Goal: Transaction & Acquisition: Purchase product/service

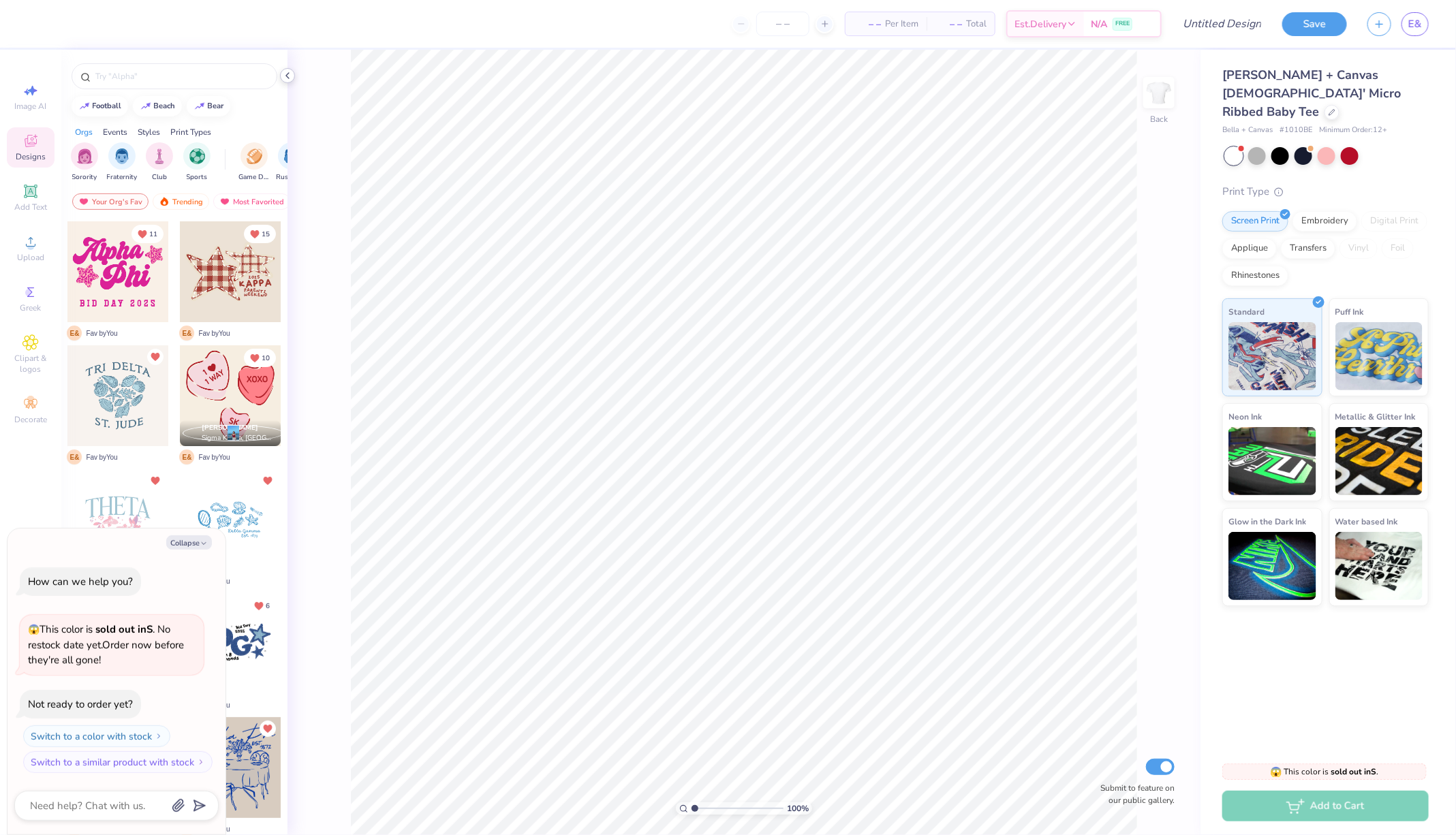
click at [289, 78] on icon at bounding box center [287, 75] width 11 height 11
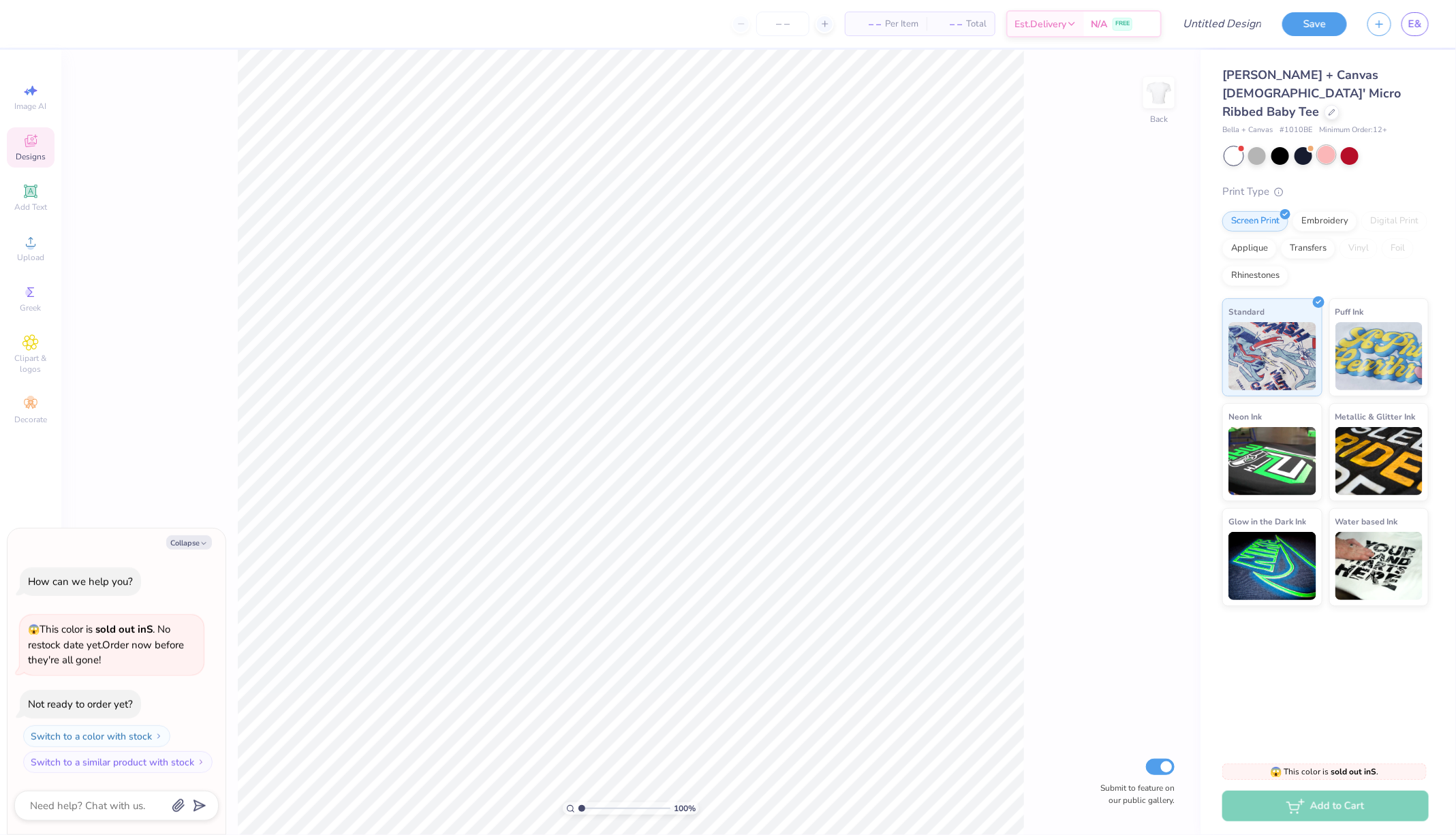
click at [1320, 146] on div at bounding box center [1326, 155] width 18 height 18
type textarea "x"
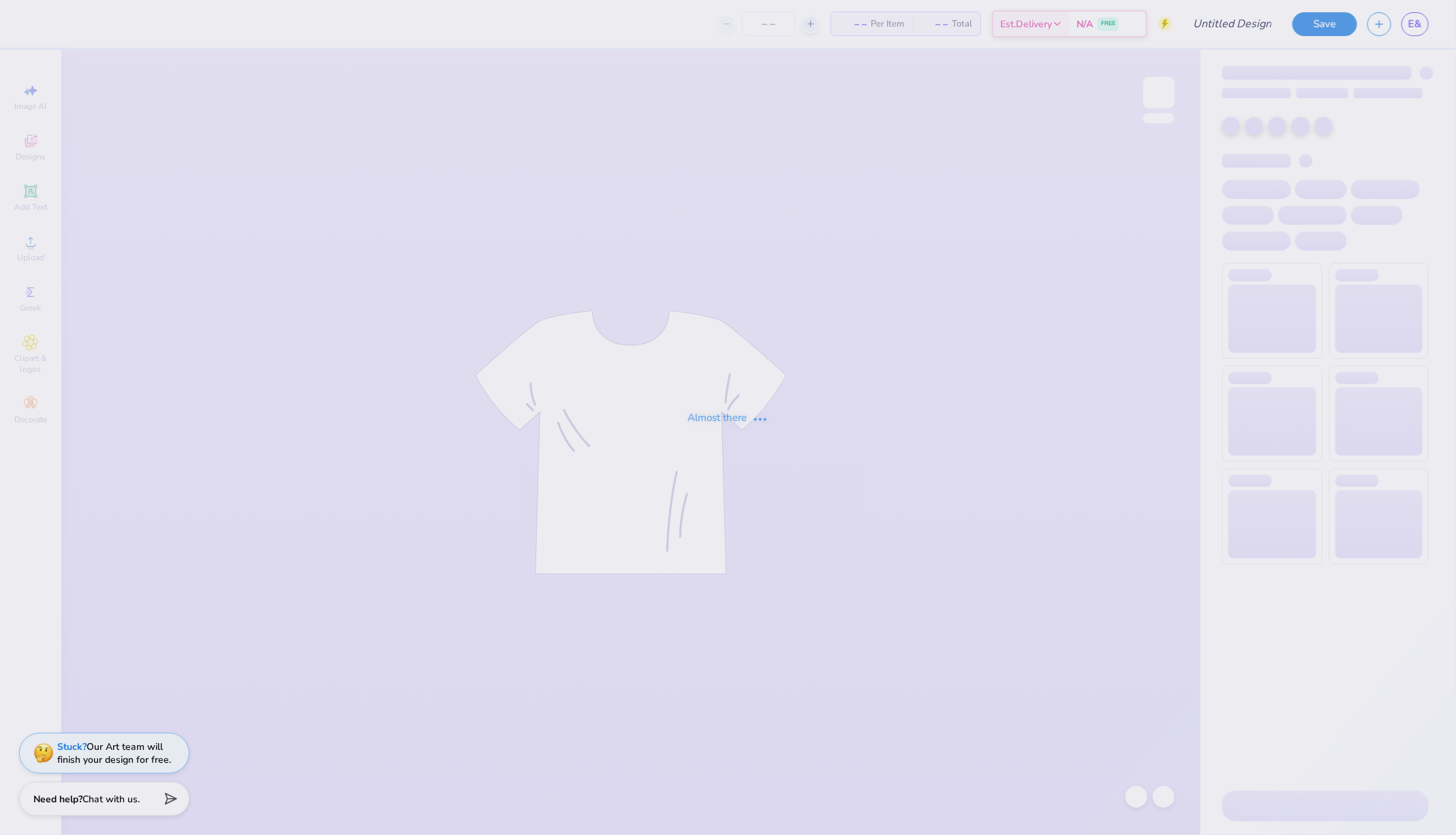
type input "Fall BD (cheap shirt, switch back design to og)"
type input "105"
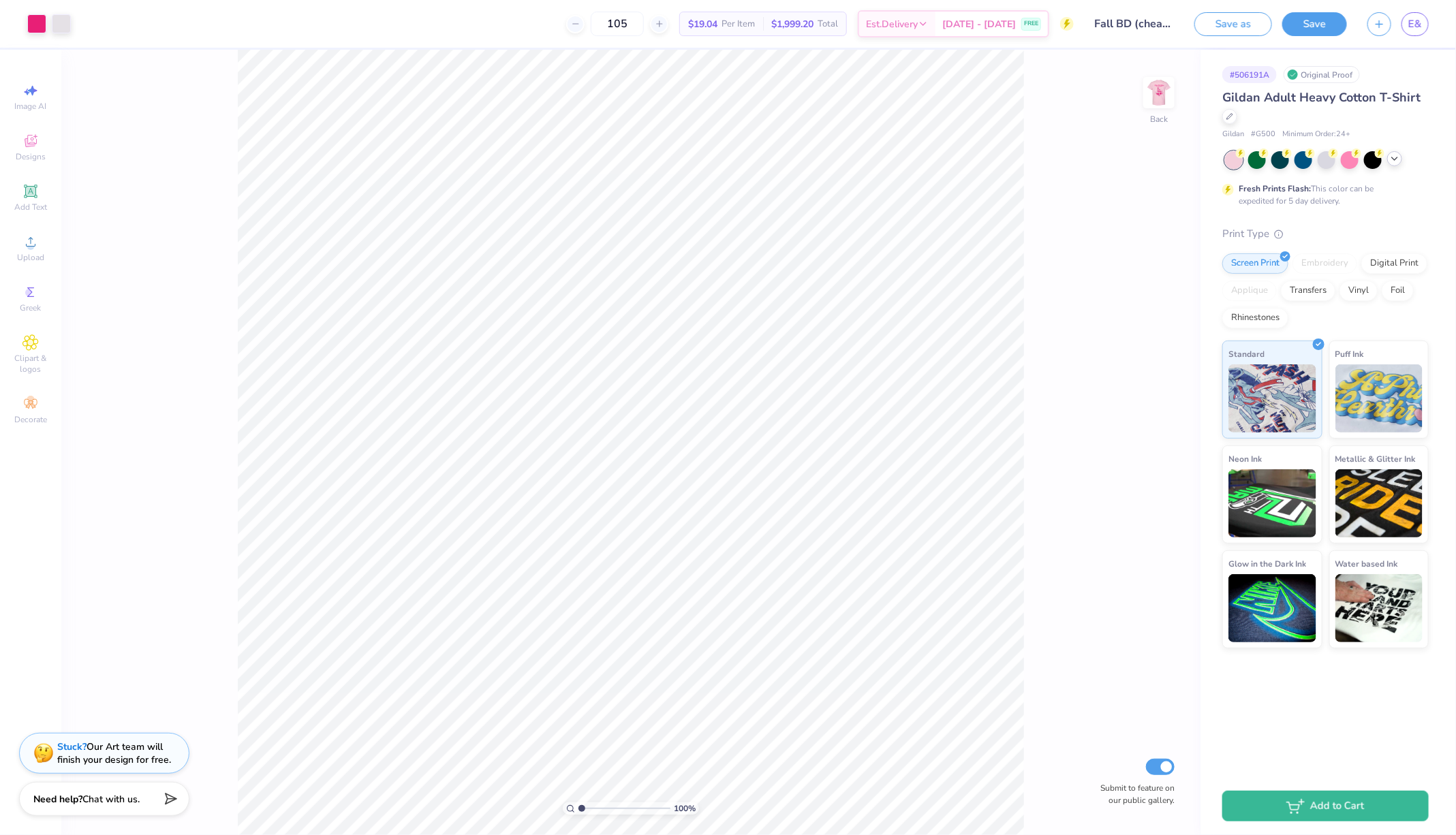
click at [1394, 159] on polyline at bounding box center [1394, 159] width 5 height 3
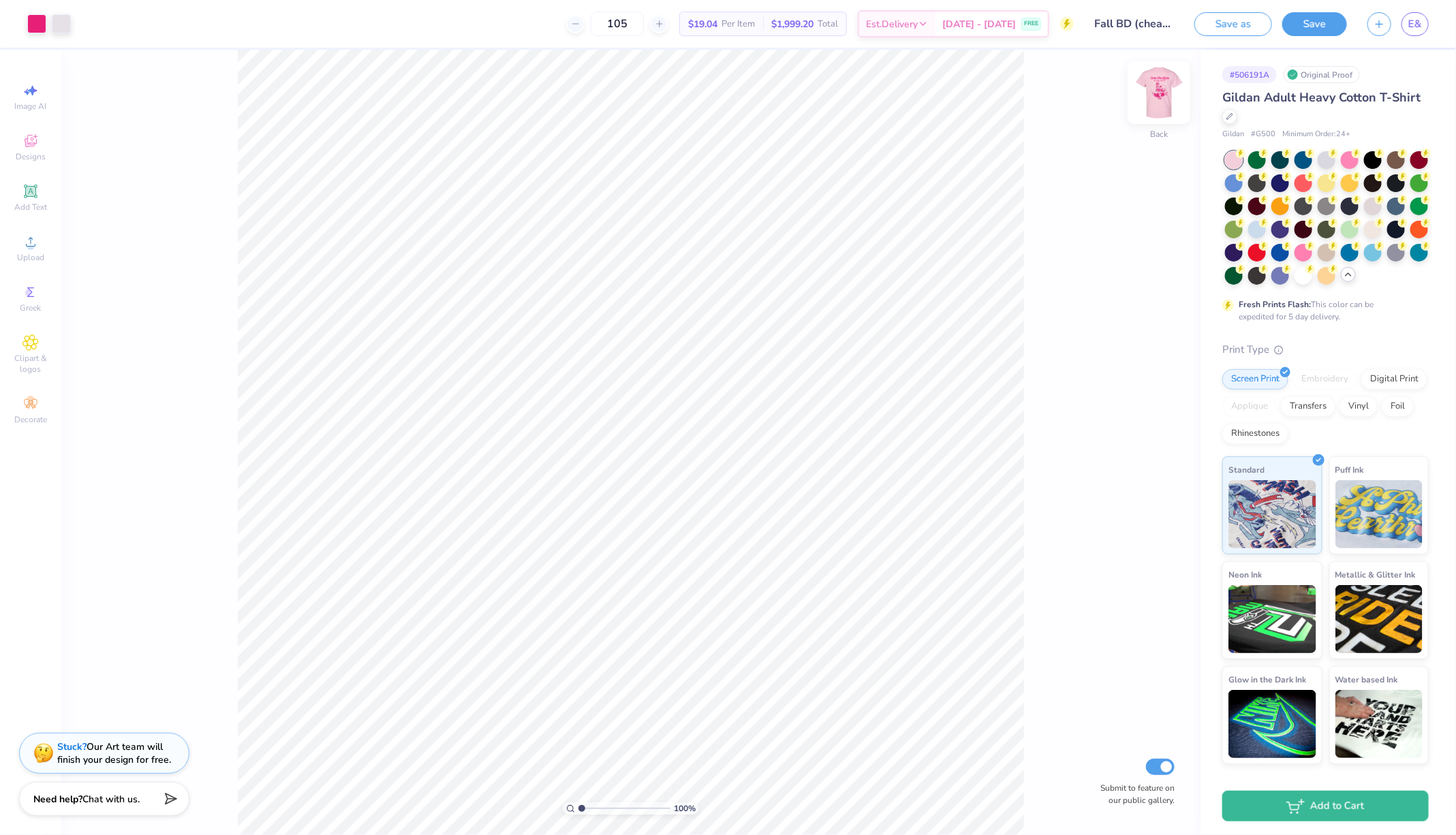
click at [1150, 99] on img at bounding box center [1159, 93] width 55 height 55
click at [1165, 94] on img at bounding box center [1159, 93] width 55 height 55
click at [1348, 275] on icon at bounding box center [1348, 274] width 11 height 11
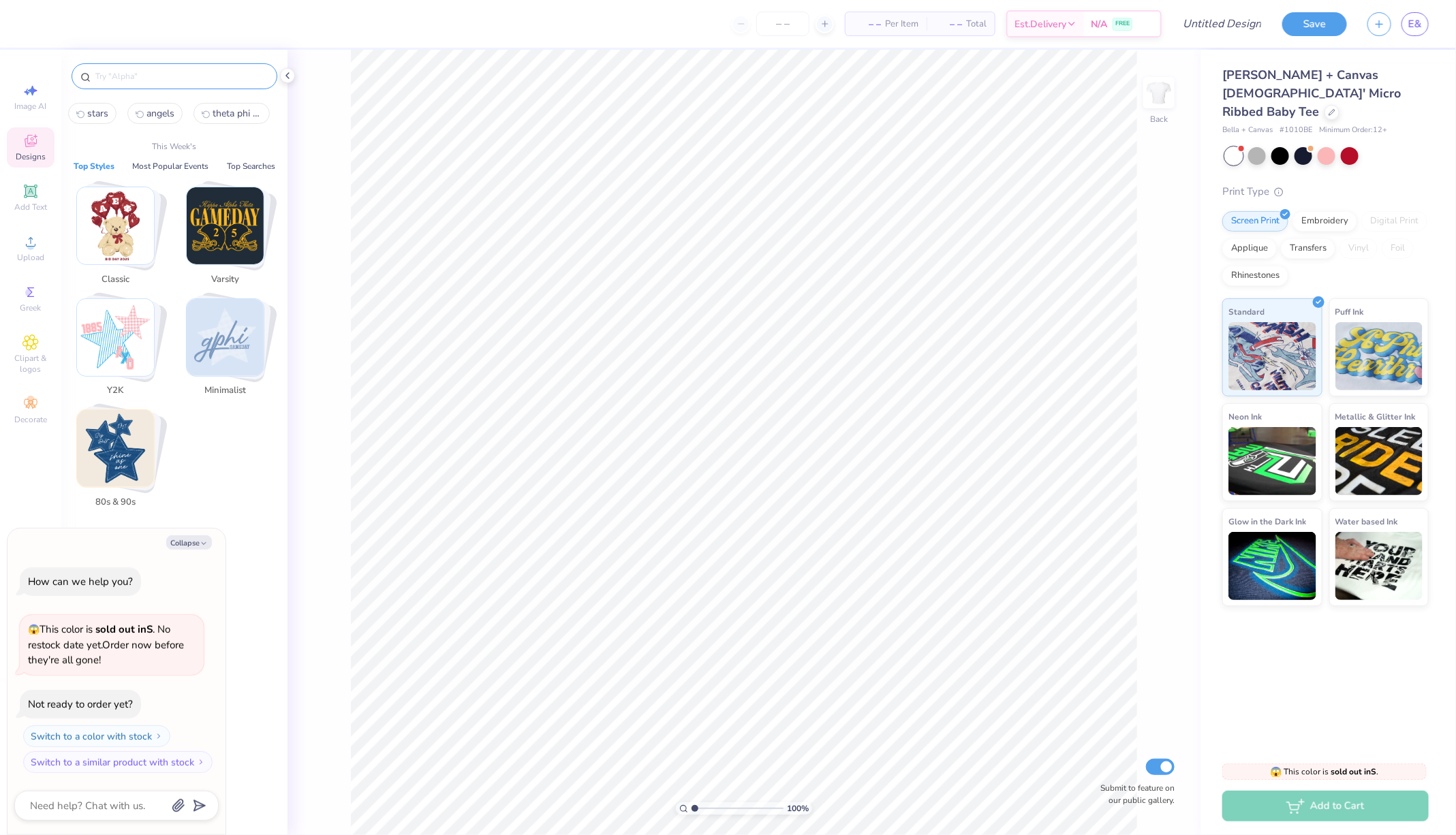
click at [139, 73] on input "text" at bounding box center [181, 76] width 174 height 13
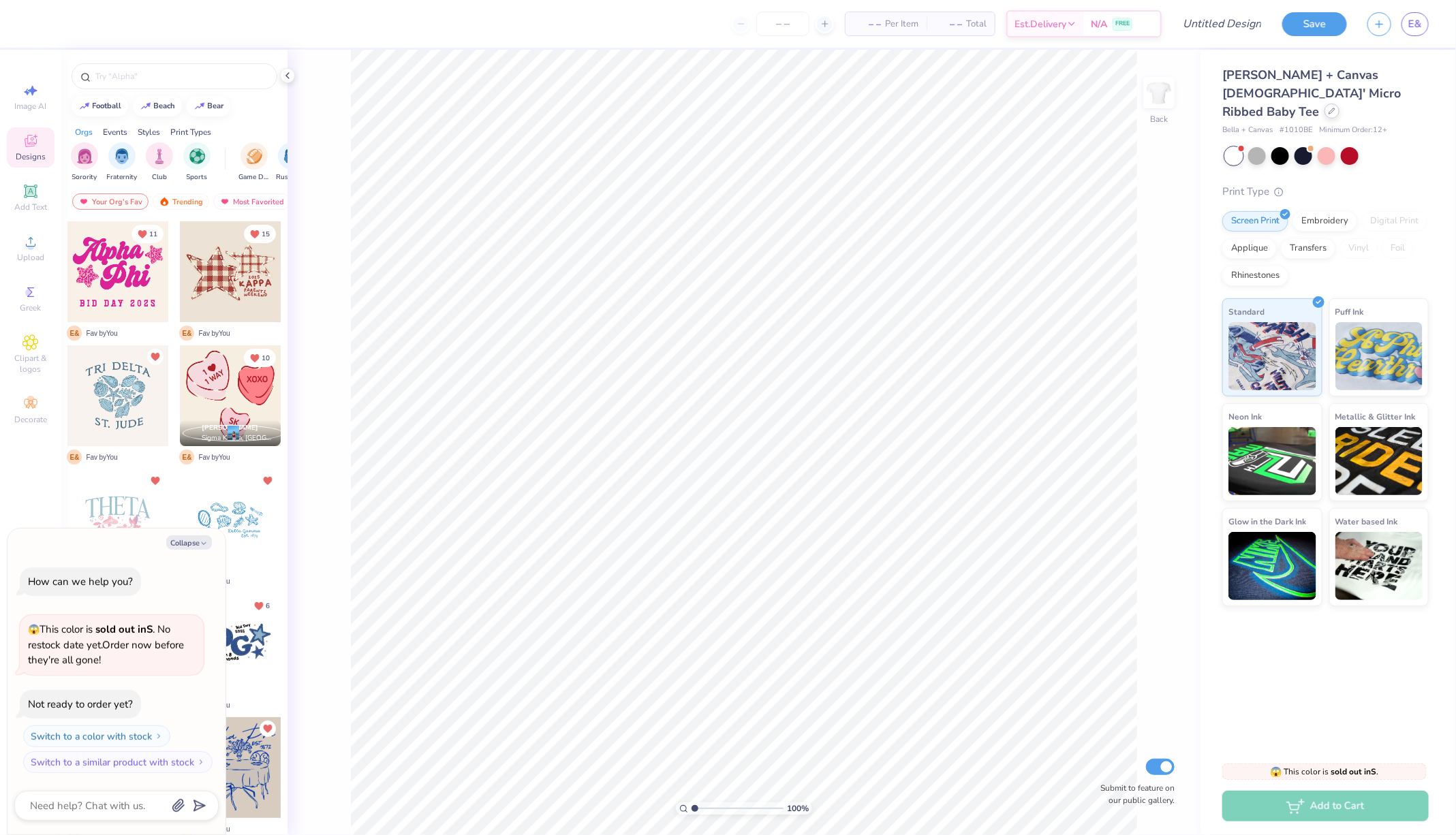
click at [1328, 108] on icon at bounding box center [1331, 111] width 7 height 7
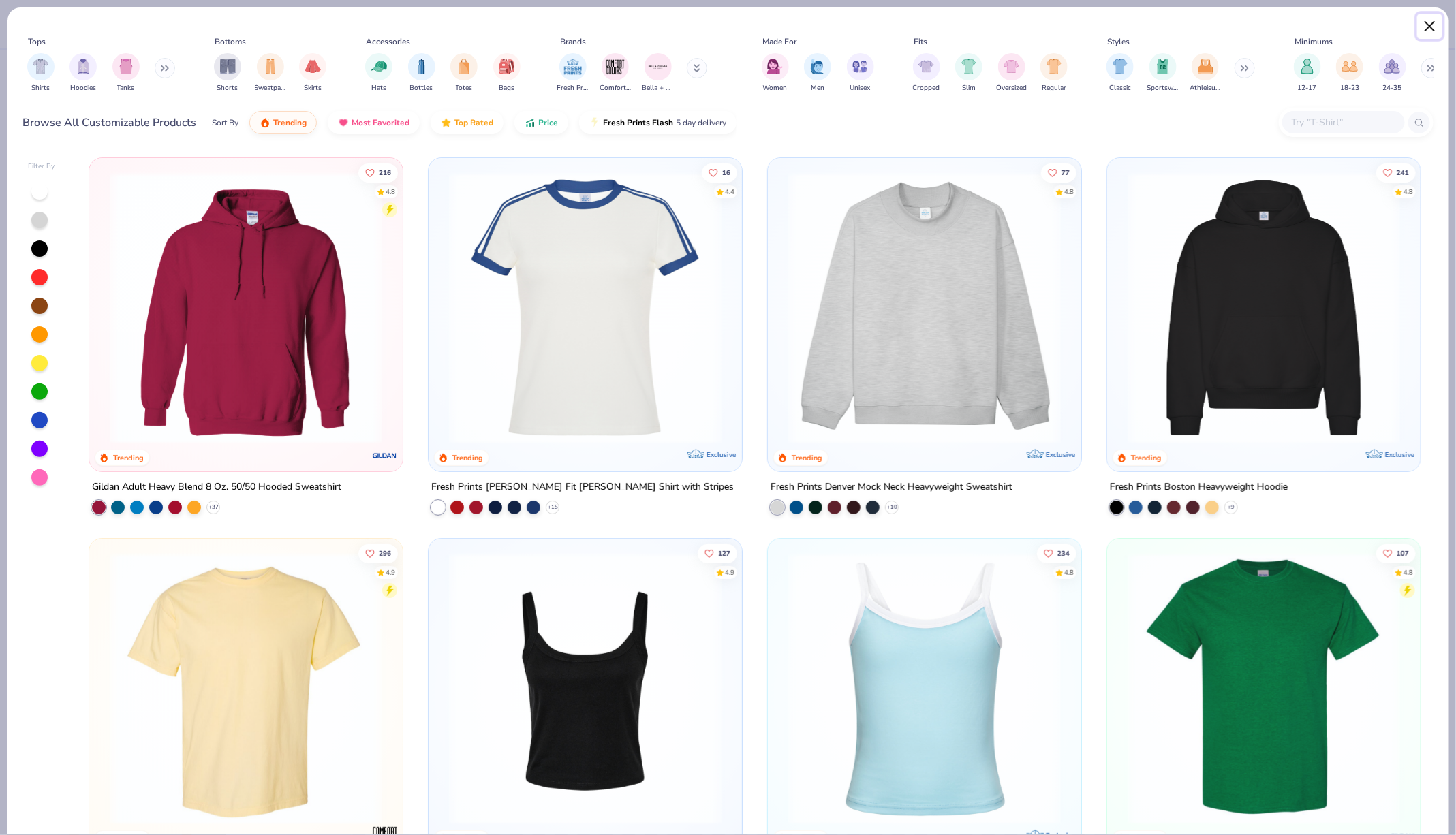
click at [1431, 22] on button "Close" at bounding box center [1429, 26] width 26 height 26
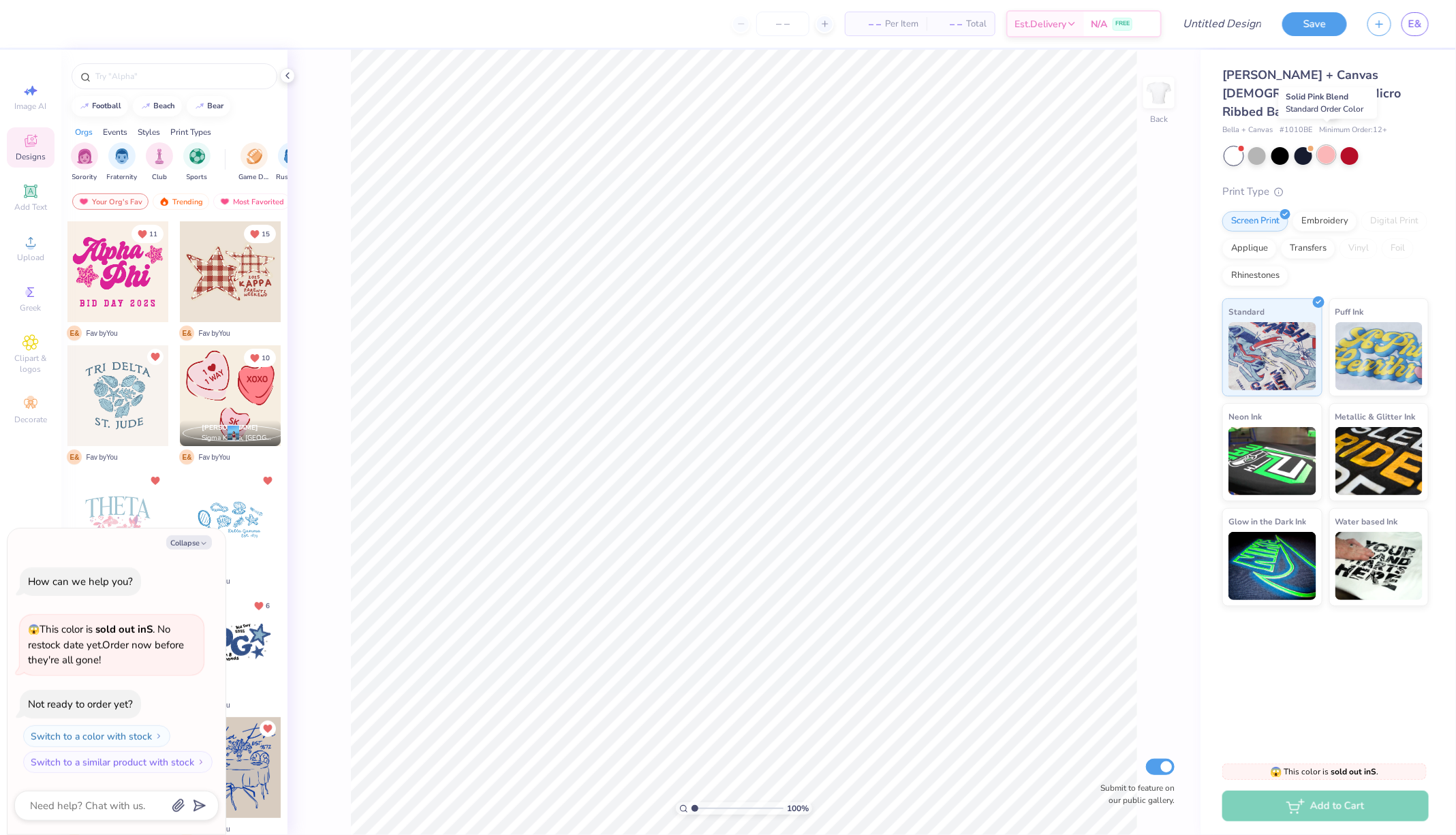
click at [1327, 146] on div at bounding box center [1326, 155] width 18 height 18
click at [33, 318] on div "Greek" at bounding box center [30, 299] width 48 height 40
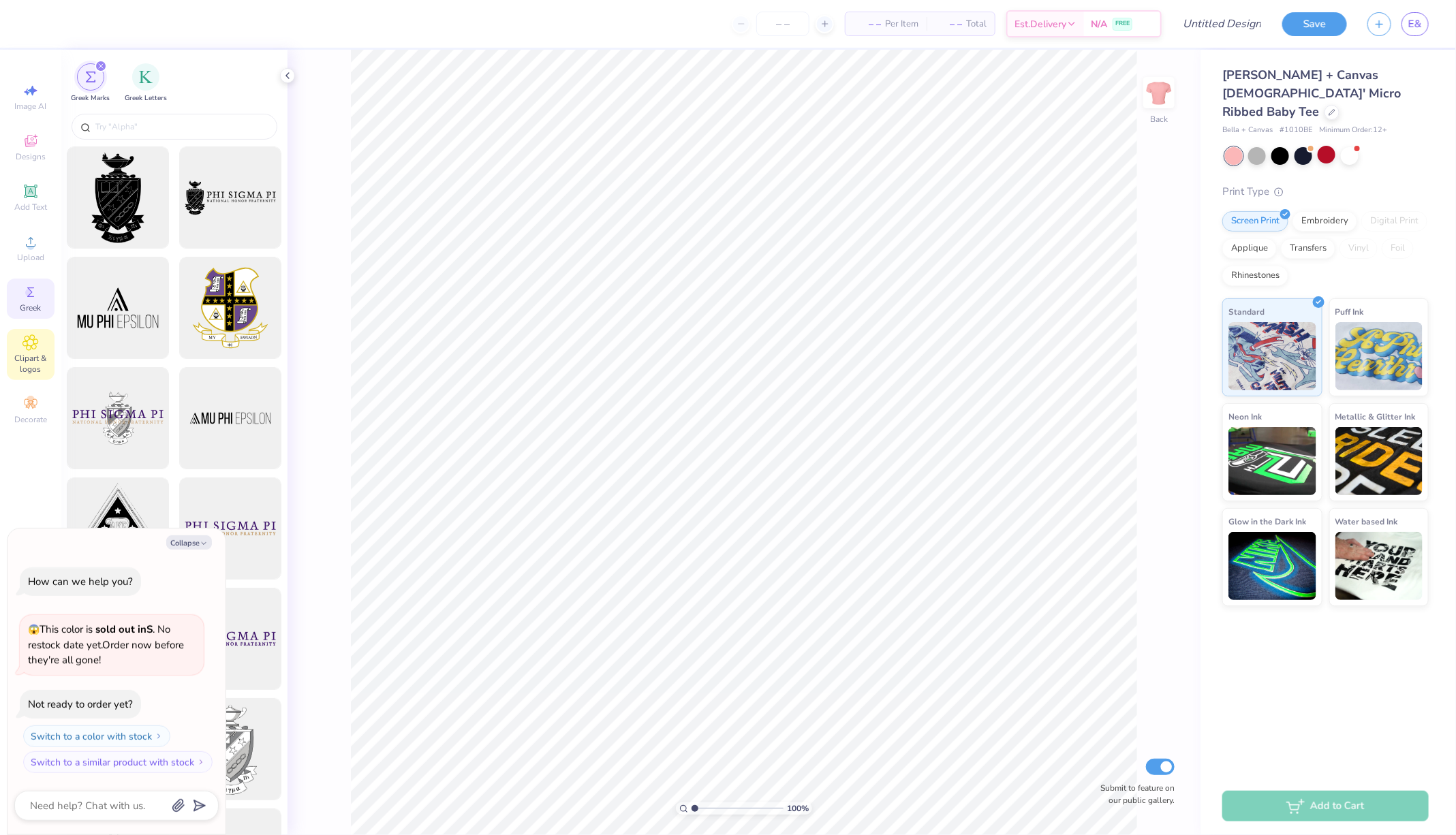
click at [35, 362] on span "Clipart & logos" at bounding box center [30, 364] width 48 height 22
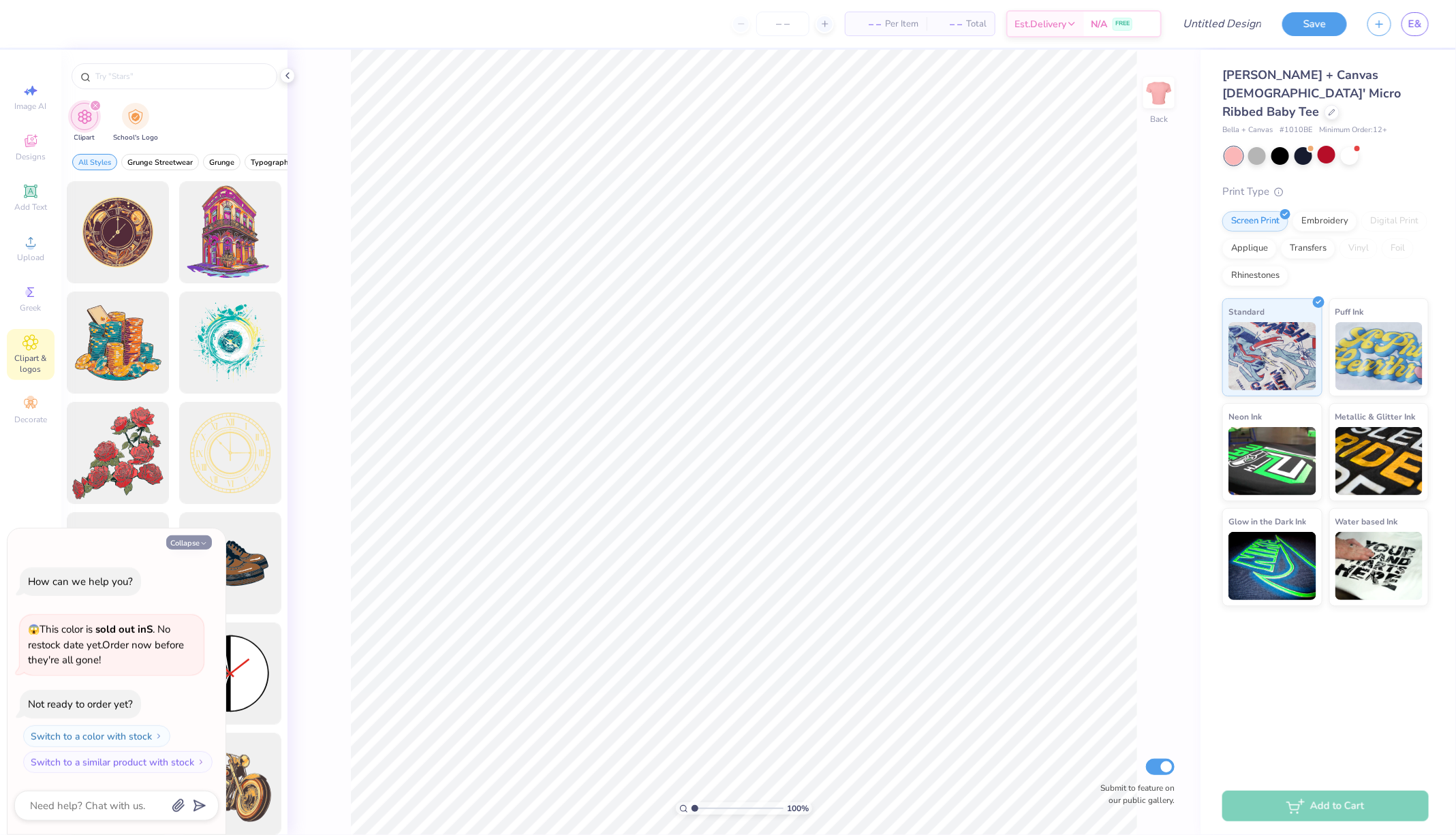
click at [192, 541] on button "Collapse" at bounding box center [189, 542] width 46 height 14
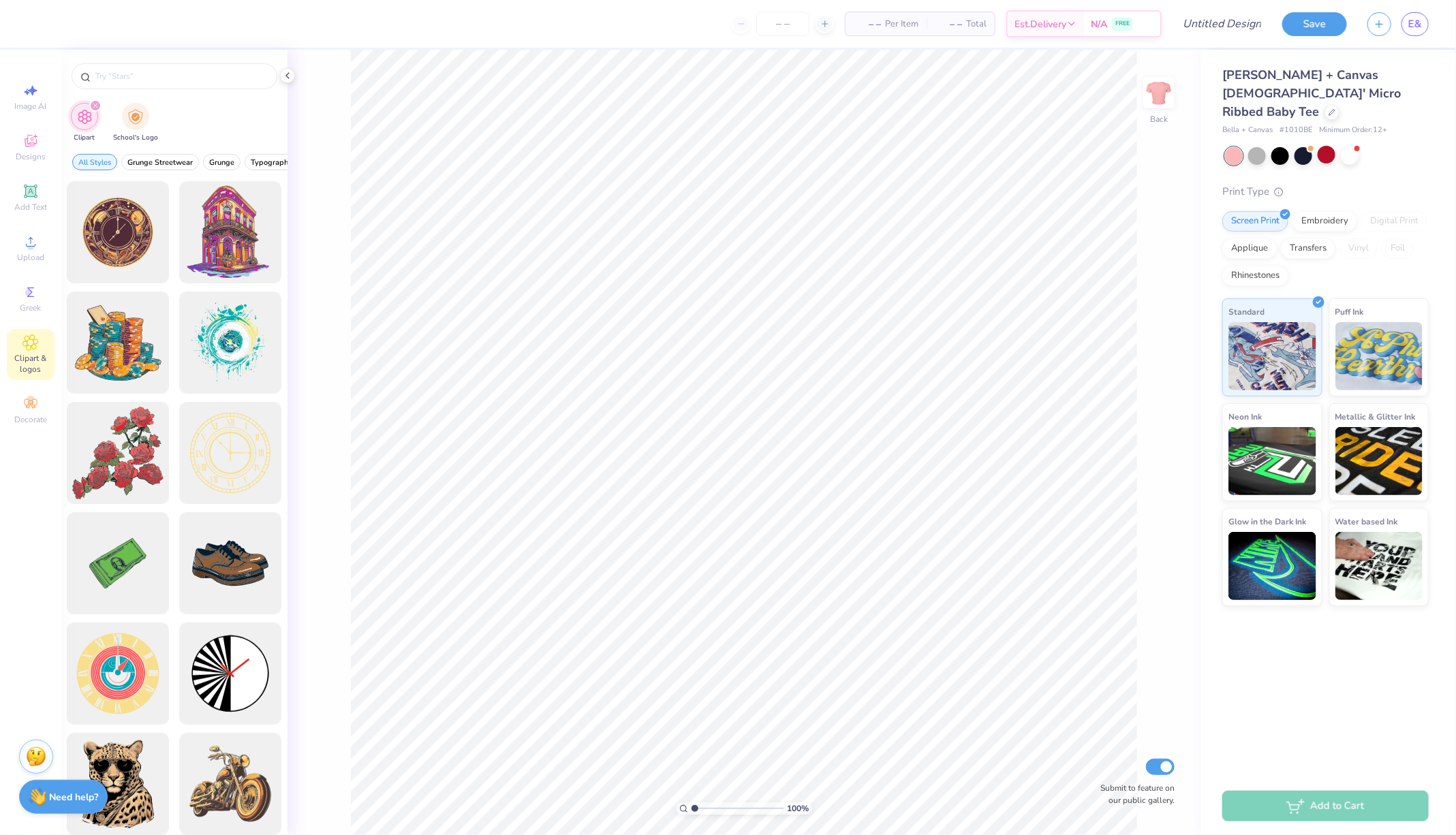
click at [87, 805] on div "Need help? Chat with us." at bounding box center [63, 797] width 89 height 34
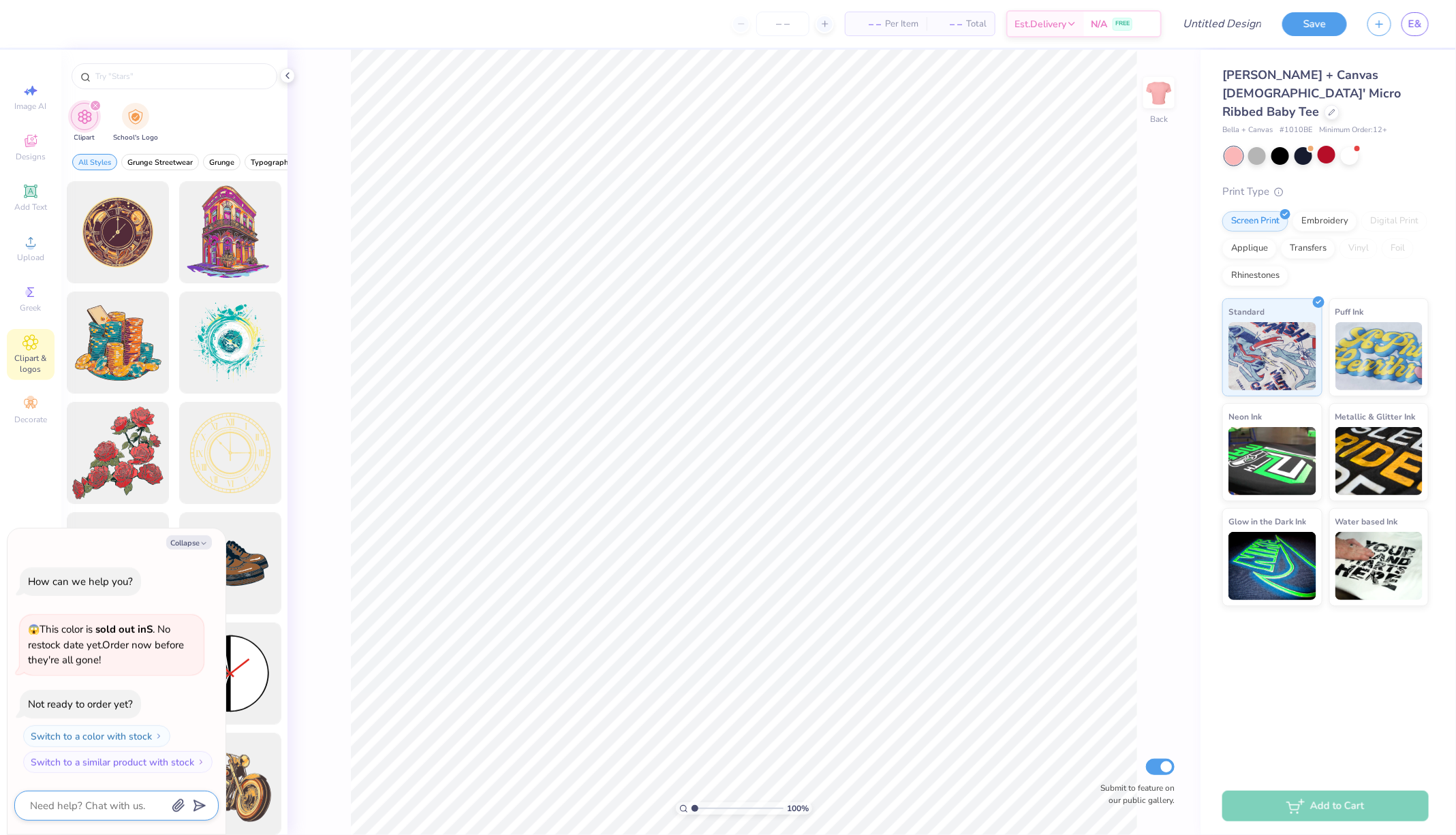
click at [102, 810] on textarea at bounding box center [97, 805] width 138 height 18
type textarea "x"
type textarea "h"
type textarea "x"
type textarea "ho"
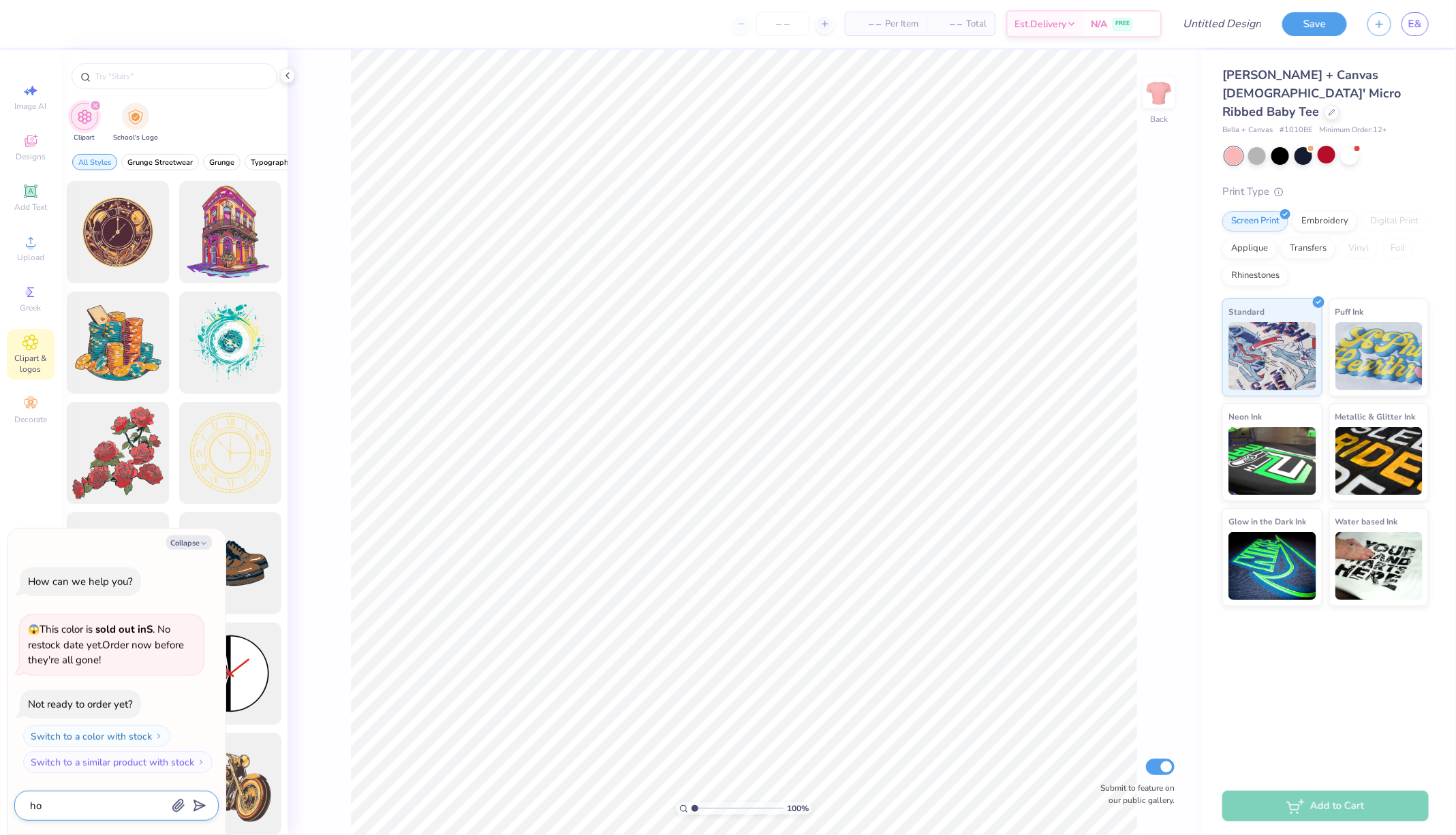
type textarea "x"
type textarea "how"
type textarea "x"
type textarea "how"
type textarea "x"
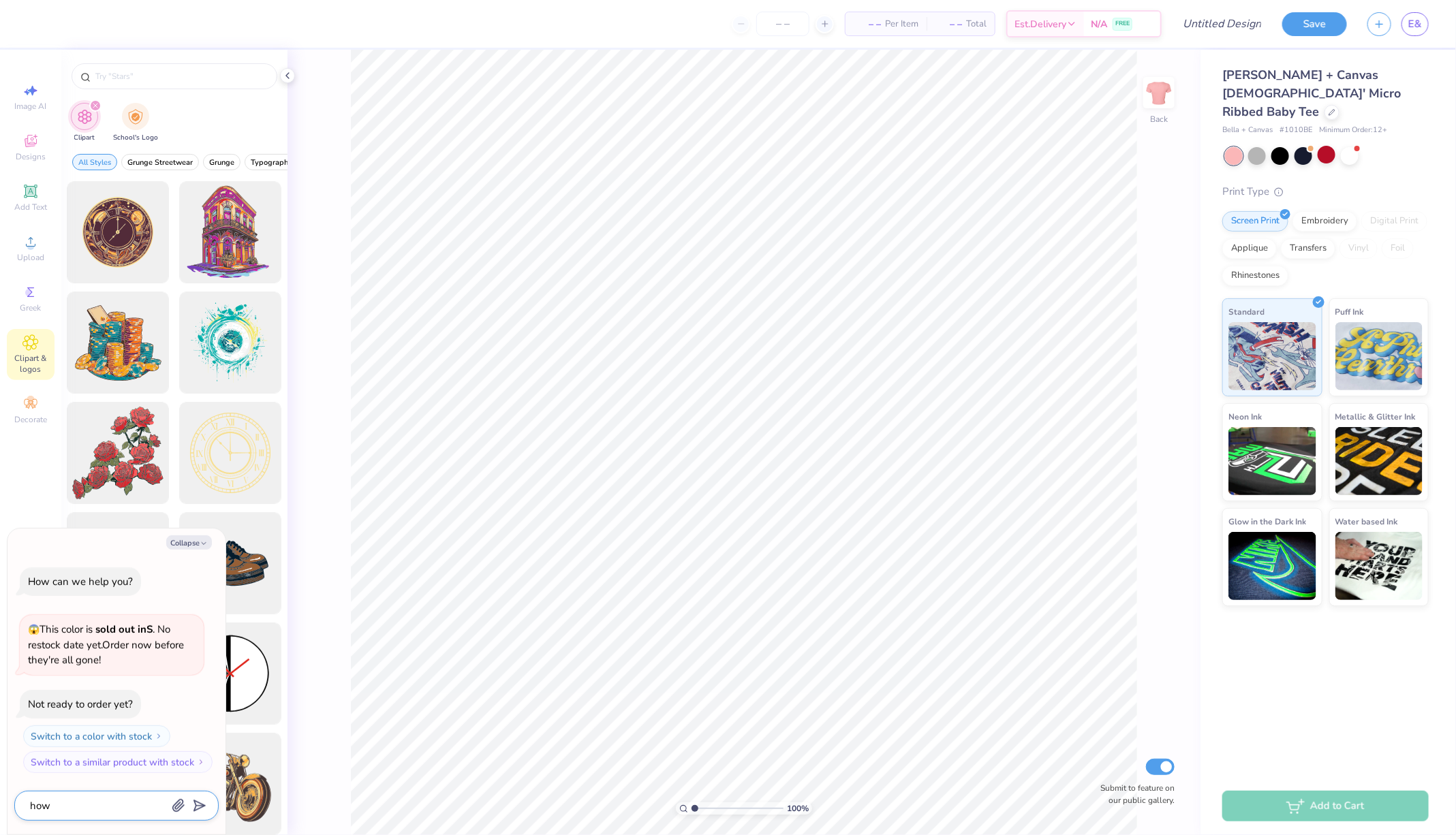
type textarea "how d"
type textarea "x"
type textarea "how do"
type textarea "x"
type textarea "how do"
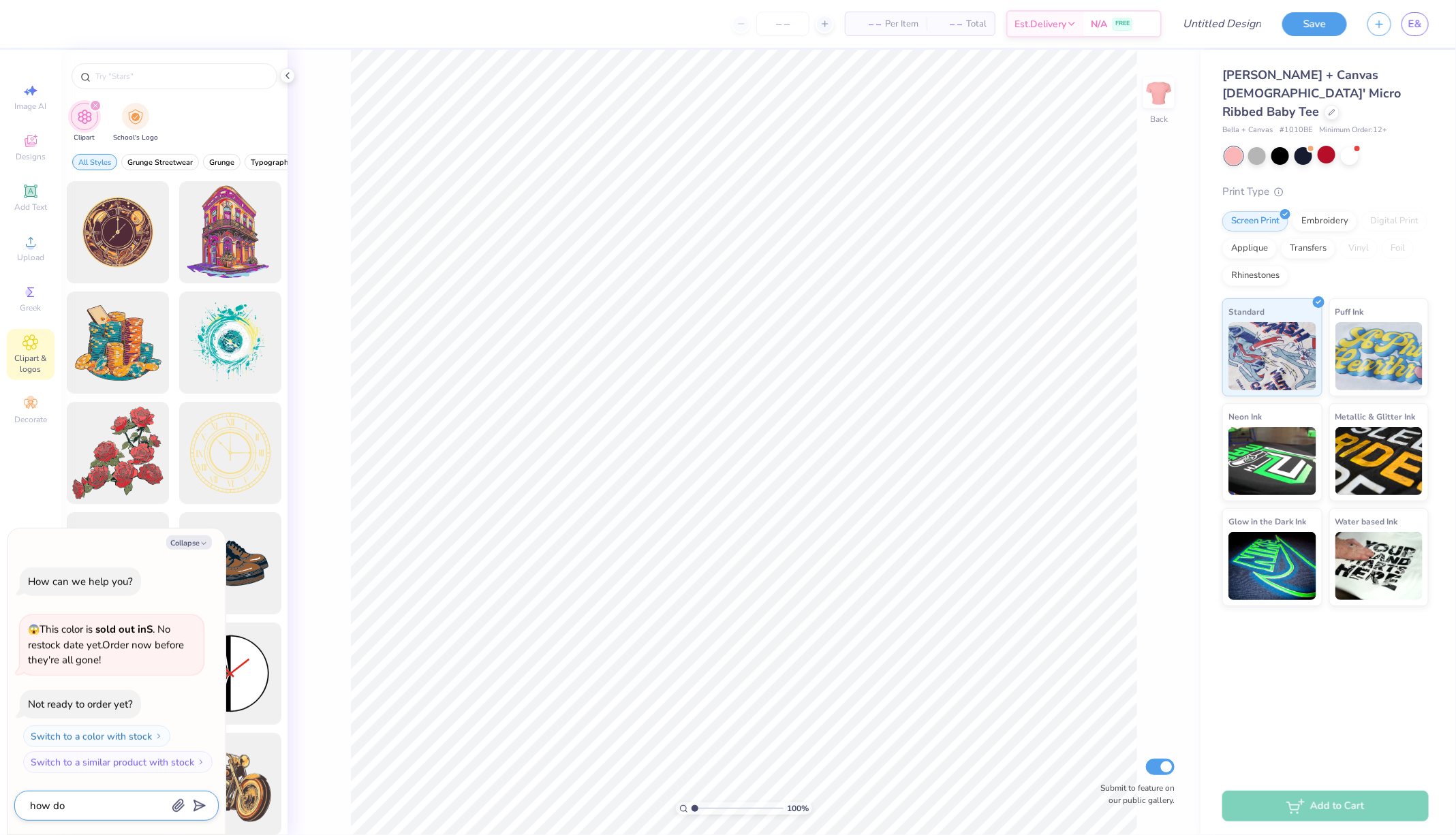
type textarea "x"
type textarea "how do I"
type textarea "x"
type textarea "how do I"
type textarea "x"
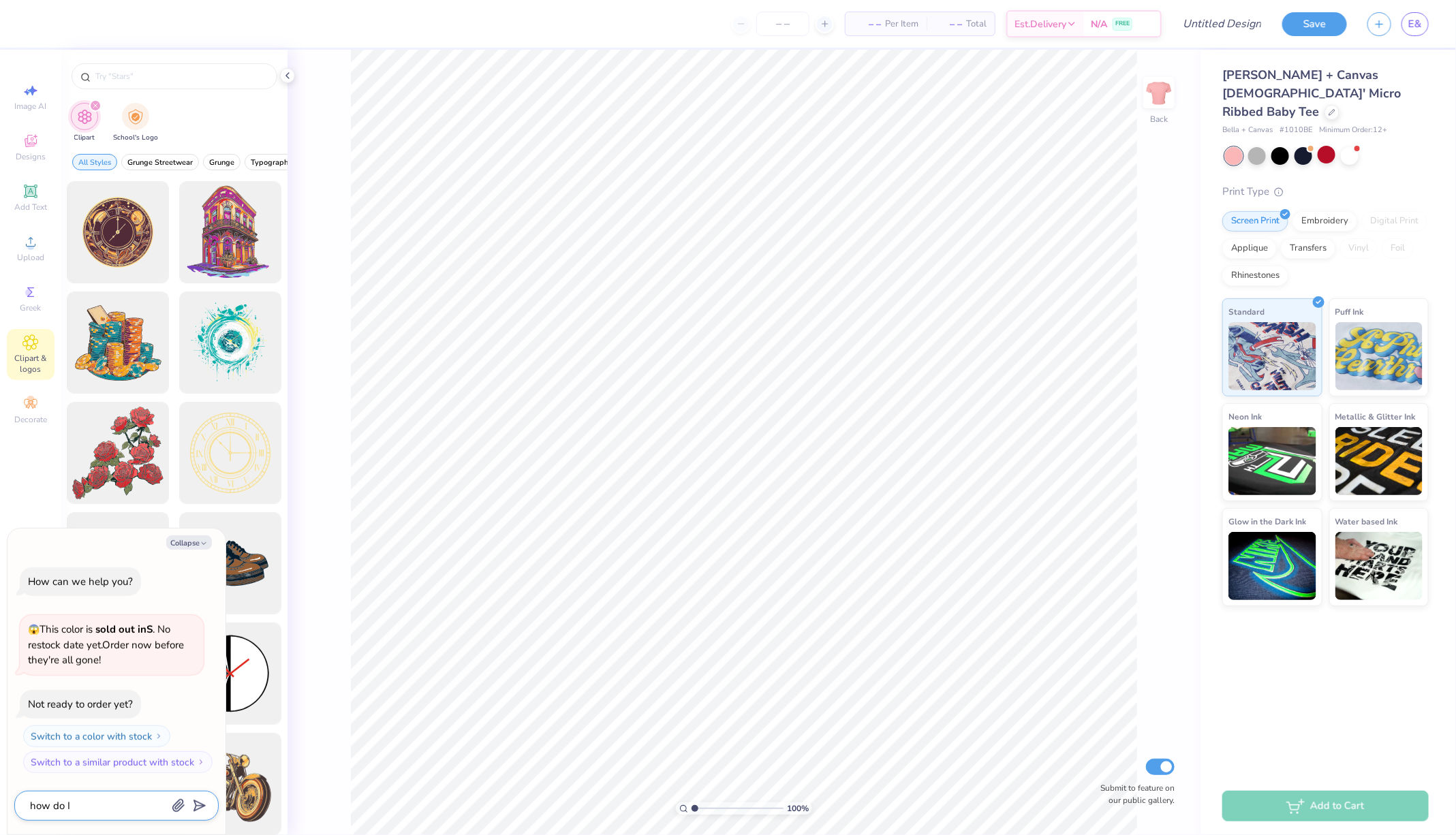
type textarea "how do I c"
type textarea "x"
type textarea "how do I ch"
type textarea "x"
type textarea "how do I cha"
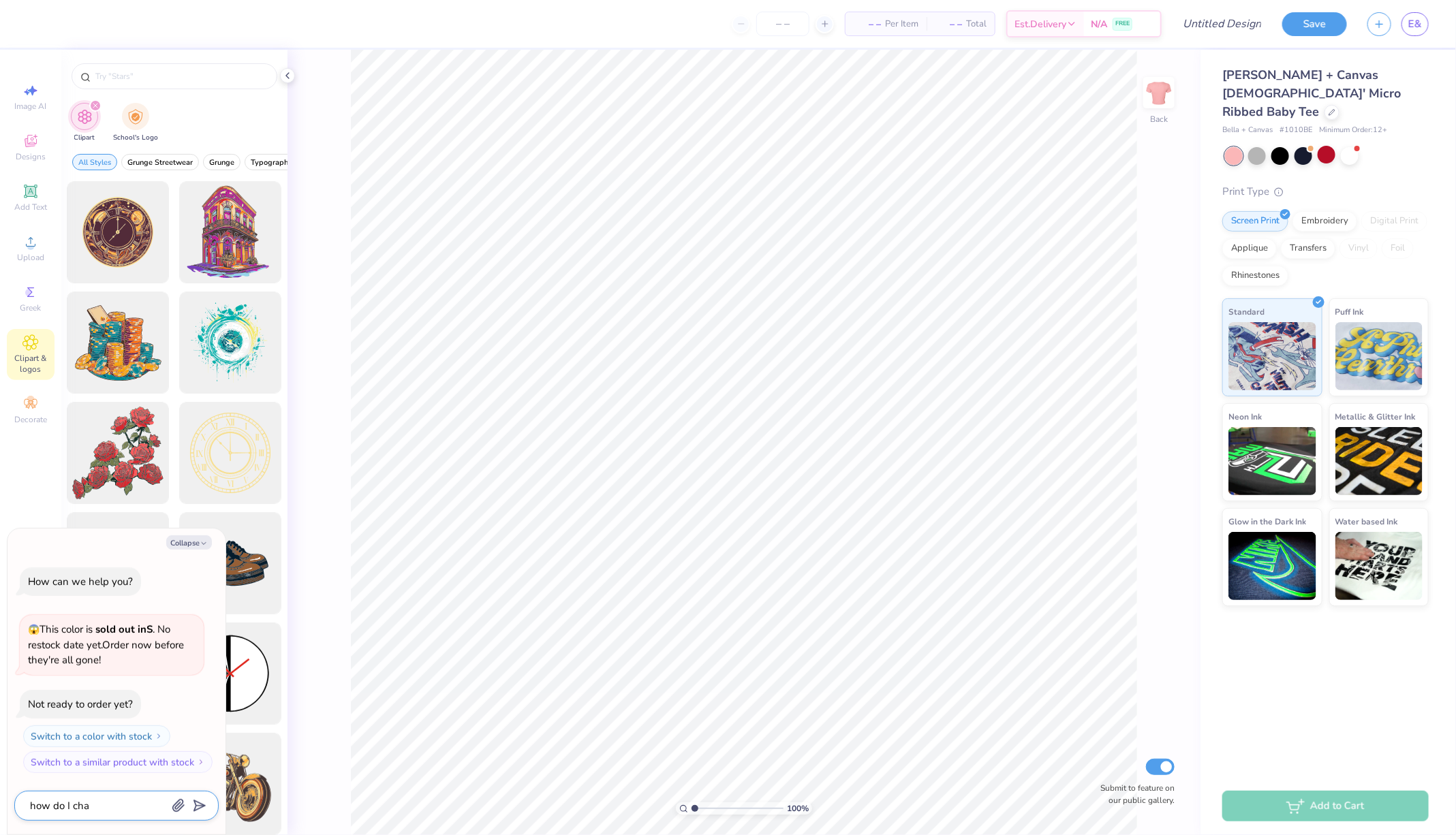
type textarea "x"
type textarea "how do I chan"
type textarea "x"
type textarea "how do I chang"
type textarea "x"
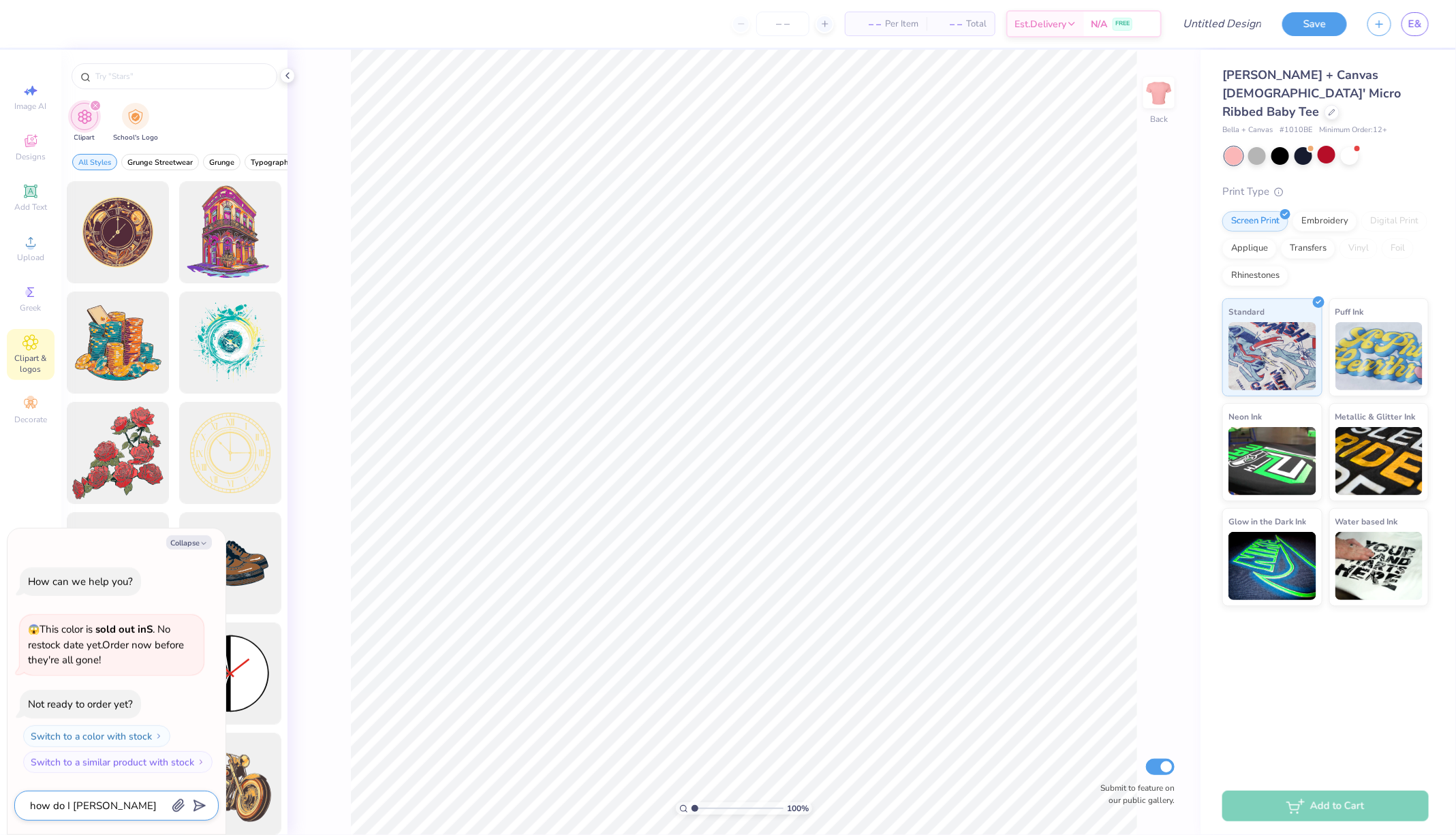
type textarea "how do I change"
type textarea "x"
type textarea "how do I change"
type textarea "x"
type textarea "how do I change t"
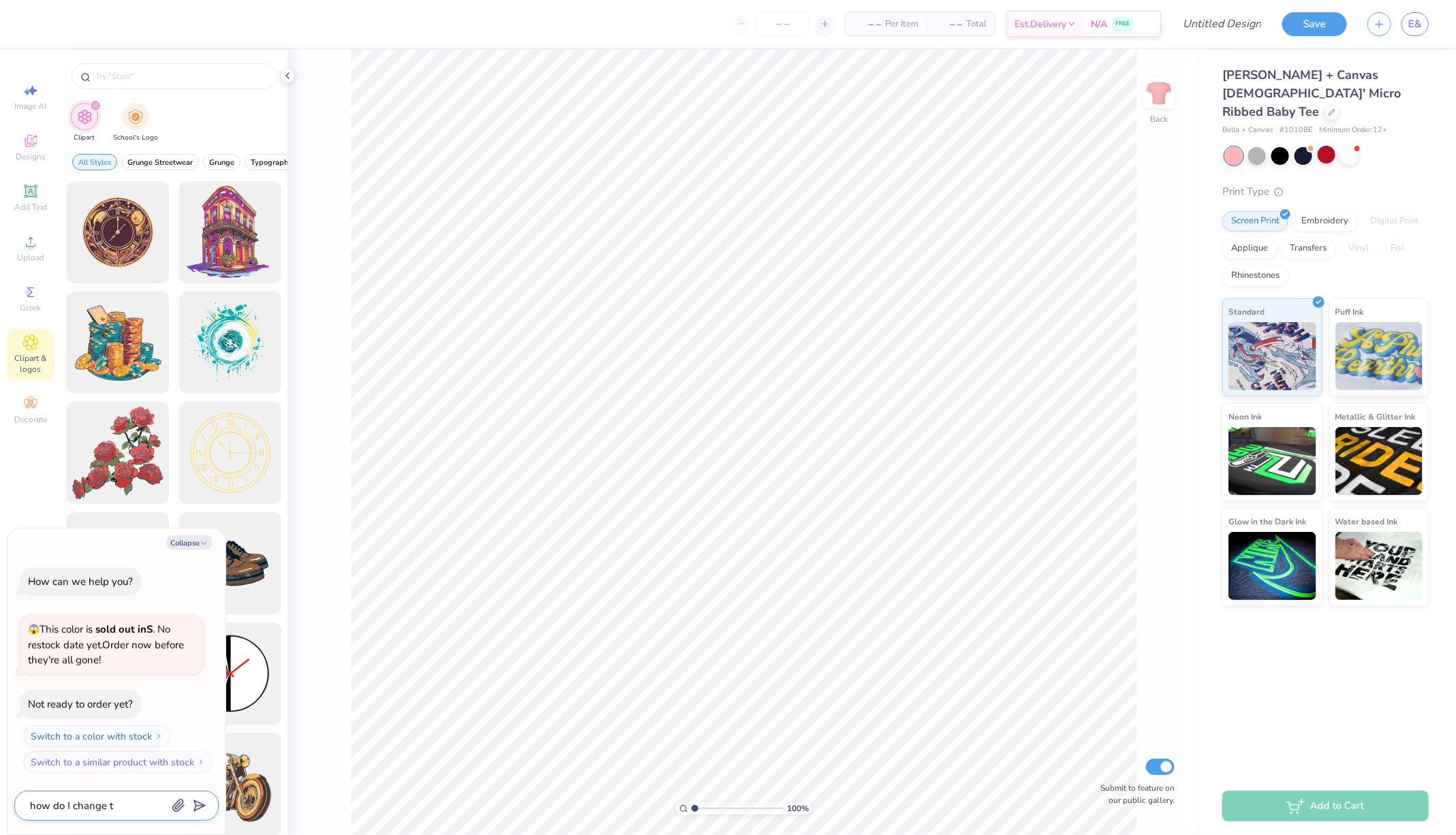
type textarea "x"
type textarea "how do I change th"
type textarea "x"
type textarea "how do I change the"
type textarea "x"
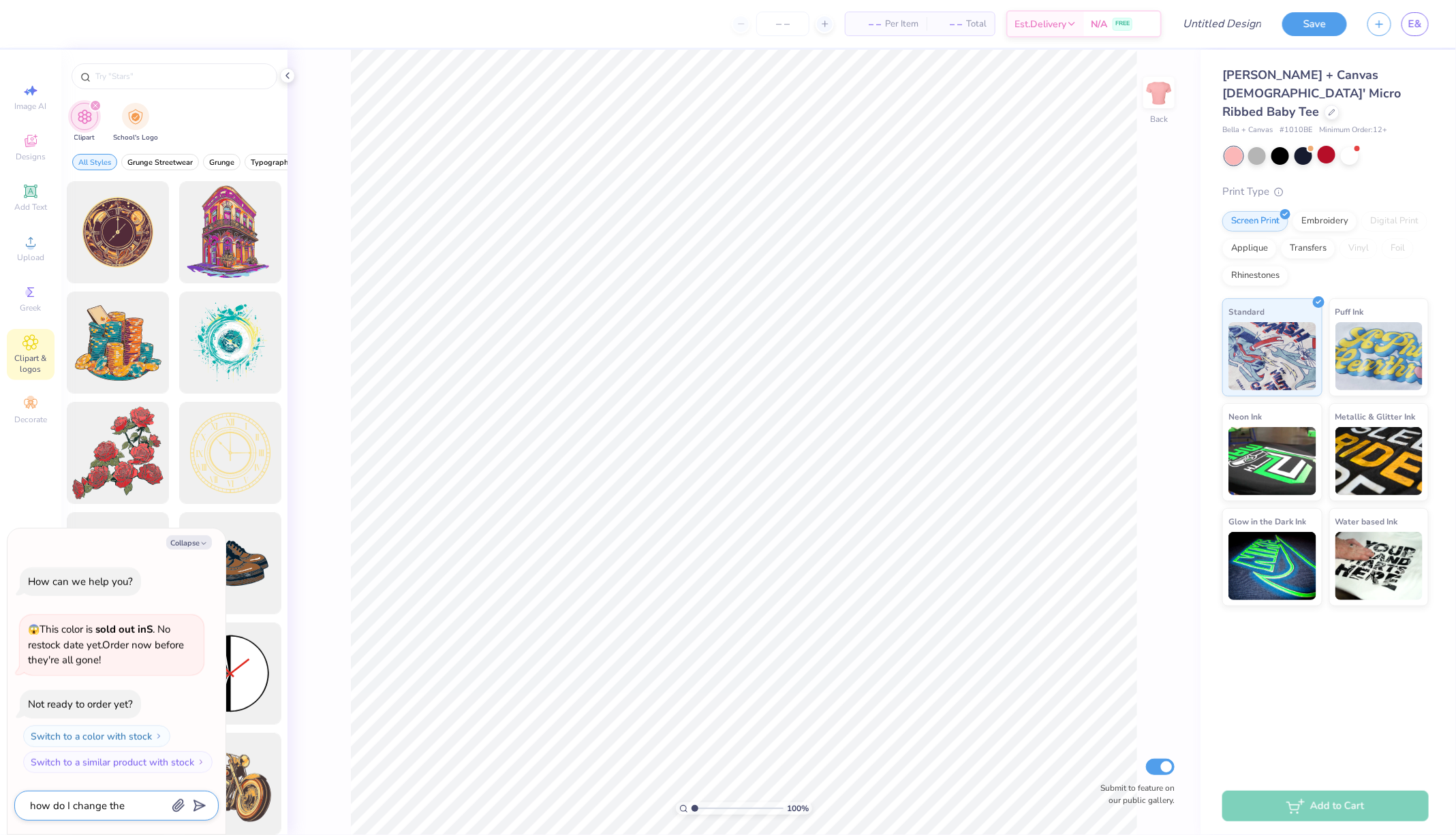
type textarea "how do I change the"
type textarea "x"
type textarea "how do I change the c"
type textarea "x"
type textarea "how do I change the co"
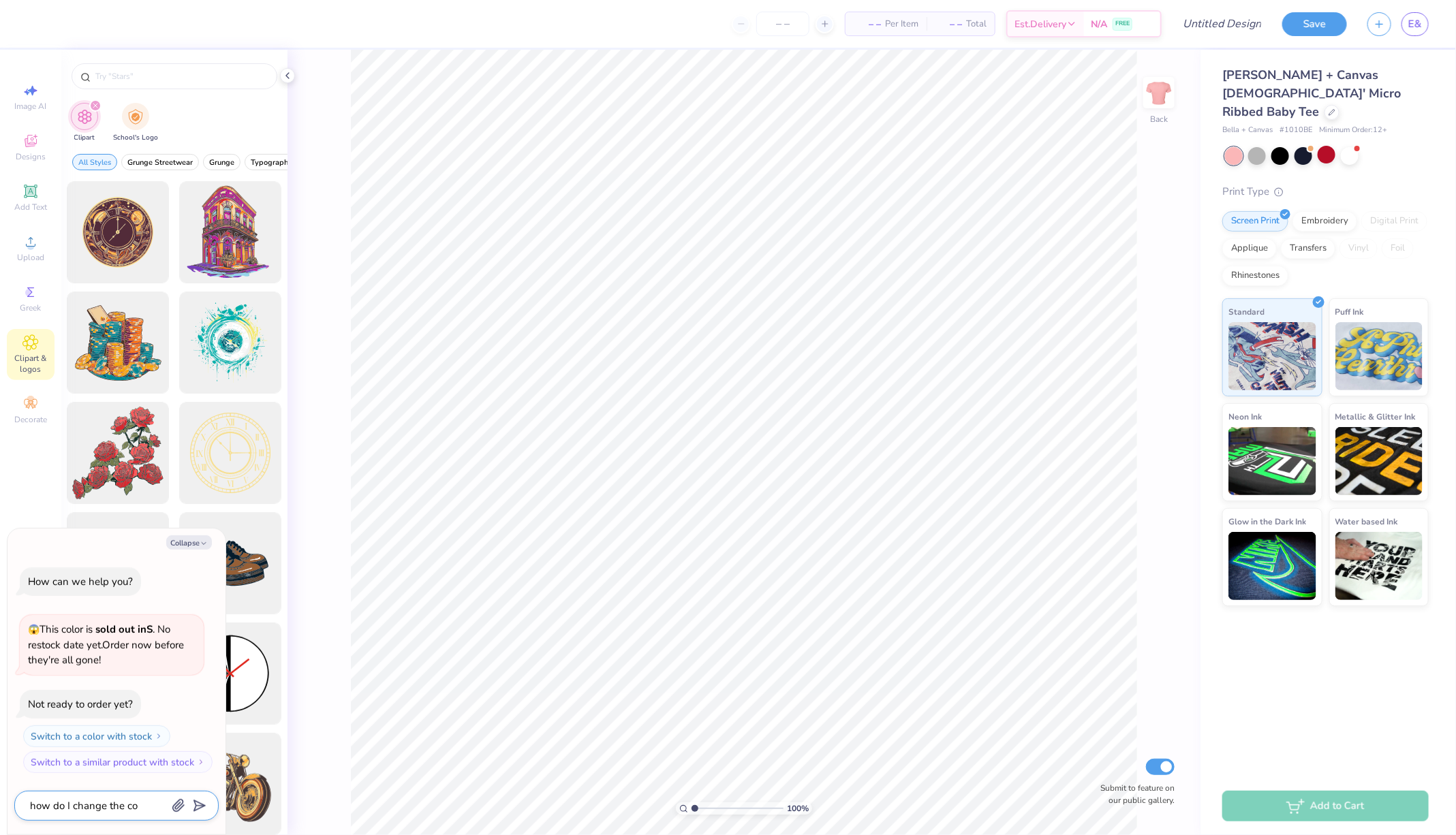
type textarea "x"
type textarea "how do I change the col"
type textarea "x"
type textarea "how do I change the color"
type textarea "x"
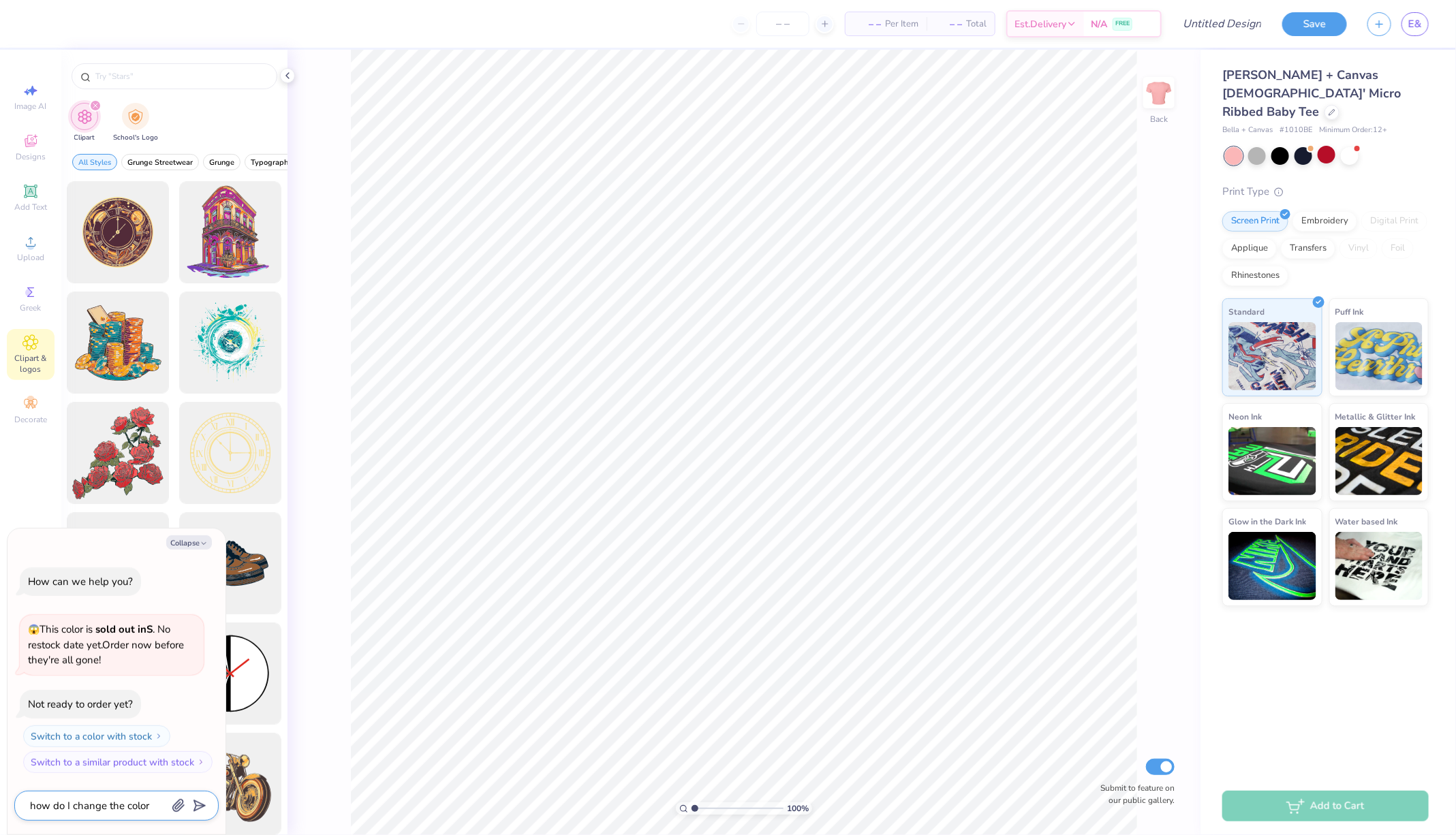
type textarea "how do I change the color"
type textarea "x"
type textarea "how do I change the color of"
type textarea "x"
type textarea "how do I change the color of"
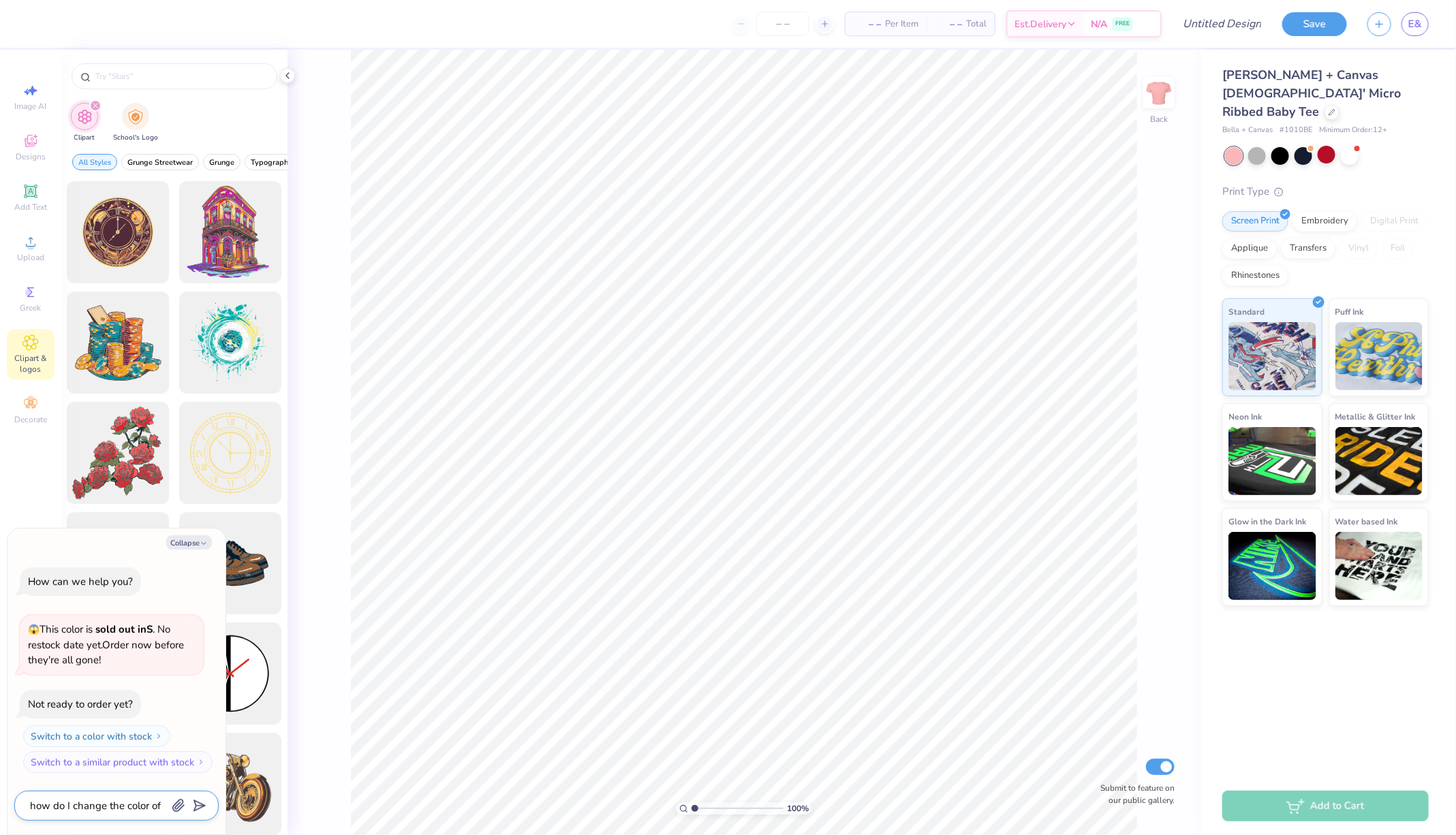
type textarea "x"
type textarea "how do I change the color of a"
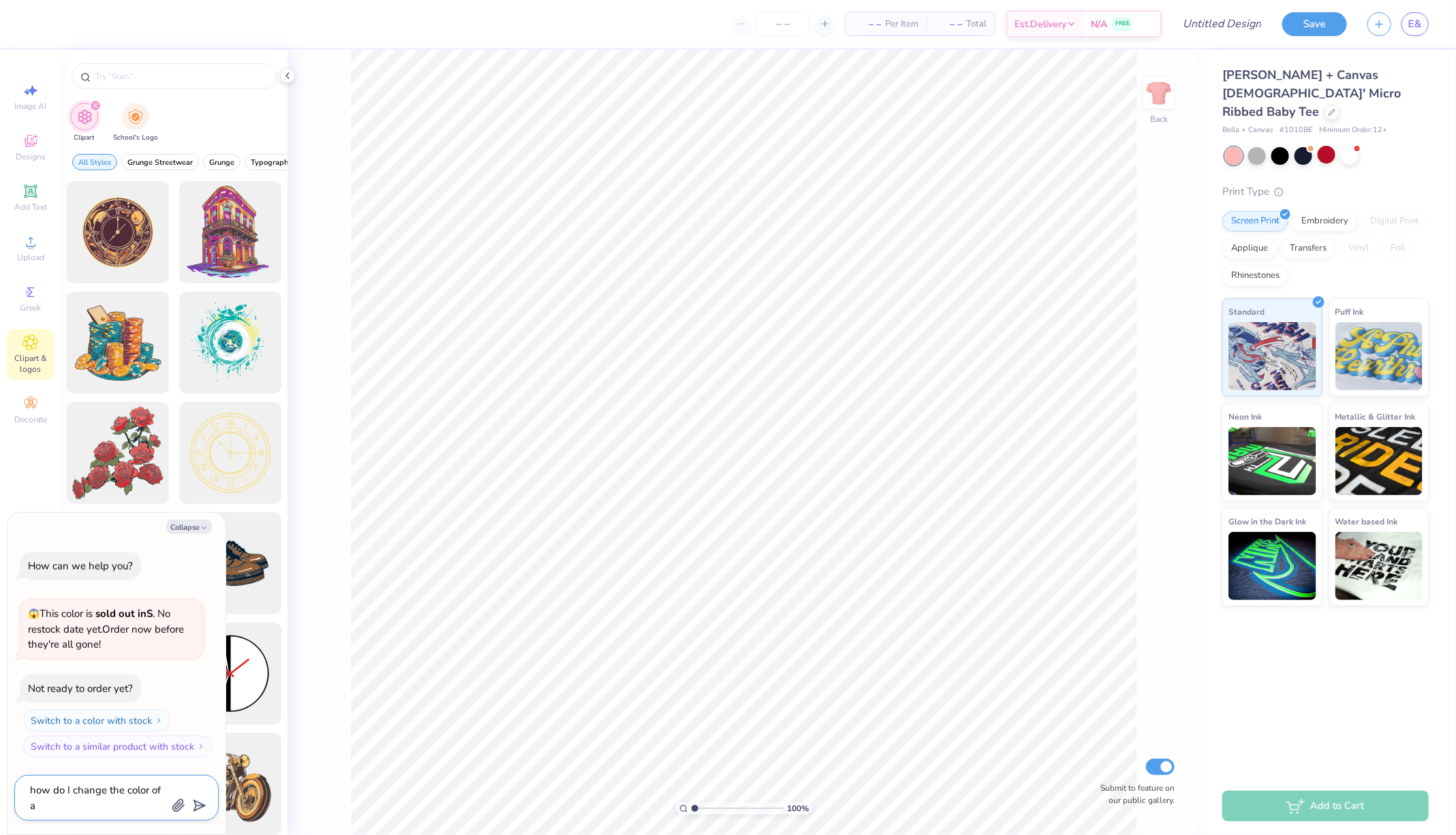
type textarea "x"
type textarea "how do I change the color of a"
type textarea "x"
type textarea "how do I change the color of a"
type textarea "x"
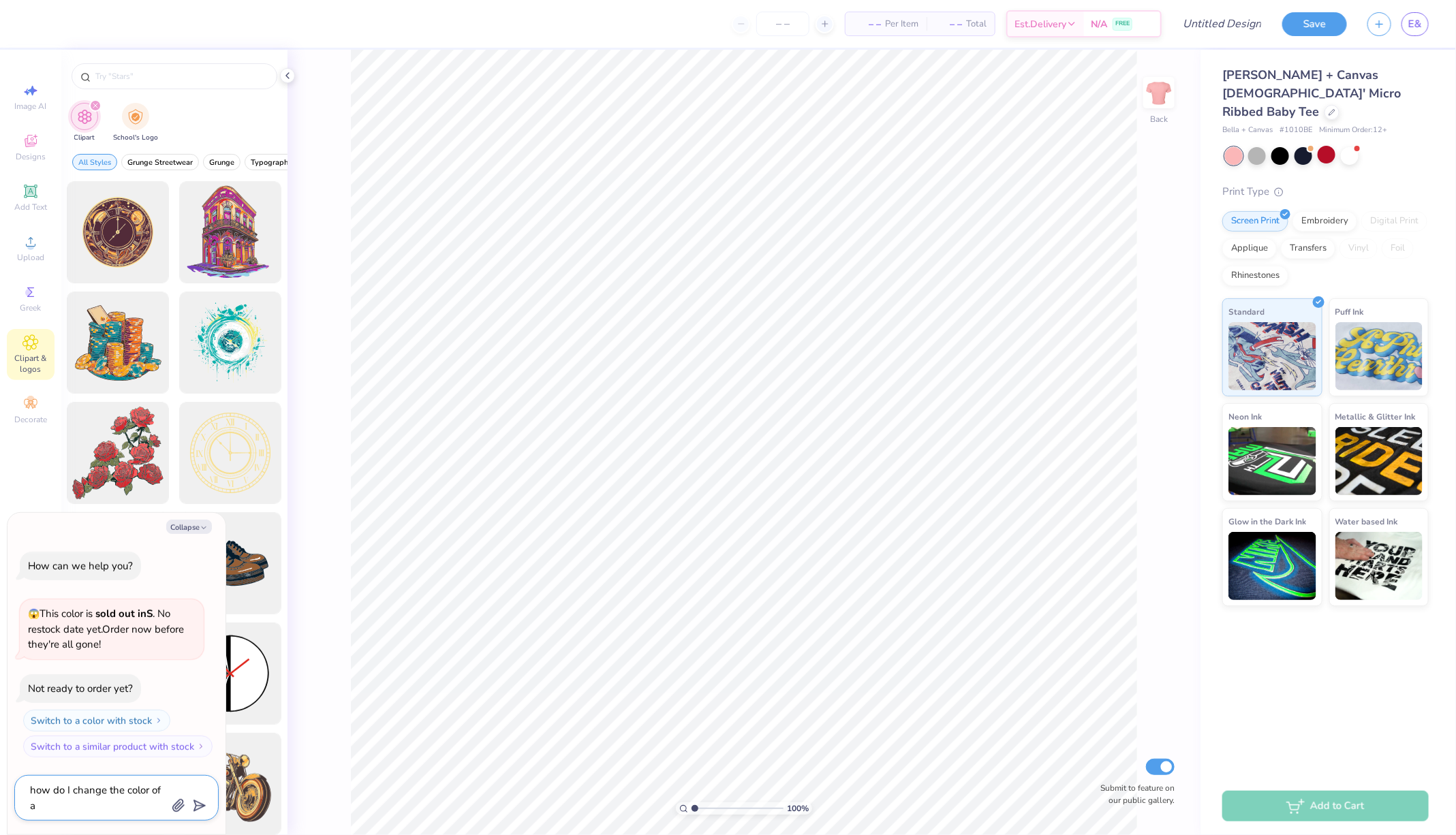
type textarea "how do I change the color of"
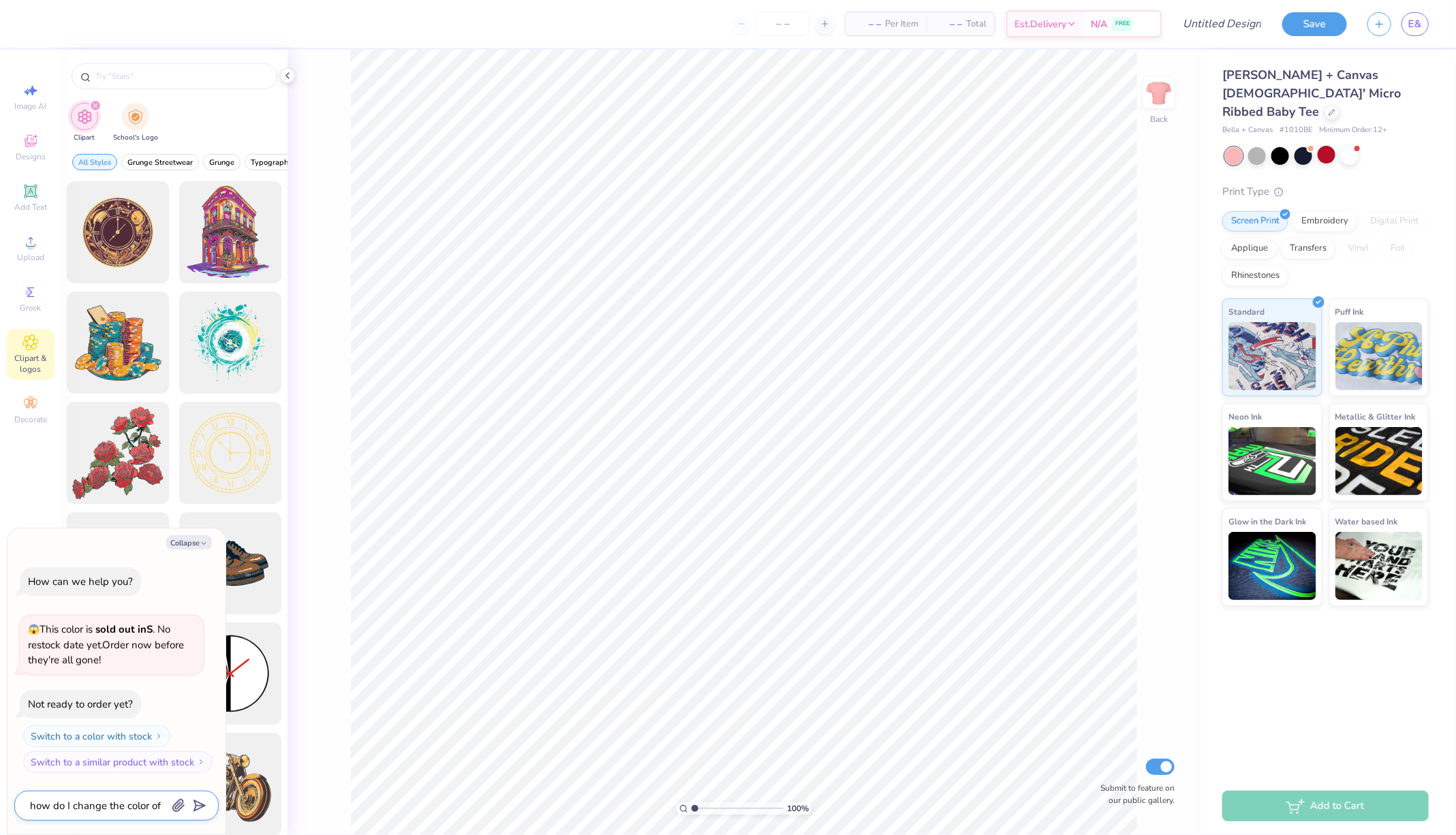
type textarea "x"
type textarea "how do I change the color of t"
type textarea "x"
type textarea "how do I change the color of the"
type textarea "x"
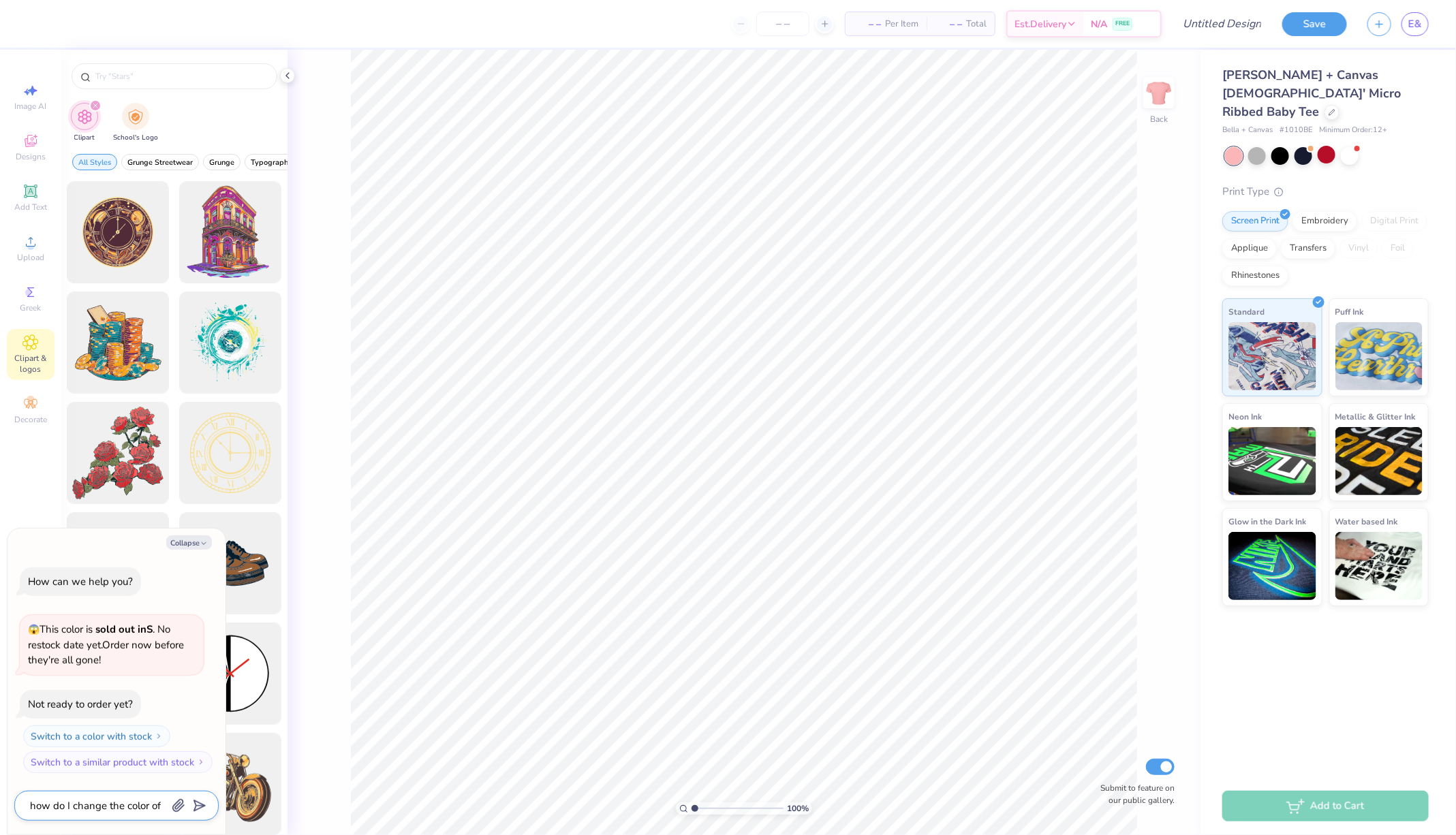
type textarea "how do I change the color of the"
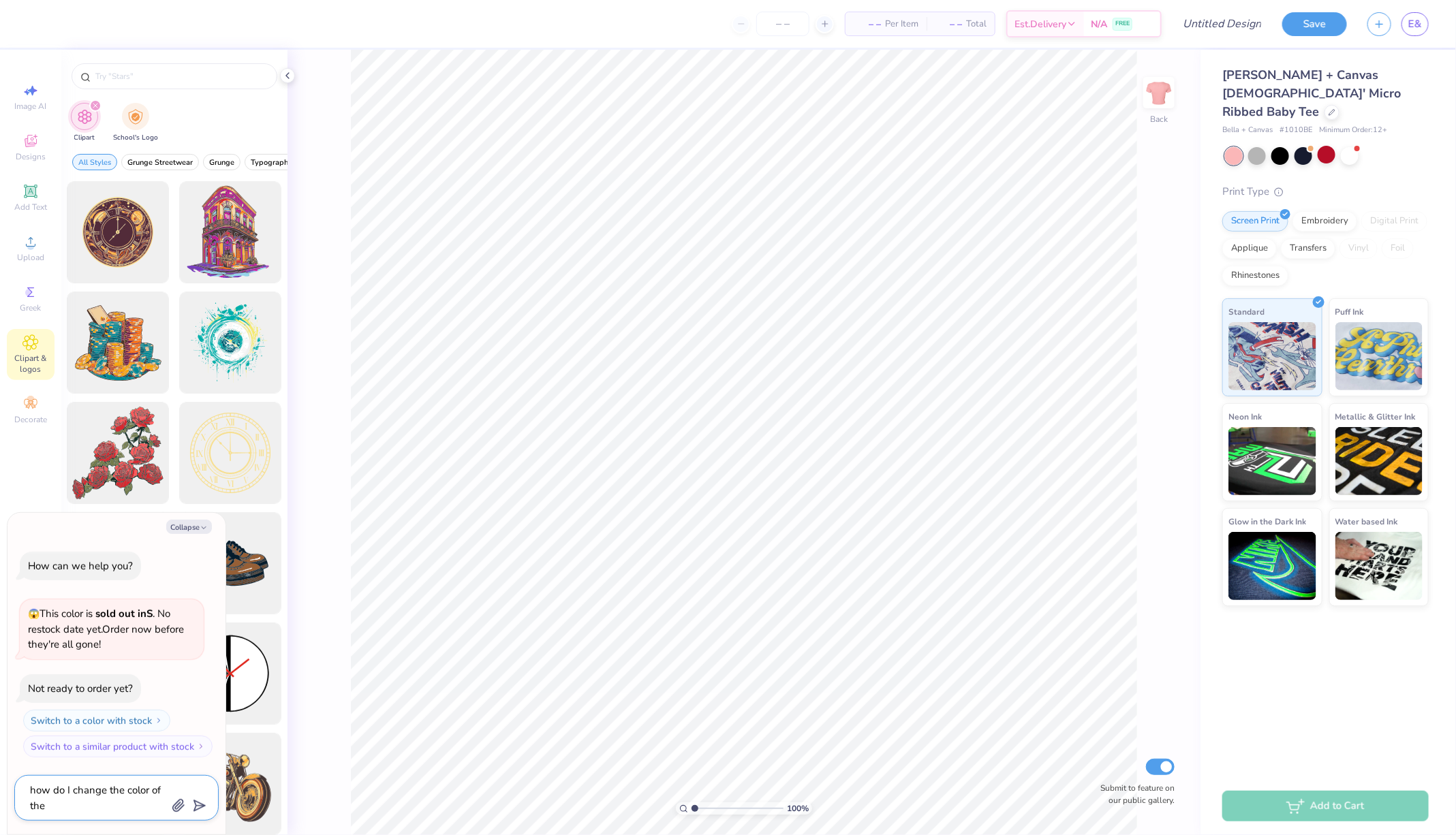
type textarea "x"
type textarea "how do I change the color of the ba"
type textarea "x"
type textarea "how do I change the color of the bab"
type textarea "x"
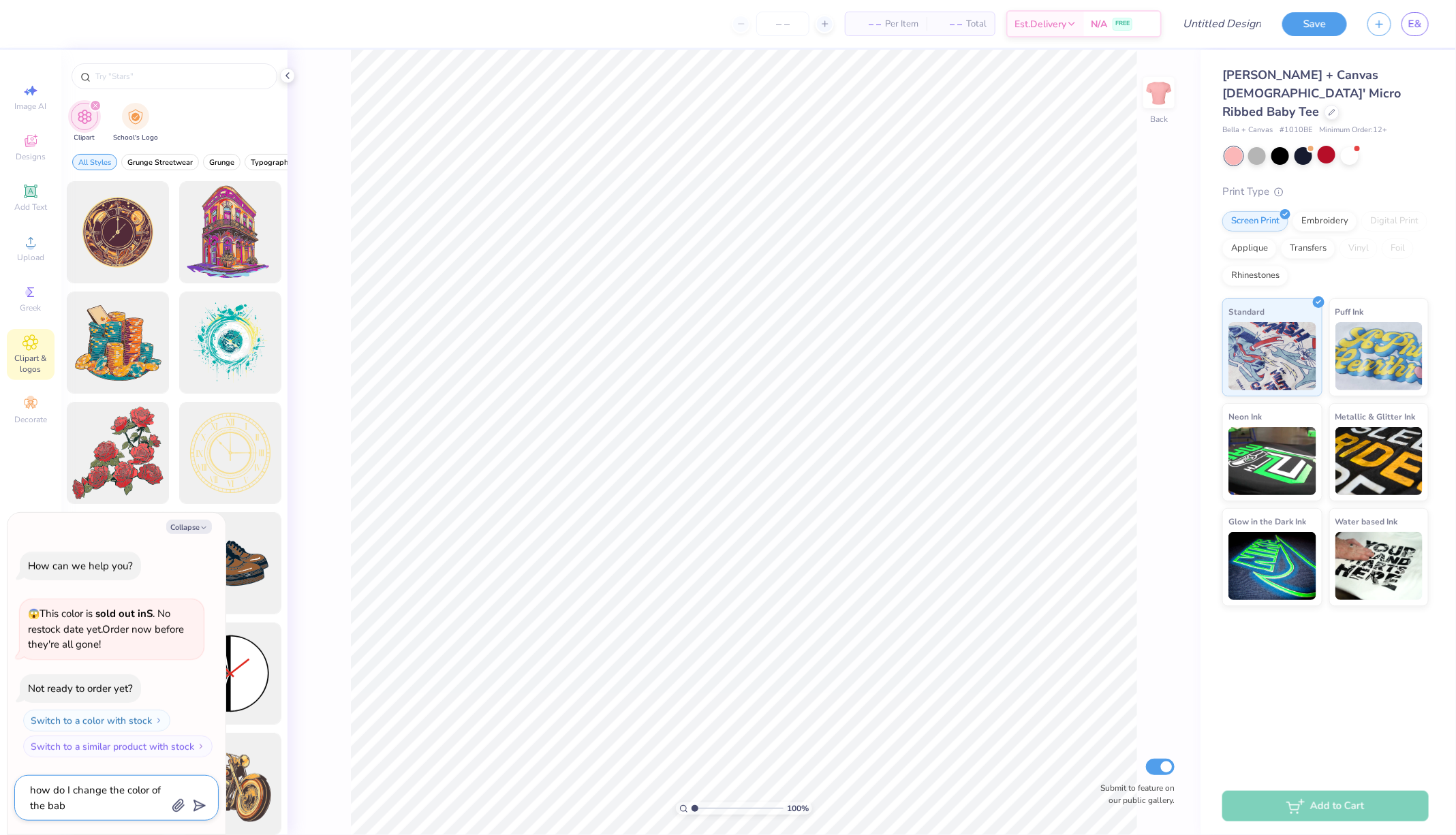
type textarea "how do I change the color of the baby"
type textarea "x"
type textarea "how do I change the color of the baby"
type textarea "x"
type textarea "how do I change the color of the baby t"
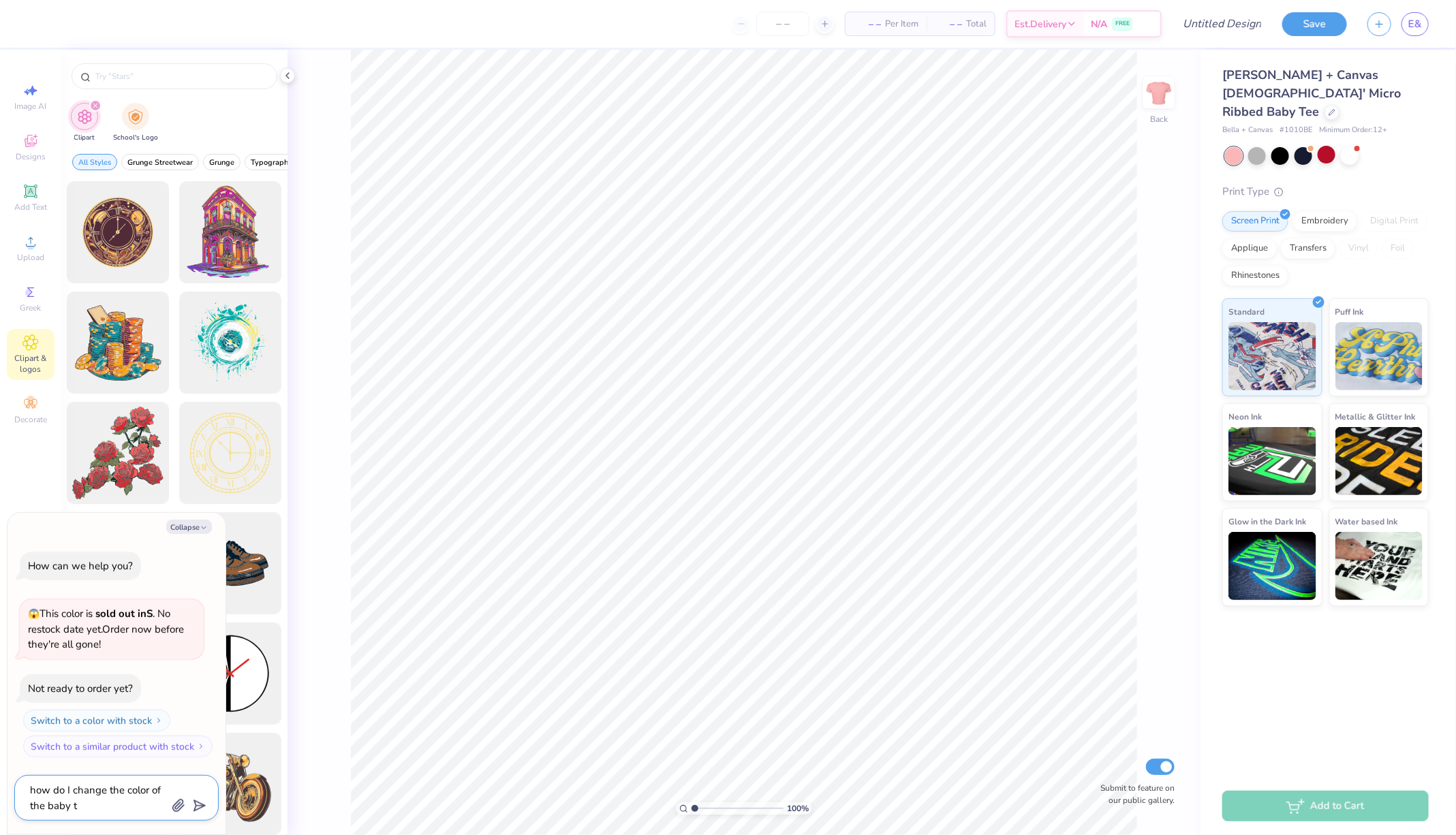
type textarea "x"
type textarea "how do I change the color of the baby te"
type textarea "x"
type textarea "how do I change the color of the baby tee"
type textarea "x"
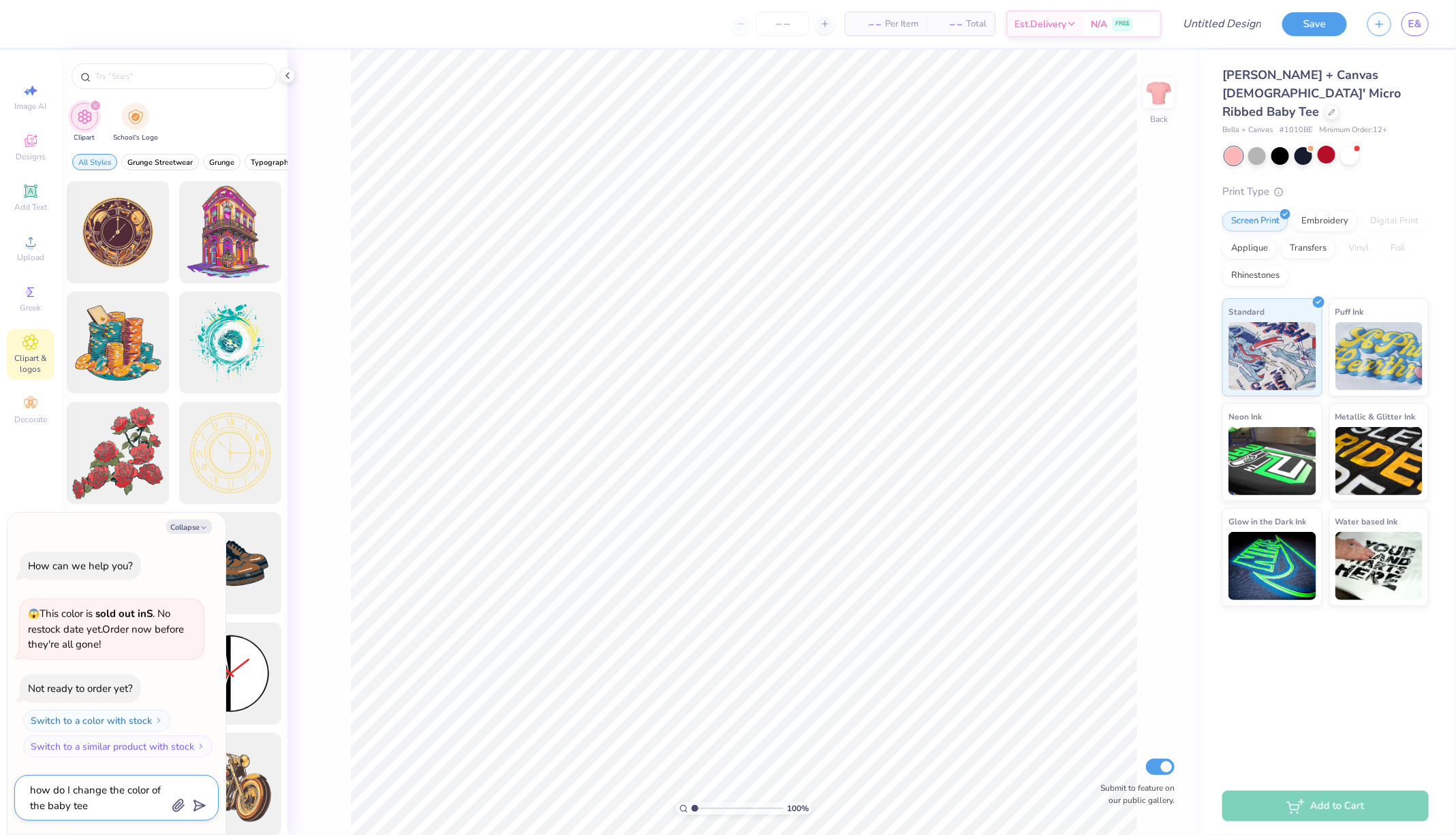
type textarea "how do I change the color of the baby tee"
type textarea "x"
type textarea "how do I change the color of the baby tee t"
type textarea "x"
type textarea "how do I change the color of the baby tee to"
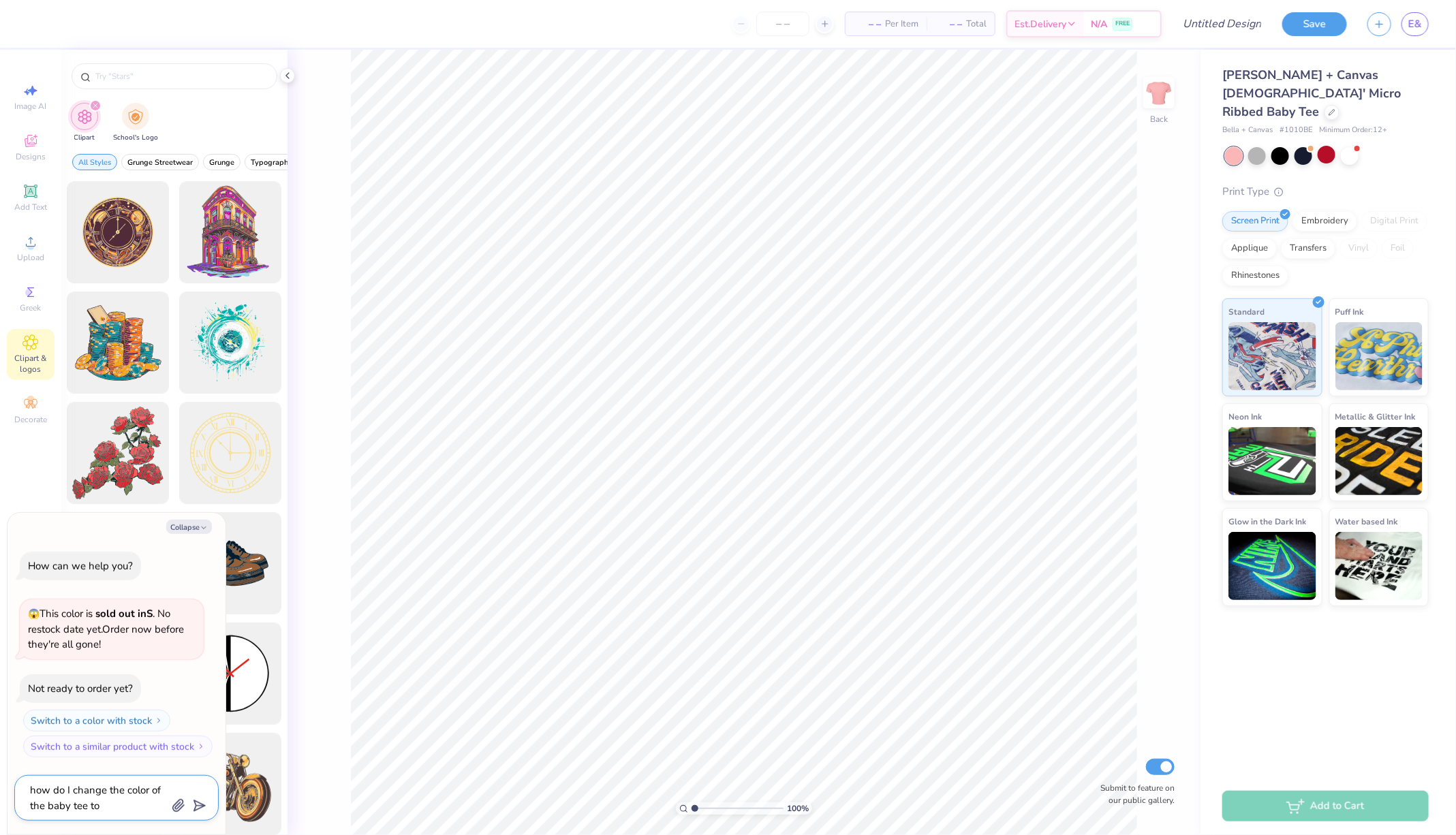
type textarea "x"
type textarea "how do I change the color of the baby tee to"
type textarea "x"
type textarea "how do I change the color of the baby tee to l"
type textarea "x"
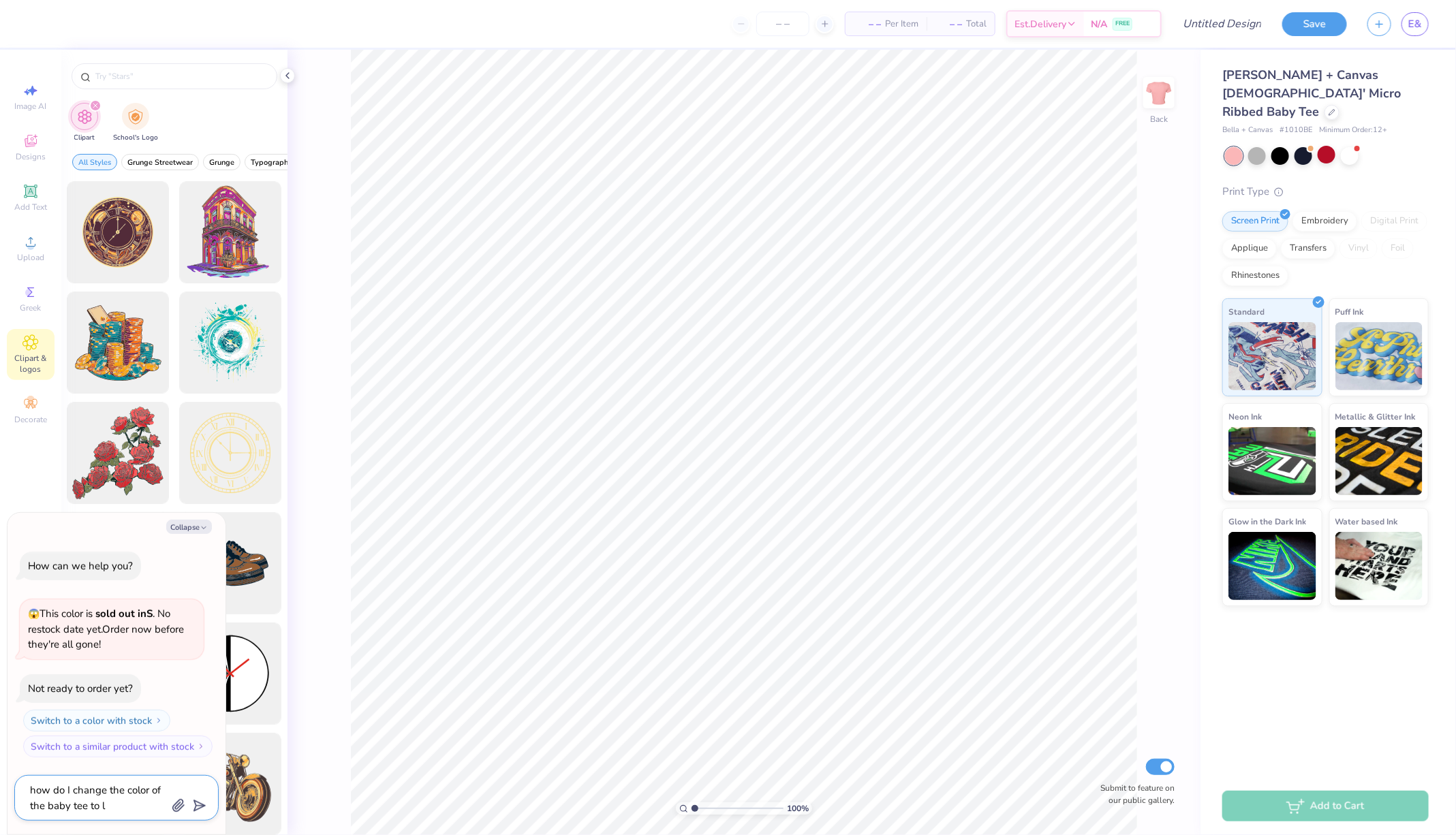
type textarea "how do I change the color of the baby tee to li"
type textarea "x"
type textarea "how do I change the color of the baby tee to lig"
type textarea "x"
type textarea "how do I change the color of the baby tee to ligh"
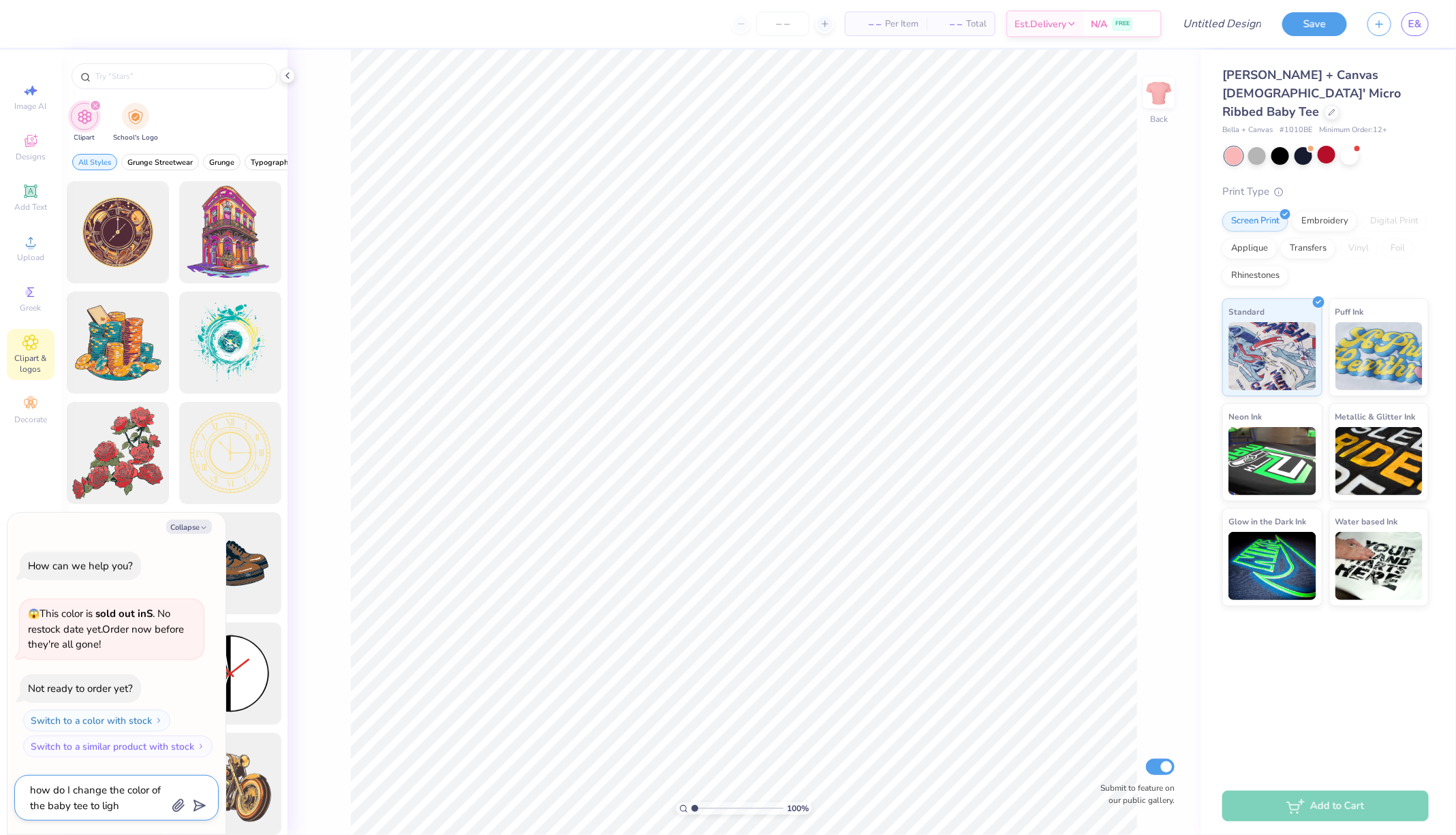
type textarea "x"
type textarea "how do I change the color of the baby tee to light"
type textarea "x"
type textarea "how do I change the color of the baby tee to light p"
type textarea "x"
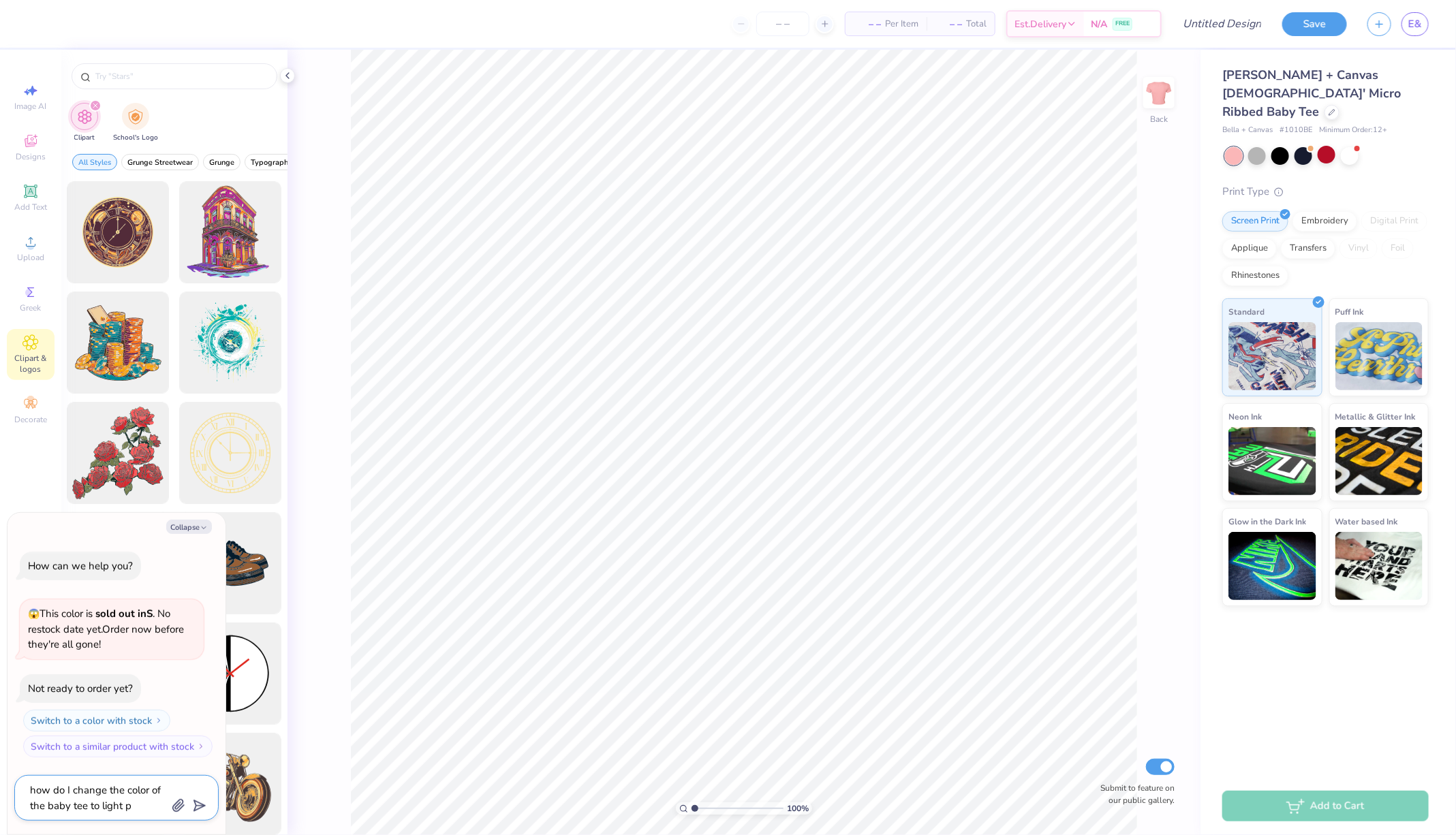
type textarea "how do I change the color of the baby tee to light pi"
type textarea "x"
type textarea "how do I change the color of the baby tee to light pin"
type textarea "x"
type textarea "how do I change the color of the baby tee to light pink"
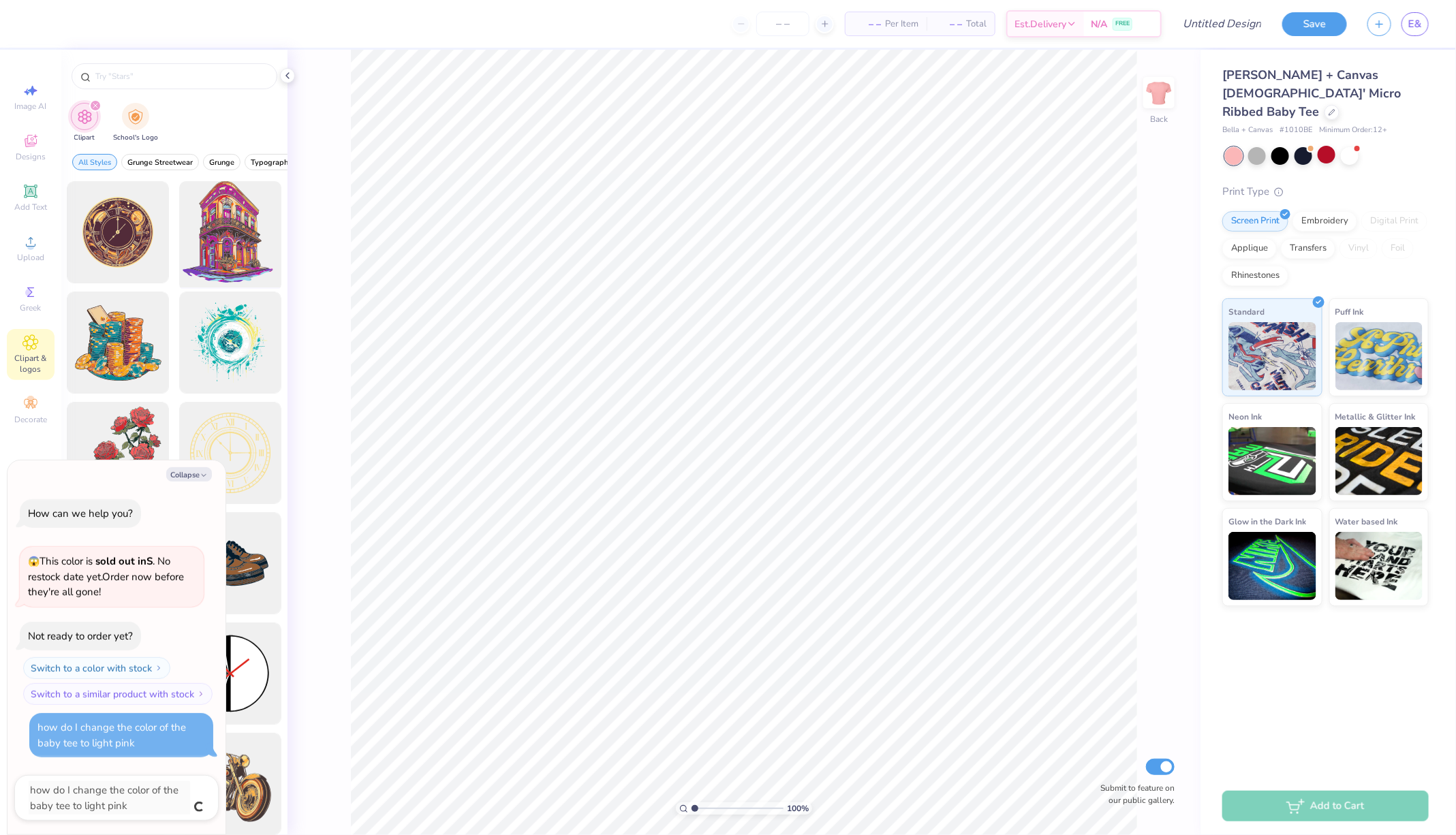
type textarea "x"
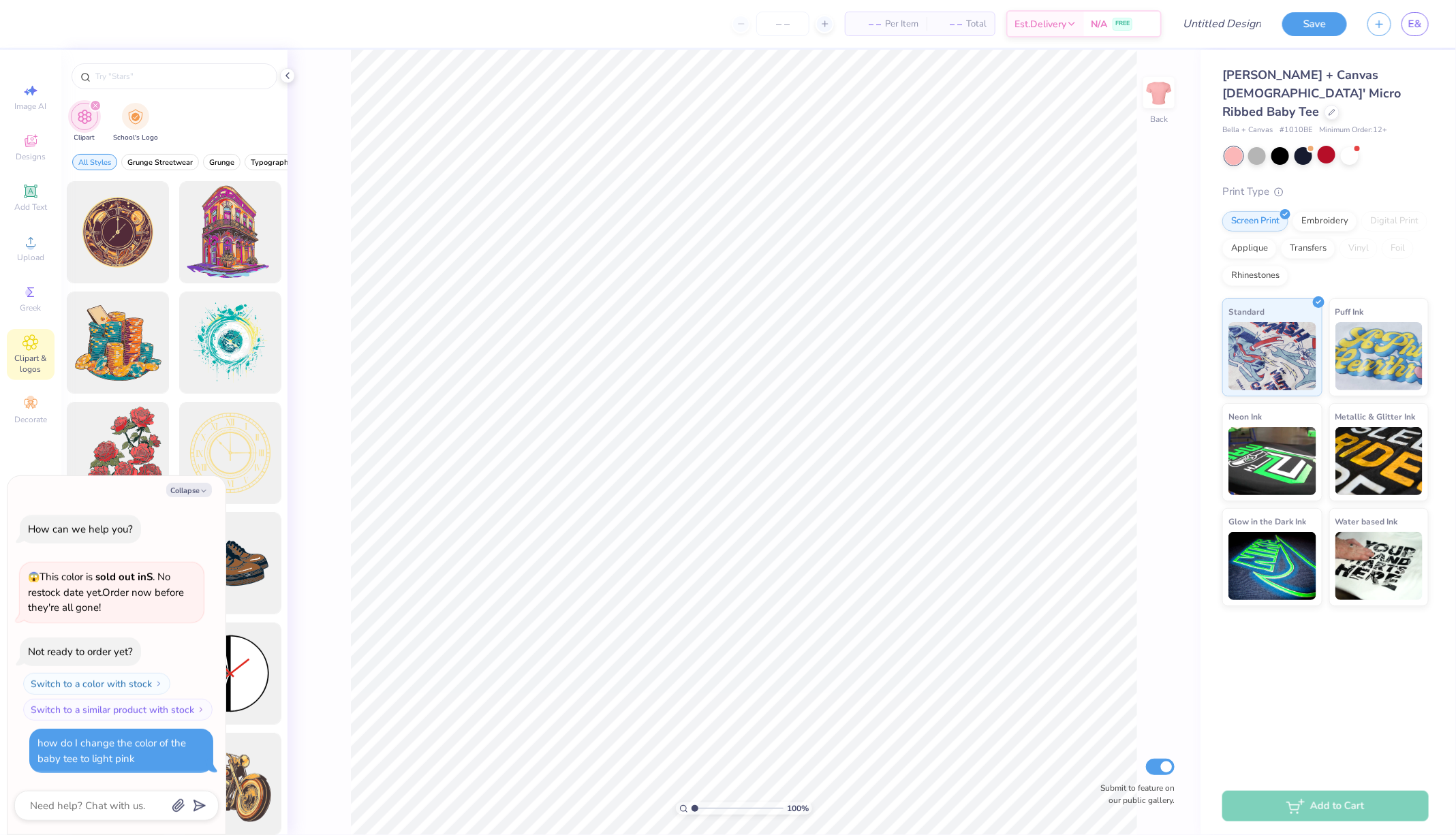
drag, startPoint x: 94, startPoint y: 685, endPoint x: 100, endPoint y: 723, distance: 38.5
click at [100, 723] on div "How can we help you? 😱 This color is sold out in S . No restock date yet. Order…" at bounding box center [116, 644] width 204 height 280
click at [120, 715] on button "Switch to a similar product with stock" at bounding box center [119, 710] width 190 height 22
type textarea "x"
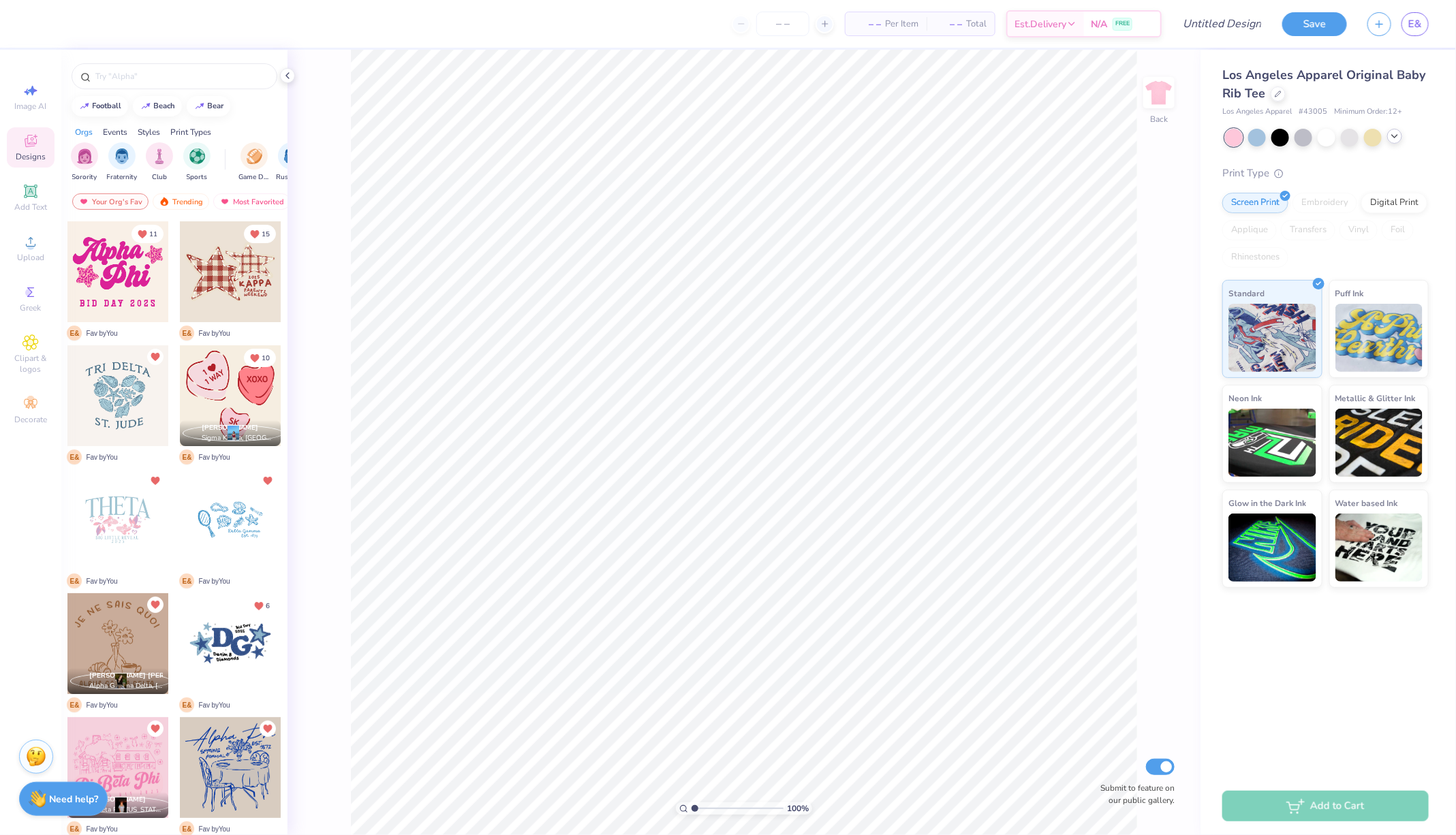
click at [1397, 135] on polyline at bounding box center [1394, 136] width 5 height 3
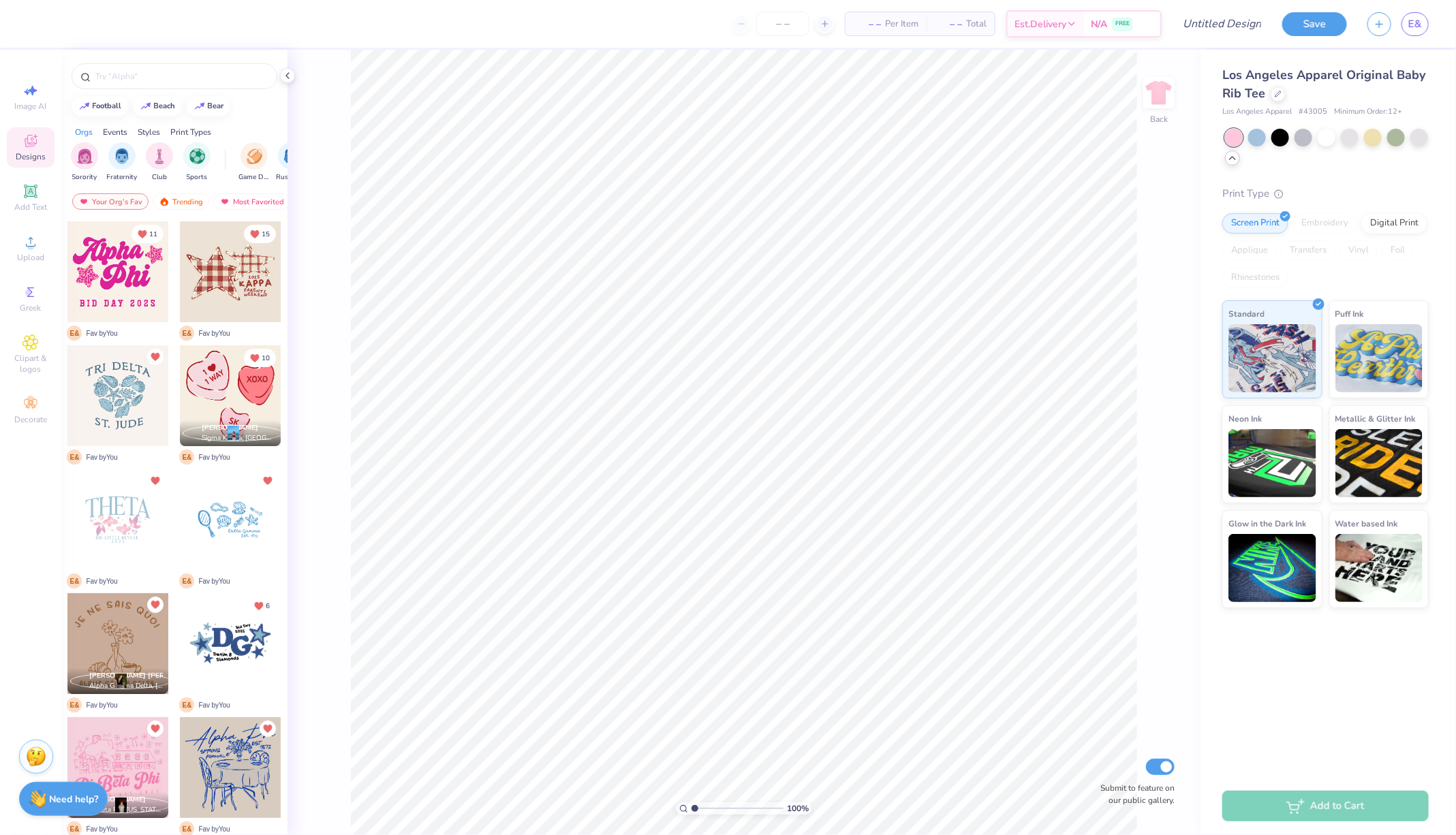
click at [1232, 161] on icon at bounding box center [1232, 158] width 11 height 11
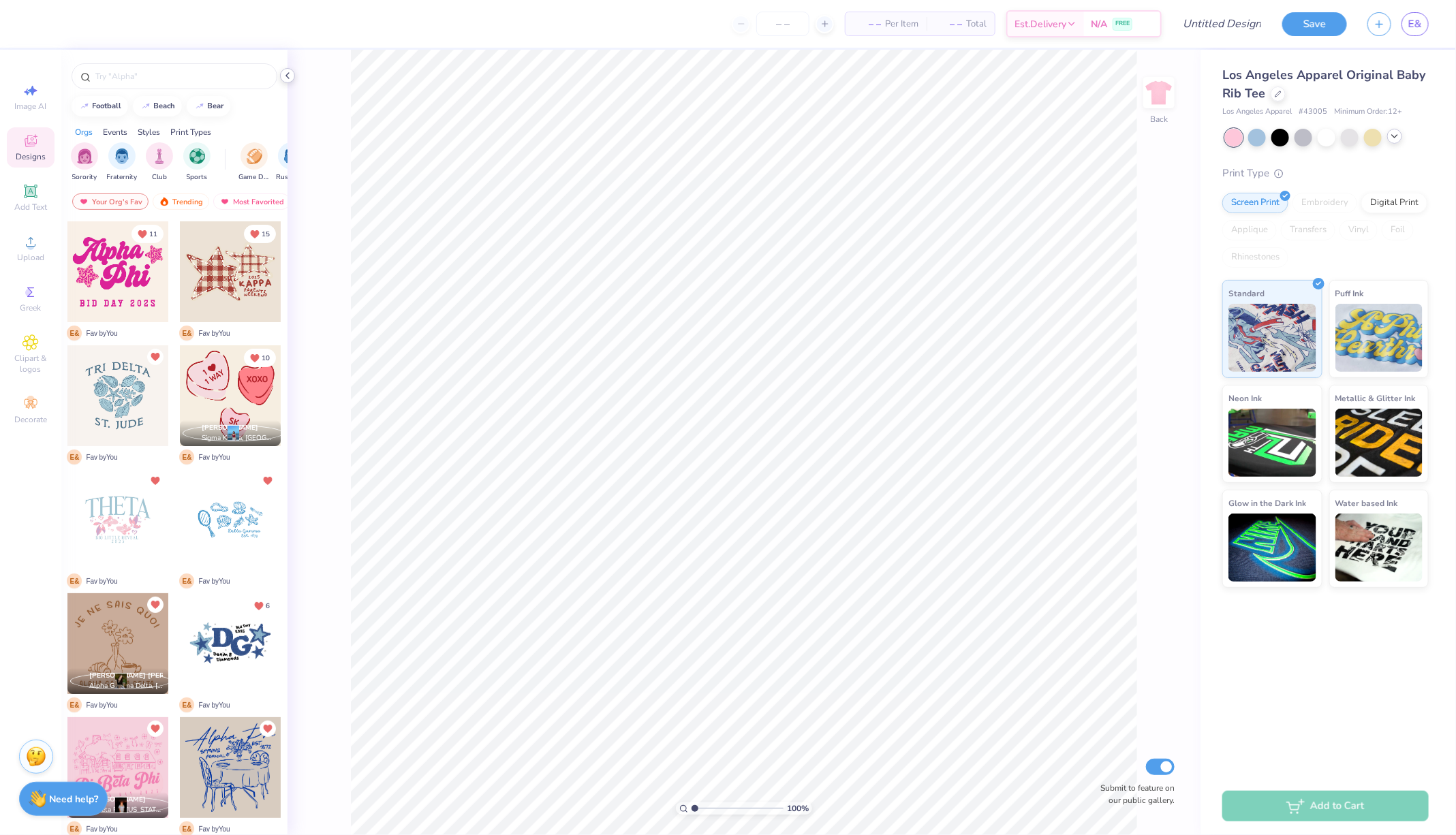
click at [286, 79] on icon at bounding box center [287, 75] width 11 height 11
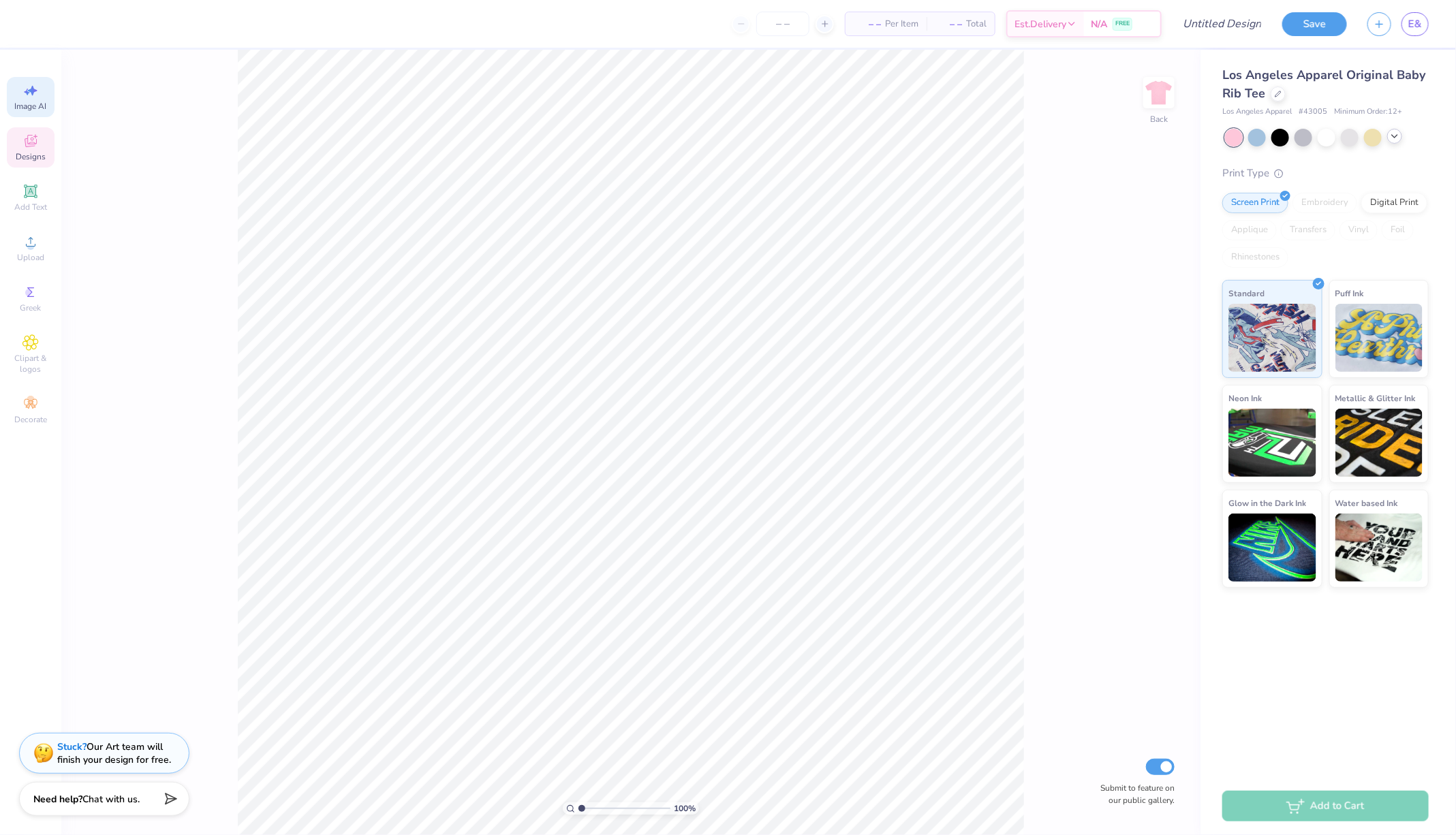
click at [31, 108] on span "Image AI" at bounding box center [30, 106] width 32 height 11
select select "4"
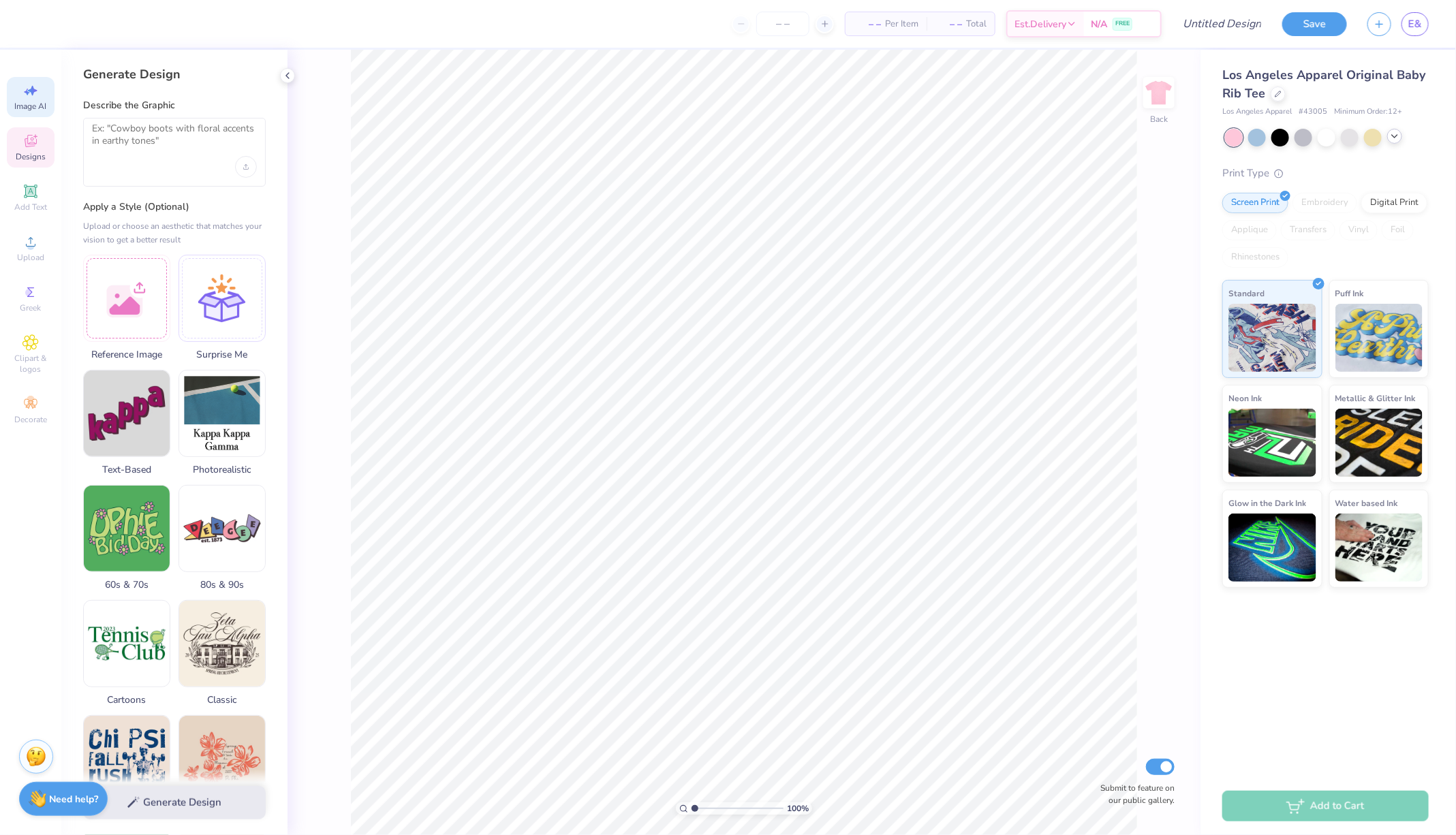
click at [31, 158] on span "Designs" at bounding box center [30, 156] width 30 height 11
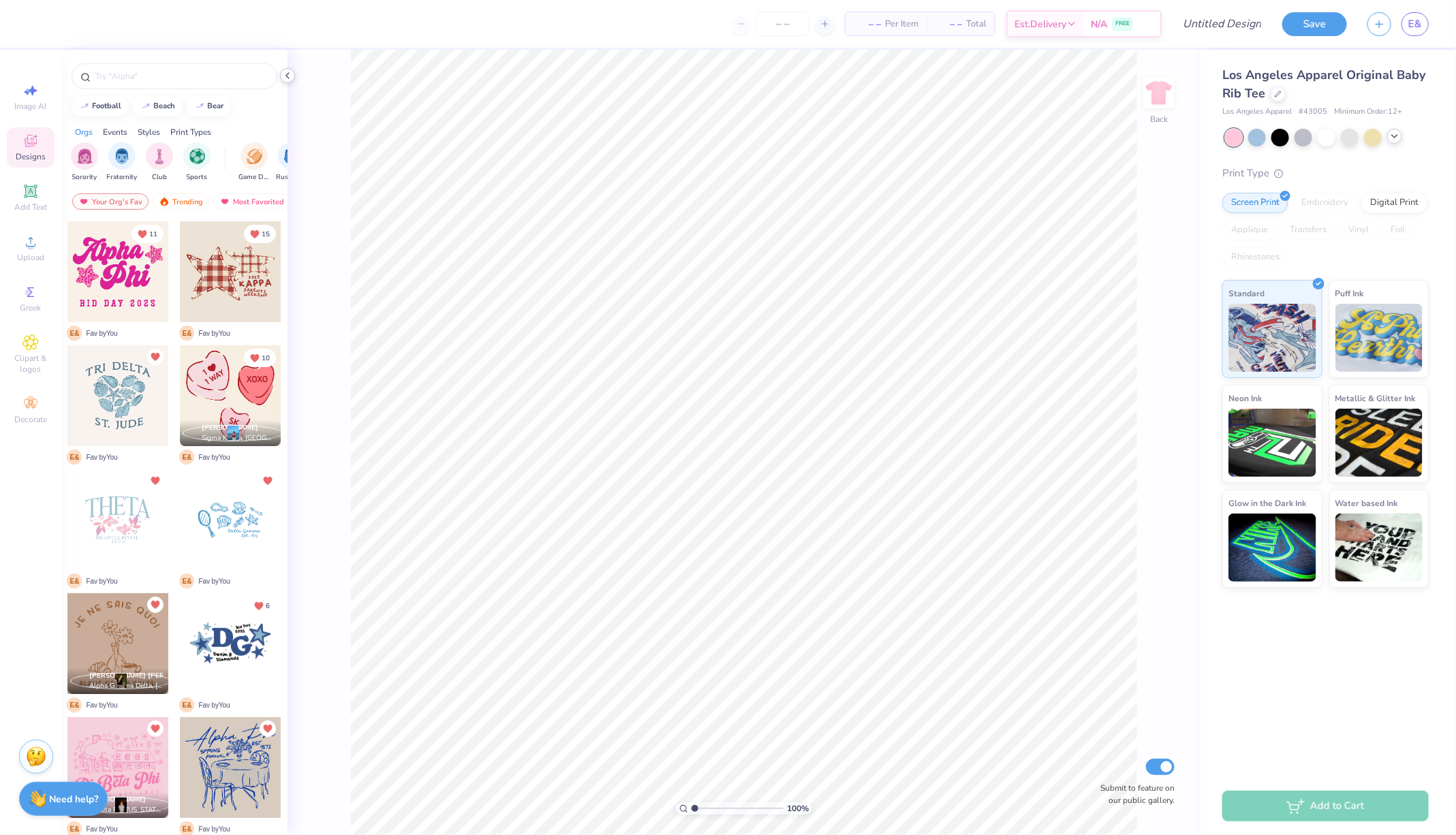
click at [286, 80] on icon at bounding box center [287, 75] width 11 height 11
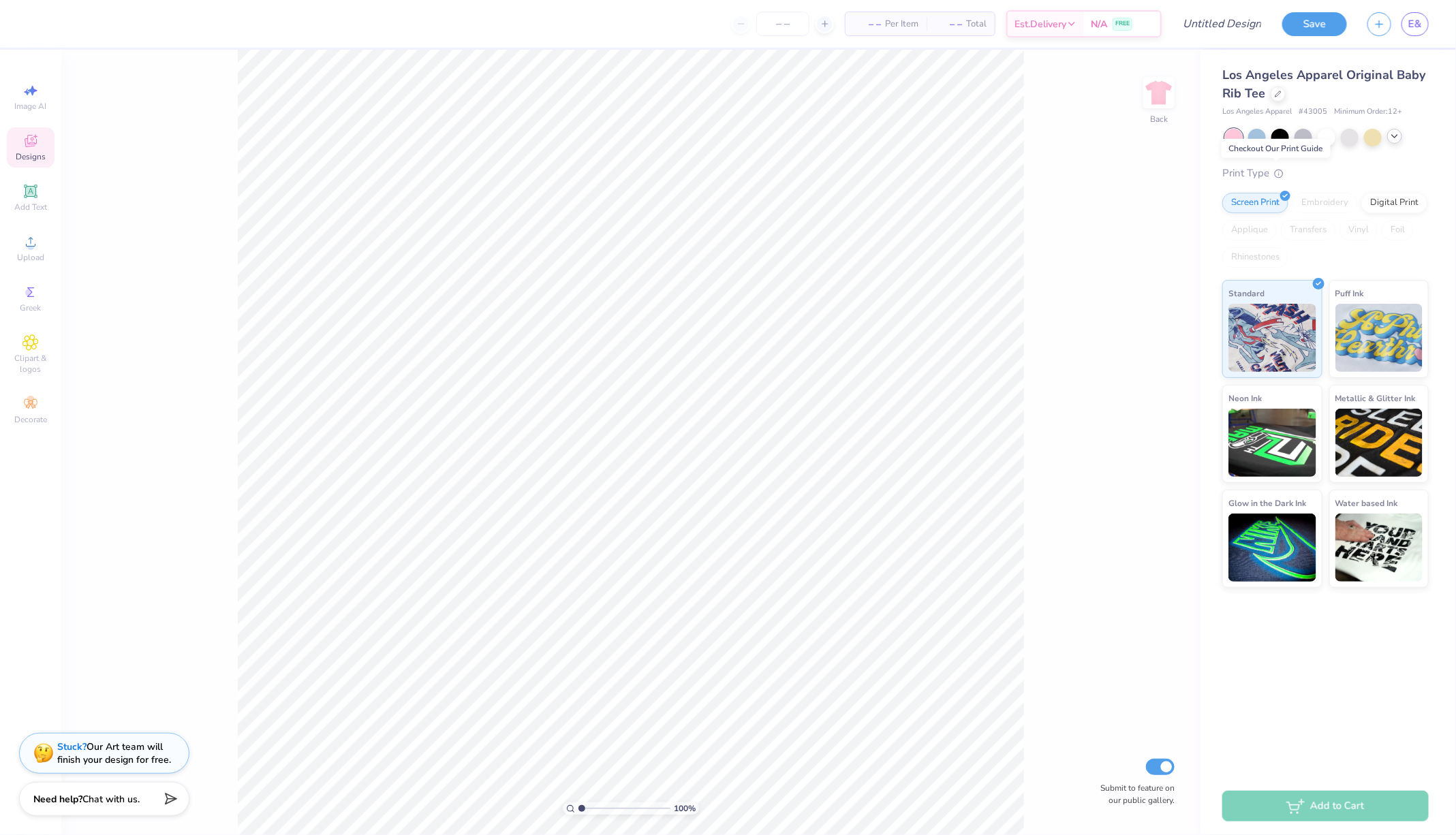
click at [1280, 166] on span at bounding box center [1276, 173] width 14 height 13
click at [1399, 140] on icon at bounding box center [1394, 136] width 11 height 11
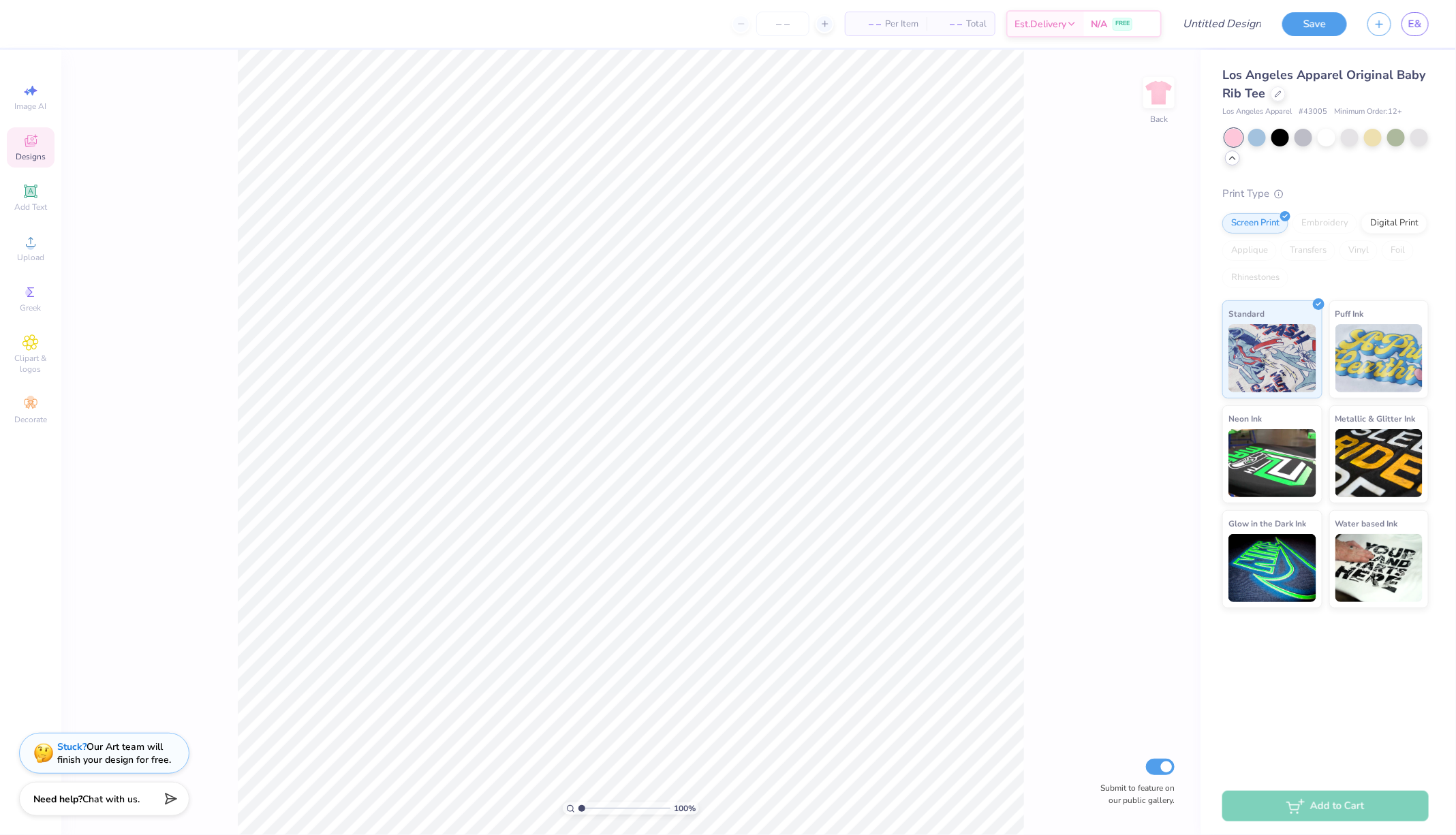
click at [1402, 111] on span "Minimum Order: 12 +" at bounding box center [1368, 112] width 68 height 12
click at [1232, 160] on icon at bounding box center [1232, 158] width 11 height 11
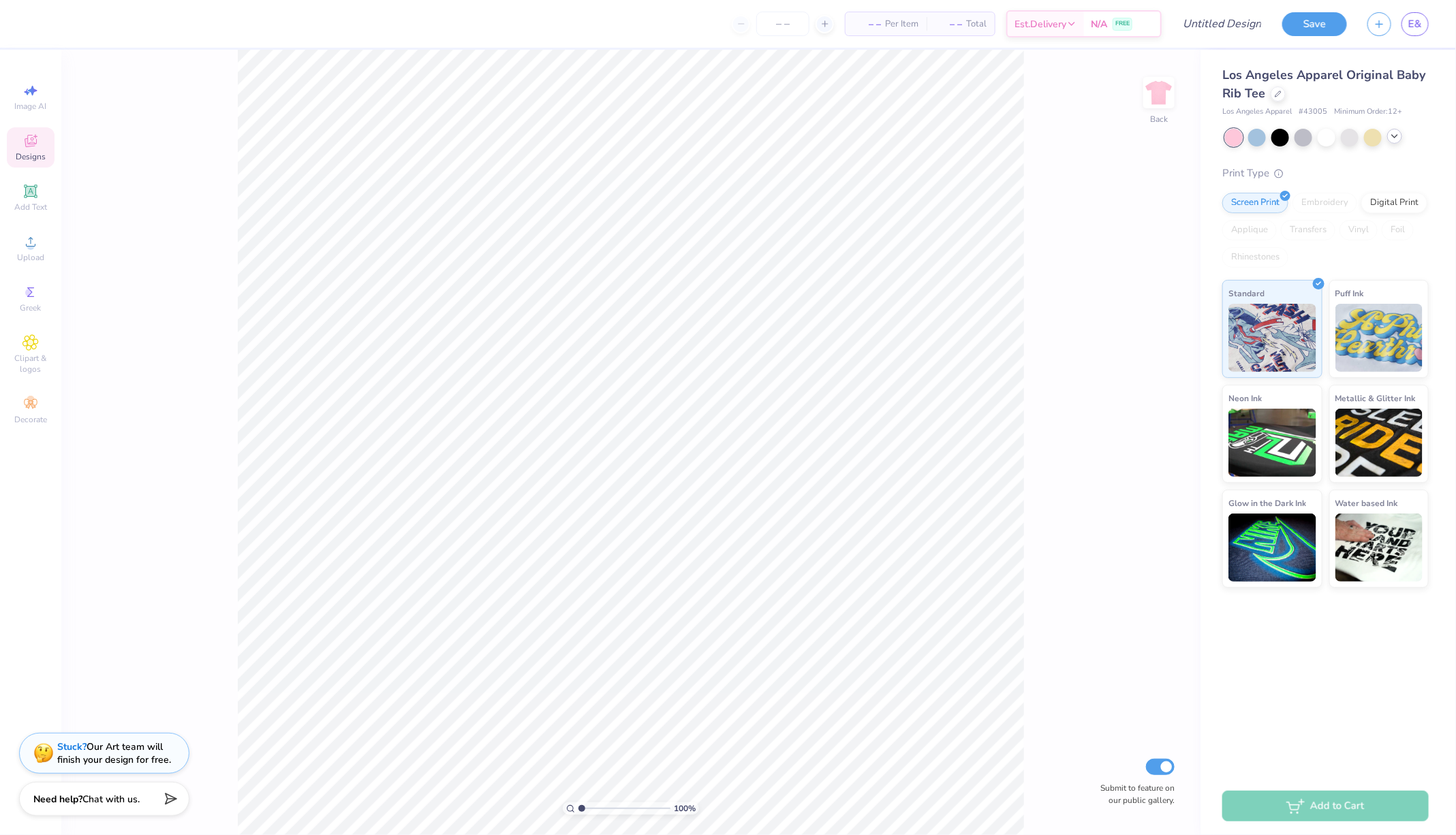
click at [1399, 143] on div at bounding box center [1327, 137] width 204 height 18
click at [1399, 137] on icon at bounding box center [1394, 136] width 11 height 11
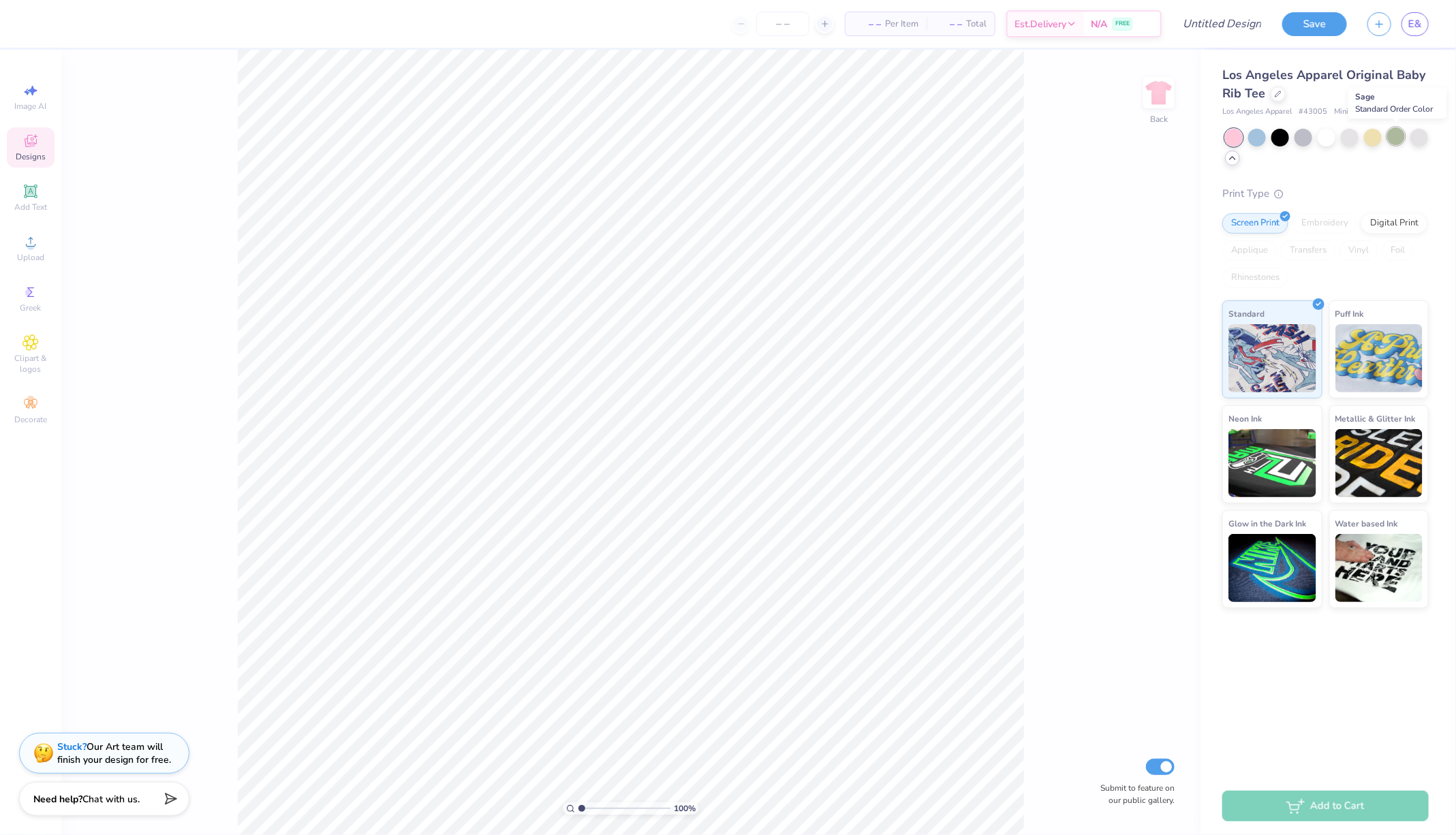
click at [1393, 129] on div at bounding box center [1396, 136] width 18 height 18
click at [1346, 136] on div at bounding box center [1350, 136] width 18 height 18
click at [1315, 111] on span "# 43005" at bounding box center [1313, 112] width 29 height 12
click at [1333, 111] on div "Los Angeles Apparel # 43005 Minimum Order: 12 +" at bounding box center [1325, 112] width 207 height 12
click at [28, 101] on span "Image AI" at bounding box center [30, 106] width 32 height 11
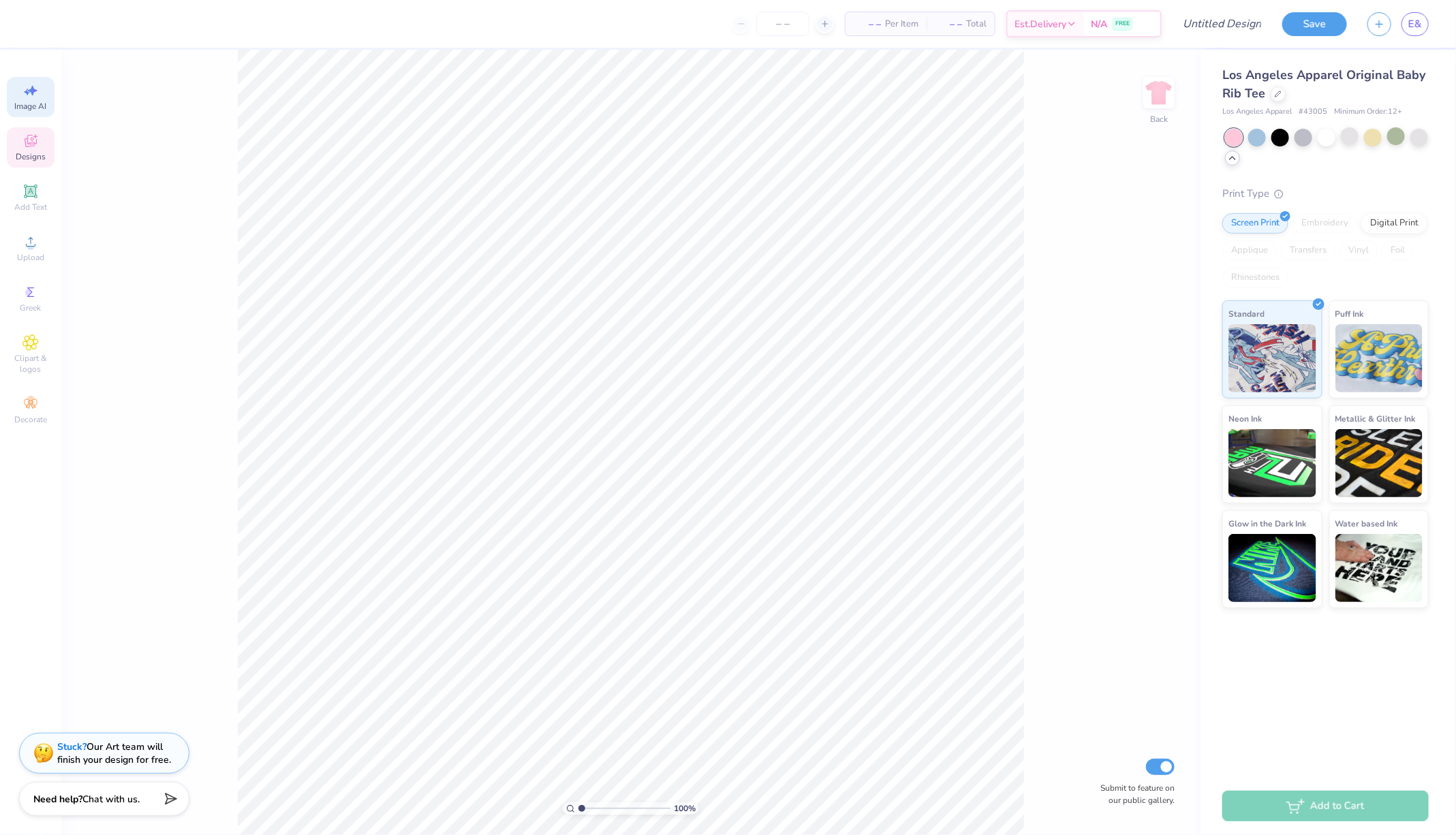
select select "4"
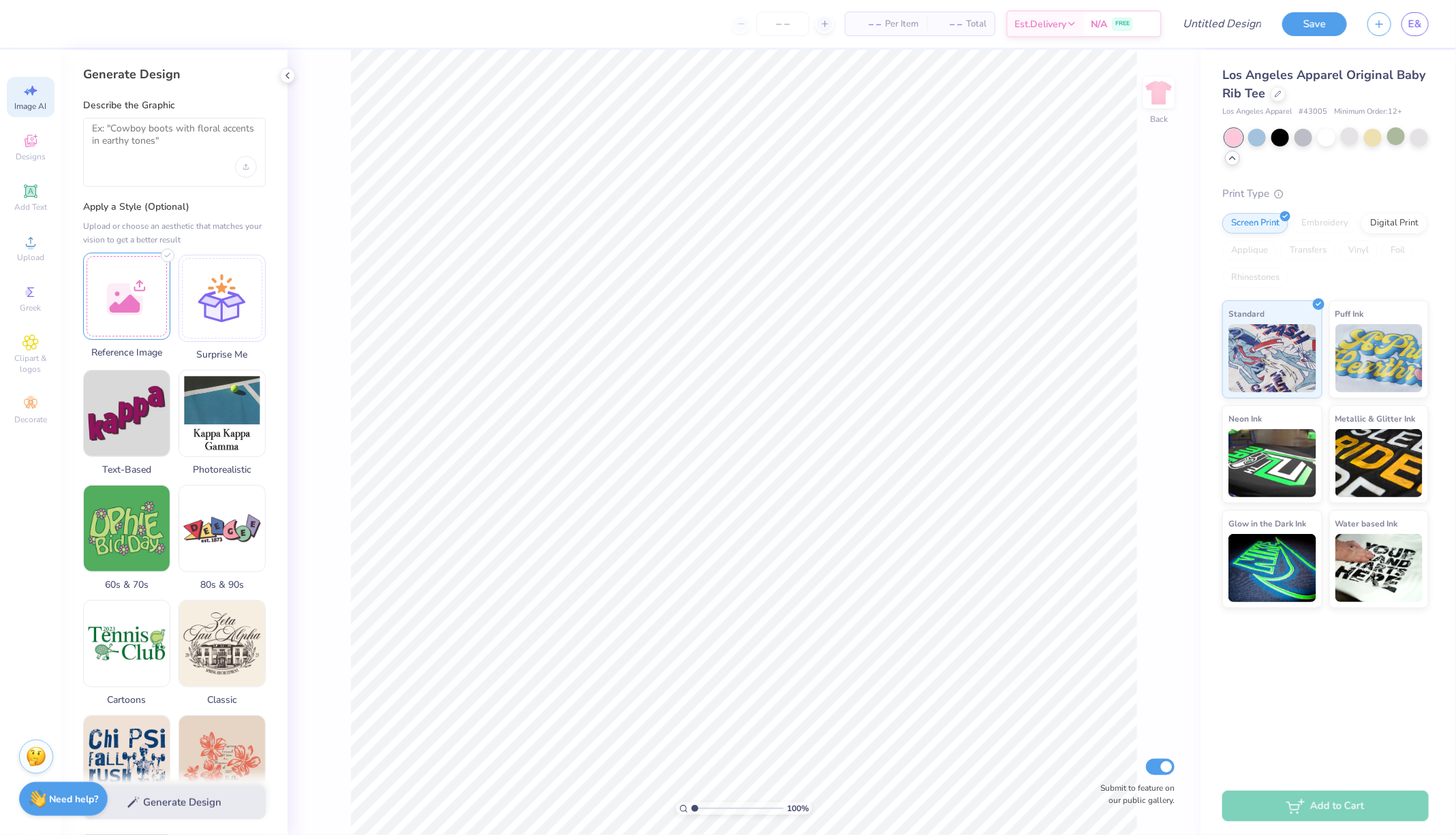
click at [159, 316] on div at bounding box center [127, 297] width 87 height 87
click at [43, 161] on span "Designs" at bounding box center [30, 156] width 30 height 11
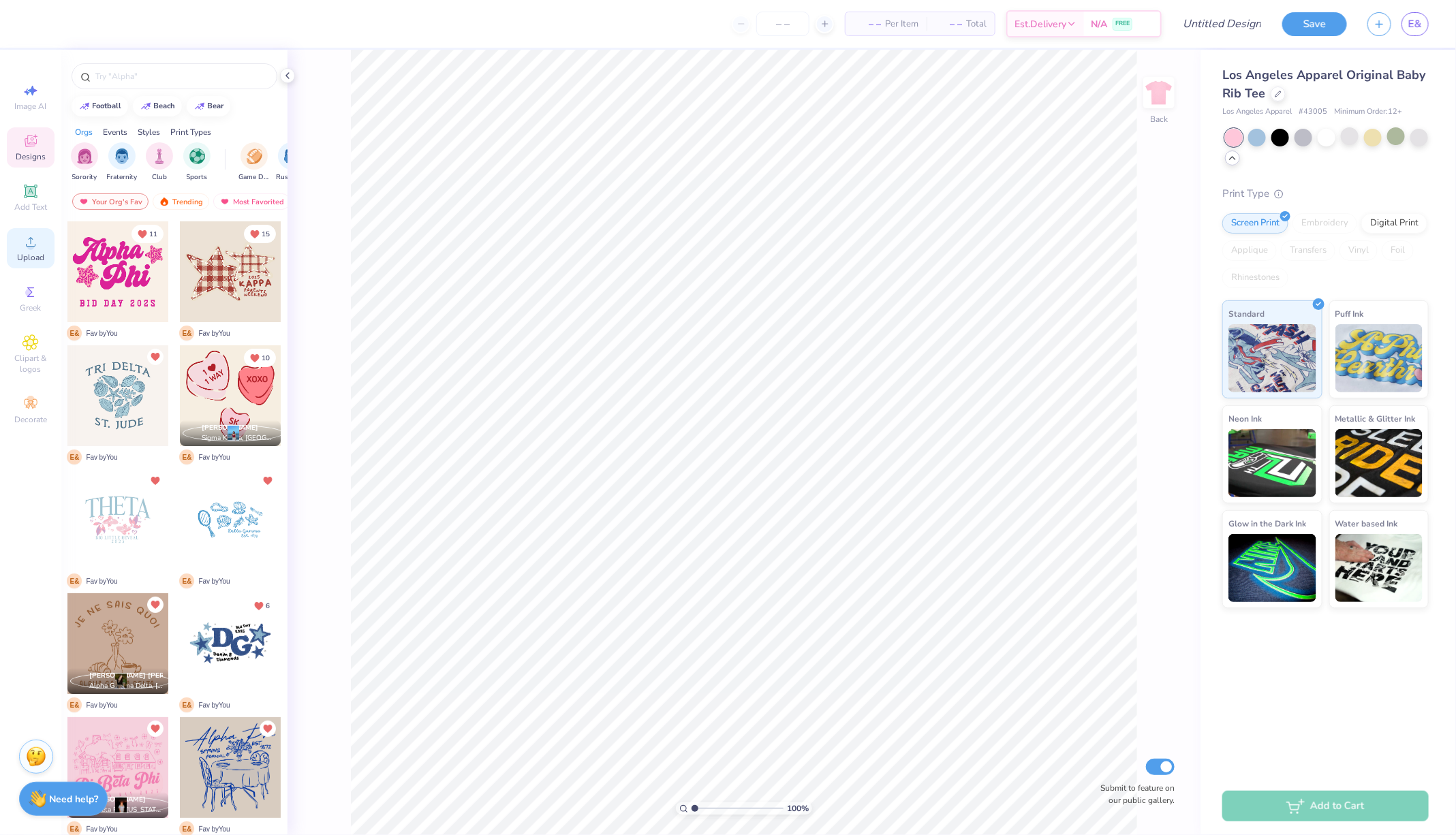
click at [29, 249] on circle at bounding box center [30, 246] width 7 height 7
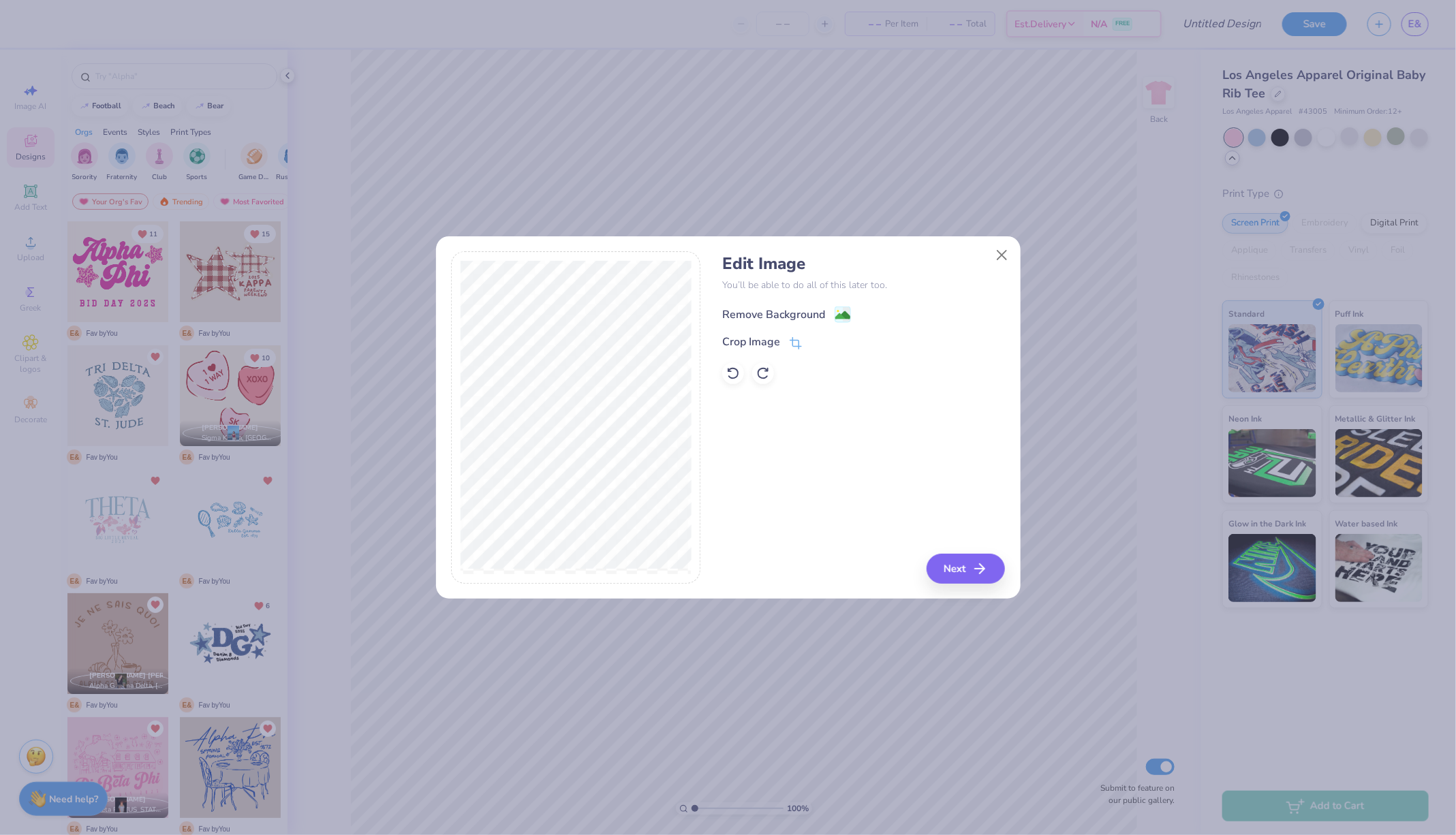
click at [770, 311] on div "Remove Background" at bounding box center [773, 314] width 103 height 16
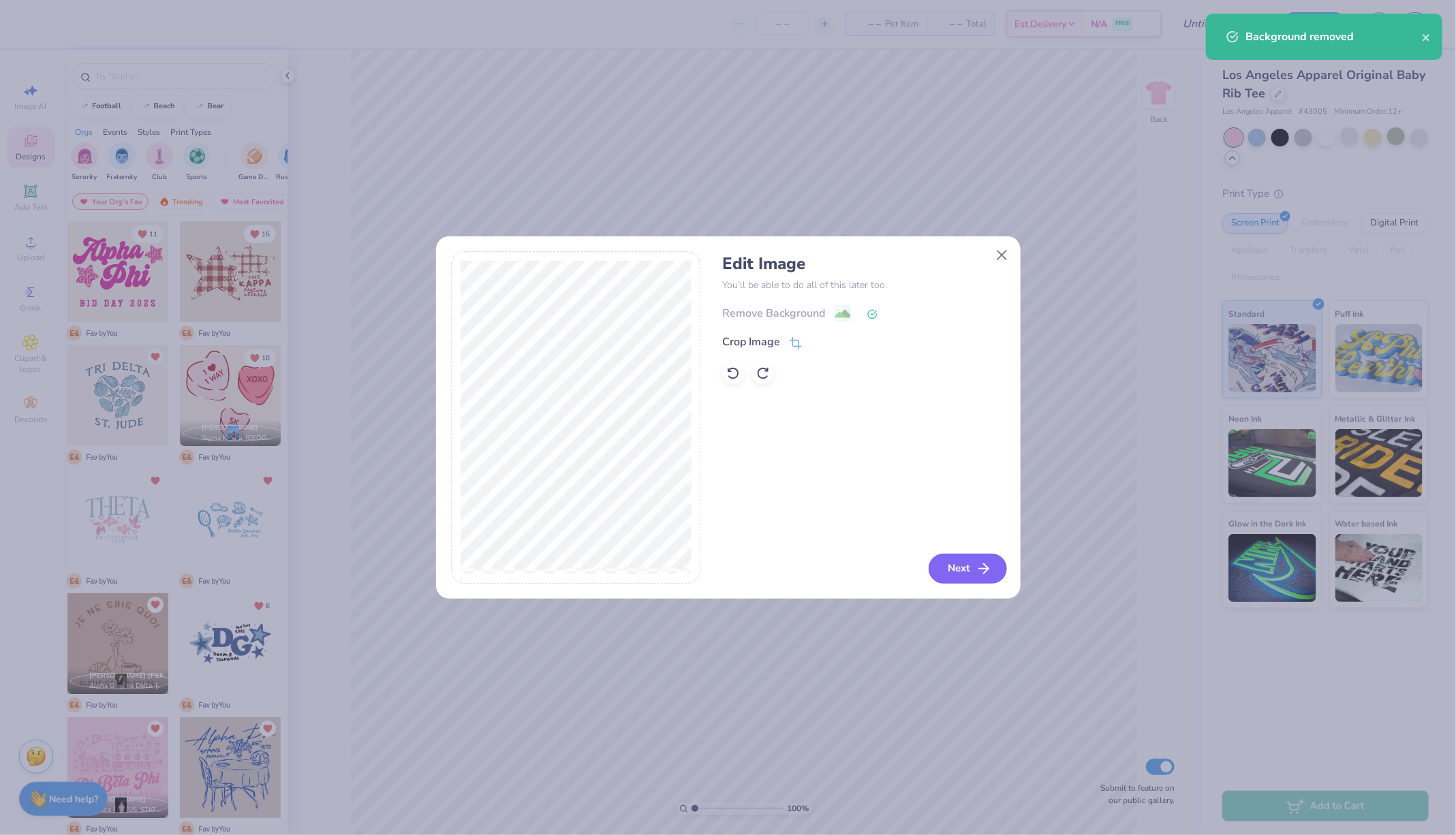
click at [959, 572] on button "Next" at bounding box center [967, 569] width 78 height 30
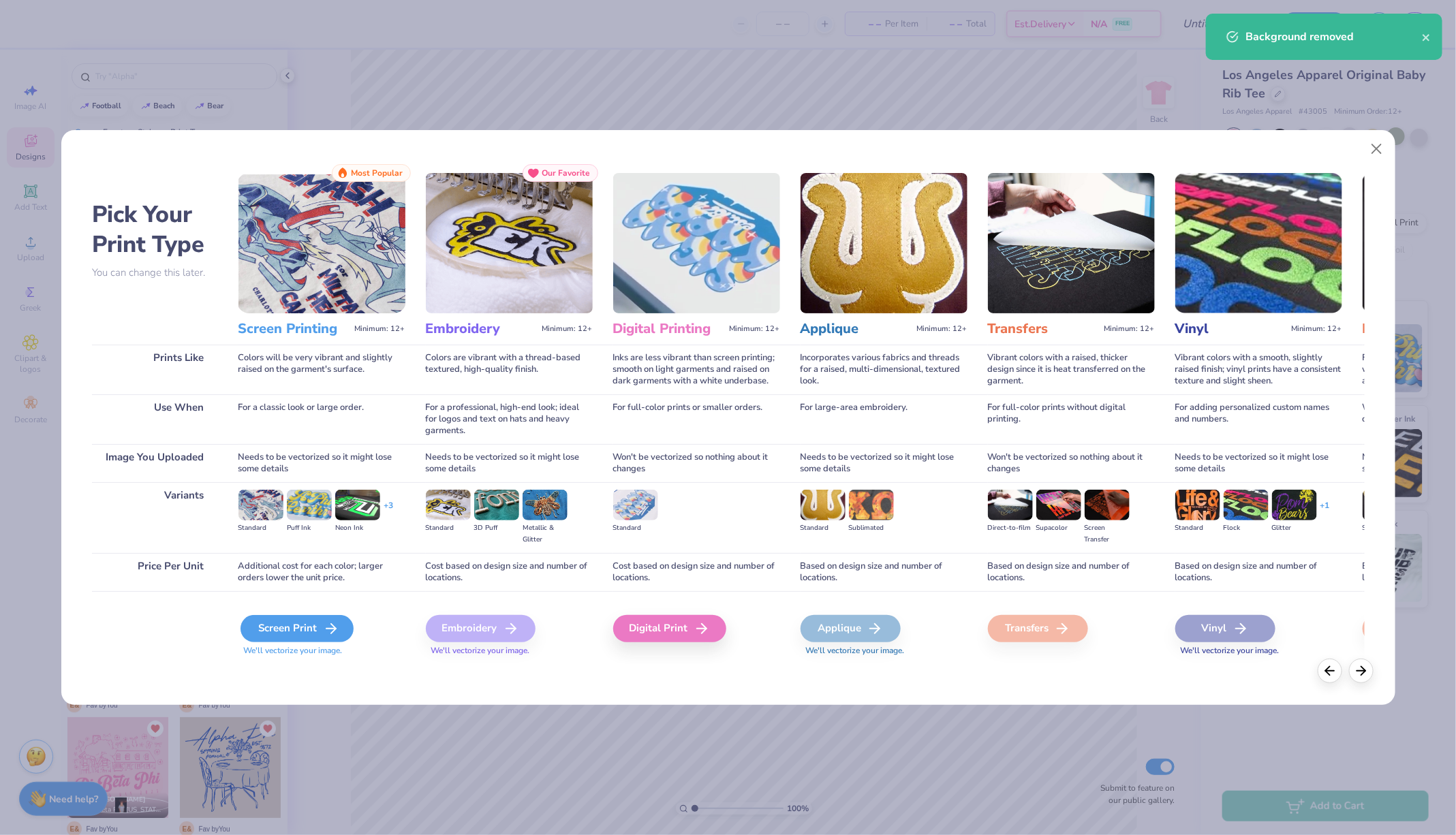
click at [323, 630] on icon at bounding box center [331, 628] width 16 height 16
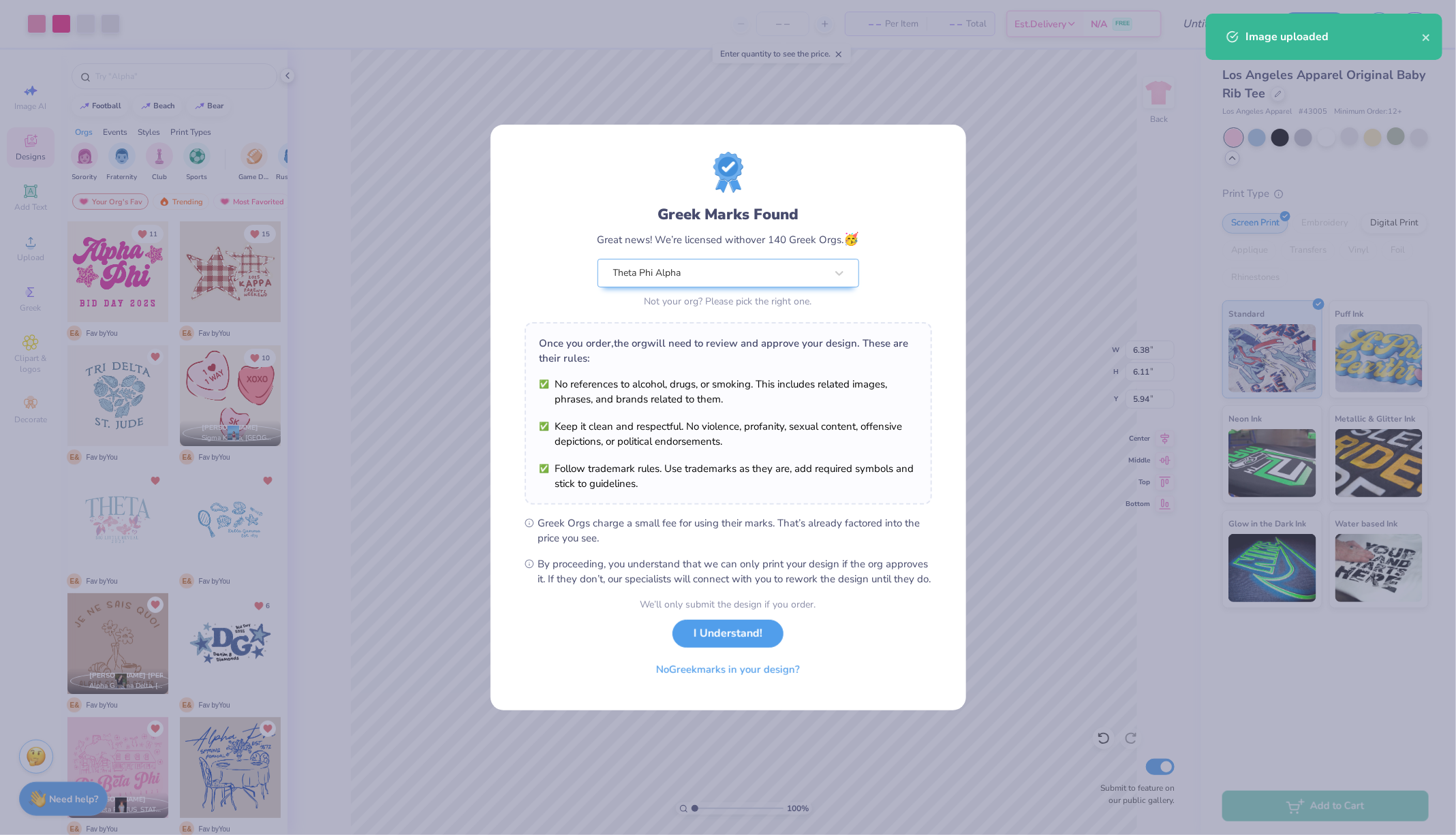
click at [721, 530] on body "Art colors – – Per Item – – Total Est. Delivery N/A FREE Design Title Save E& I…" at bounding box center [728, 418] width 1456 height 835
type input "2.38"
type input "2.28"
type input "9.77"
click at [725, 626] on div "We’ll only submit the design if you order. I Understand! No Greek marks in your…" at bounding box center [728, 640] width 176 height 86
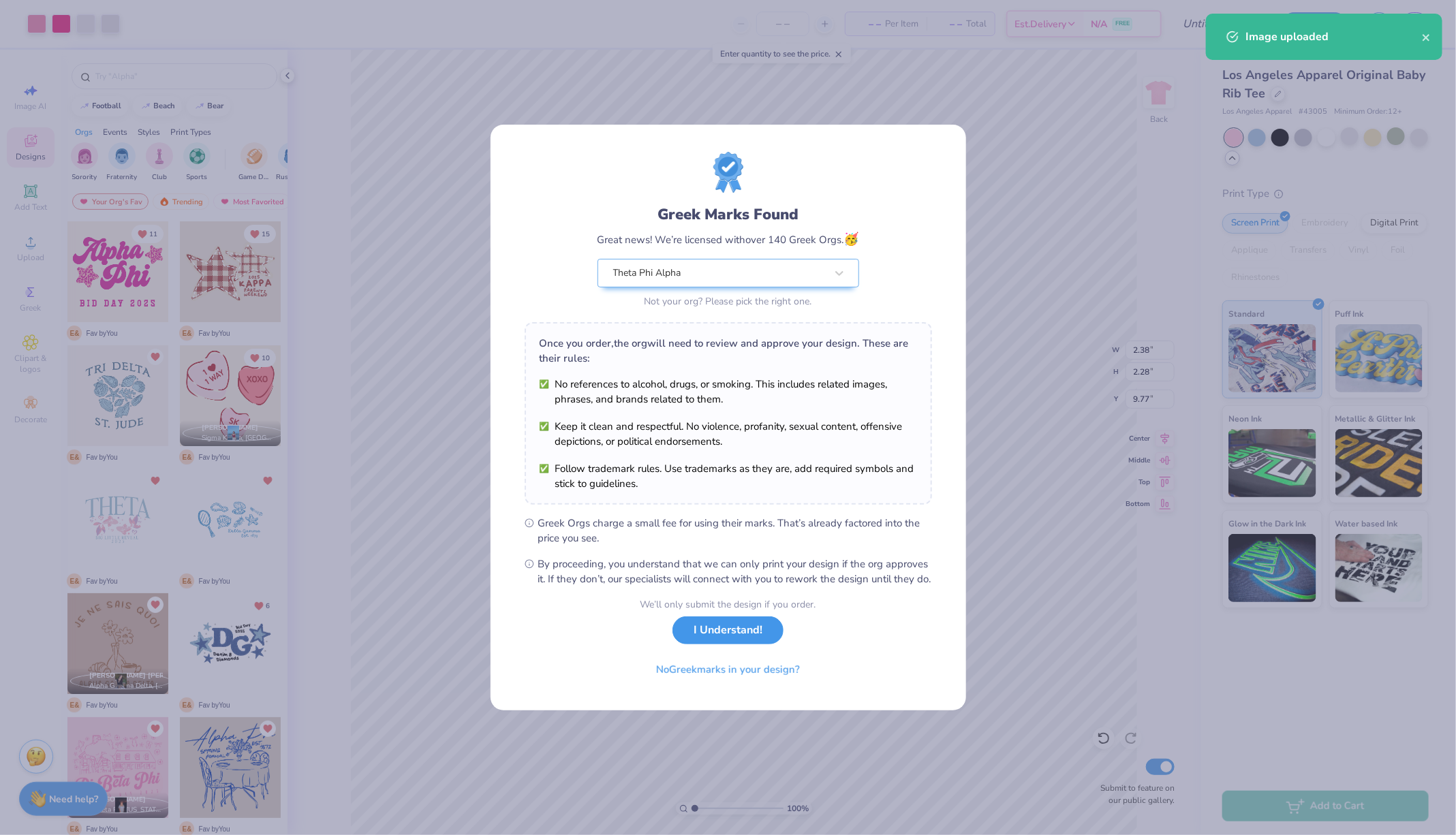
click at [725, 637] on button "I Understand!" at bounding box center [728, 630] width 111 height 28
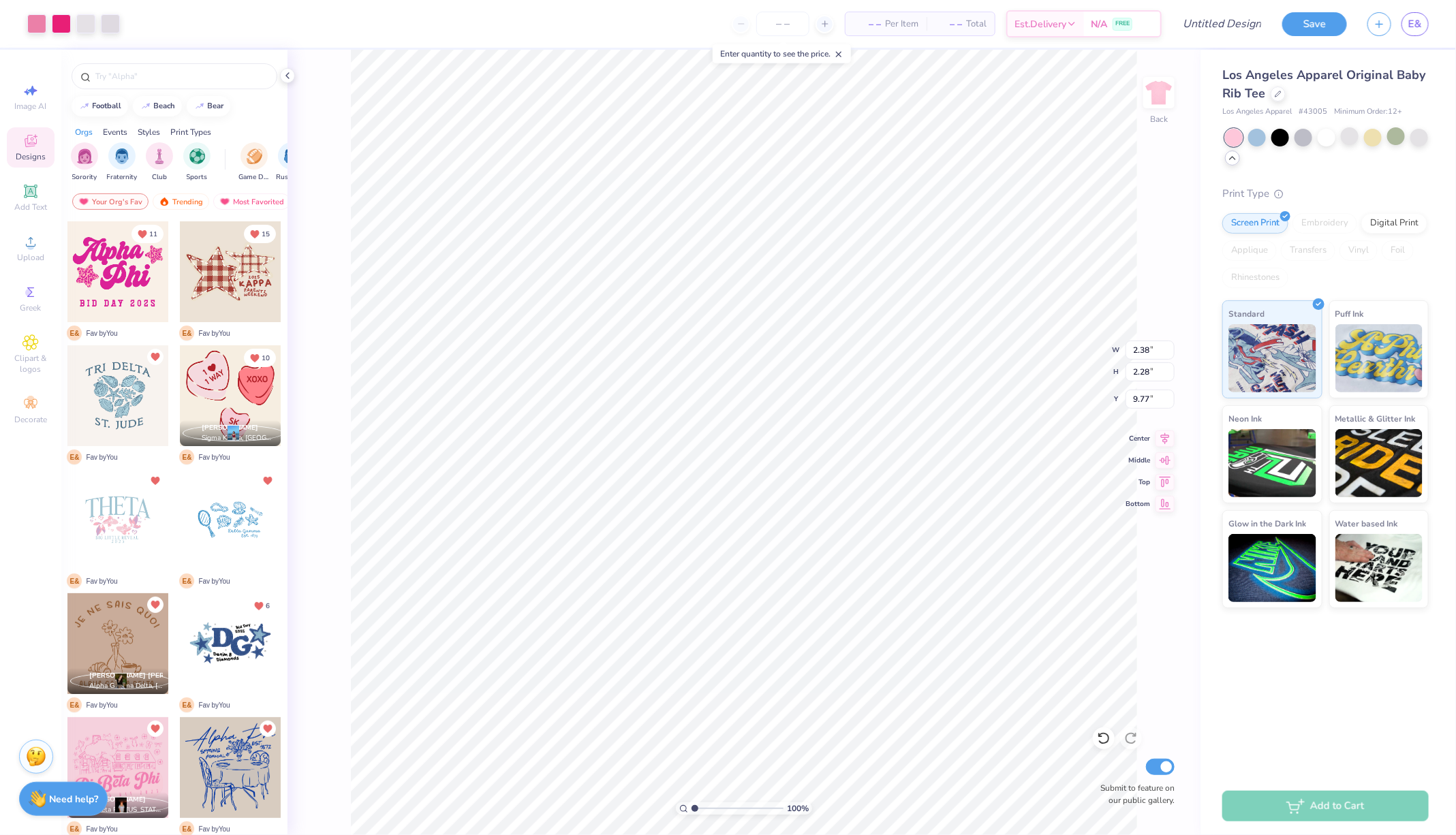
type input "4.28"
type input "4.10"
type input "7.95"
type input "2.35"
type input "3.48"
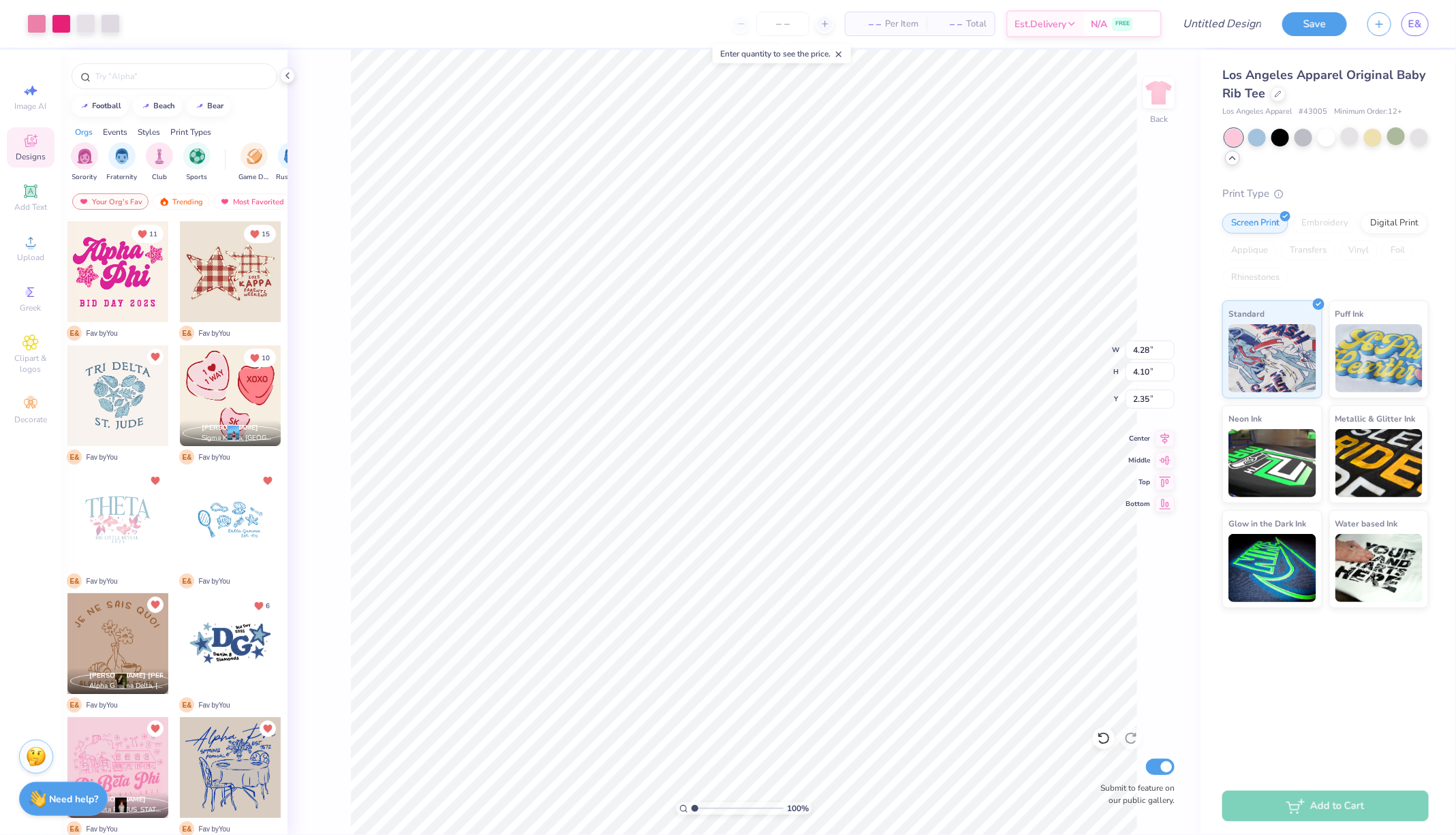
type input "3.33"
type input "2.03"
type input "1.33"
type input "3.00"
click at [1158, 95] on img at bounding box center [1159, 93] width 55 height 55
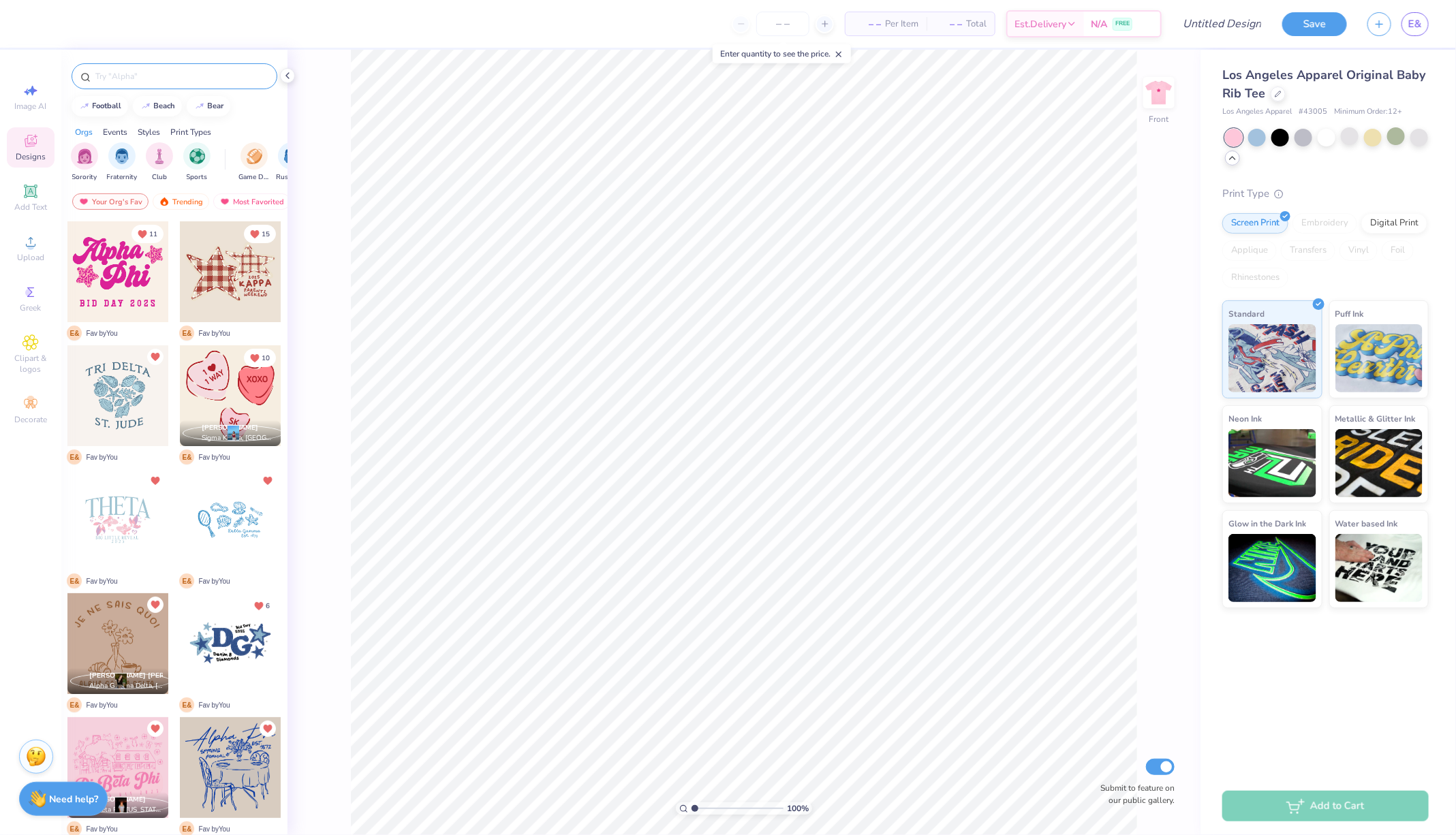
click at [200, 77] on input "text" at bounding box center [181, 76] width 174 height 13
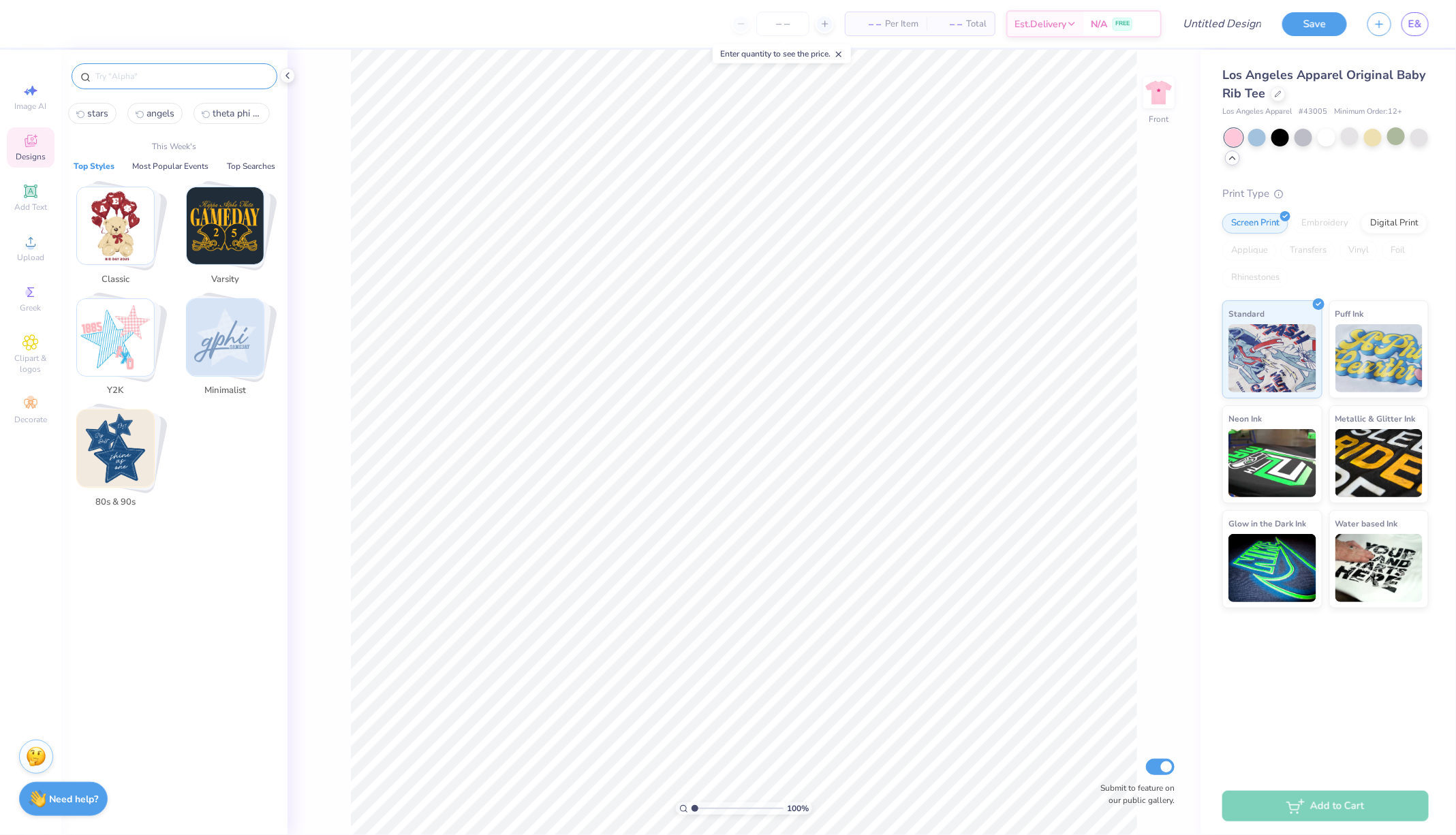
click at [33, 136] on icon at bounding box center [30, 141] width 16 height 16
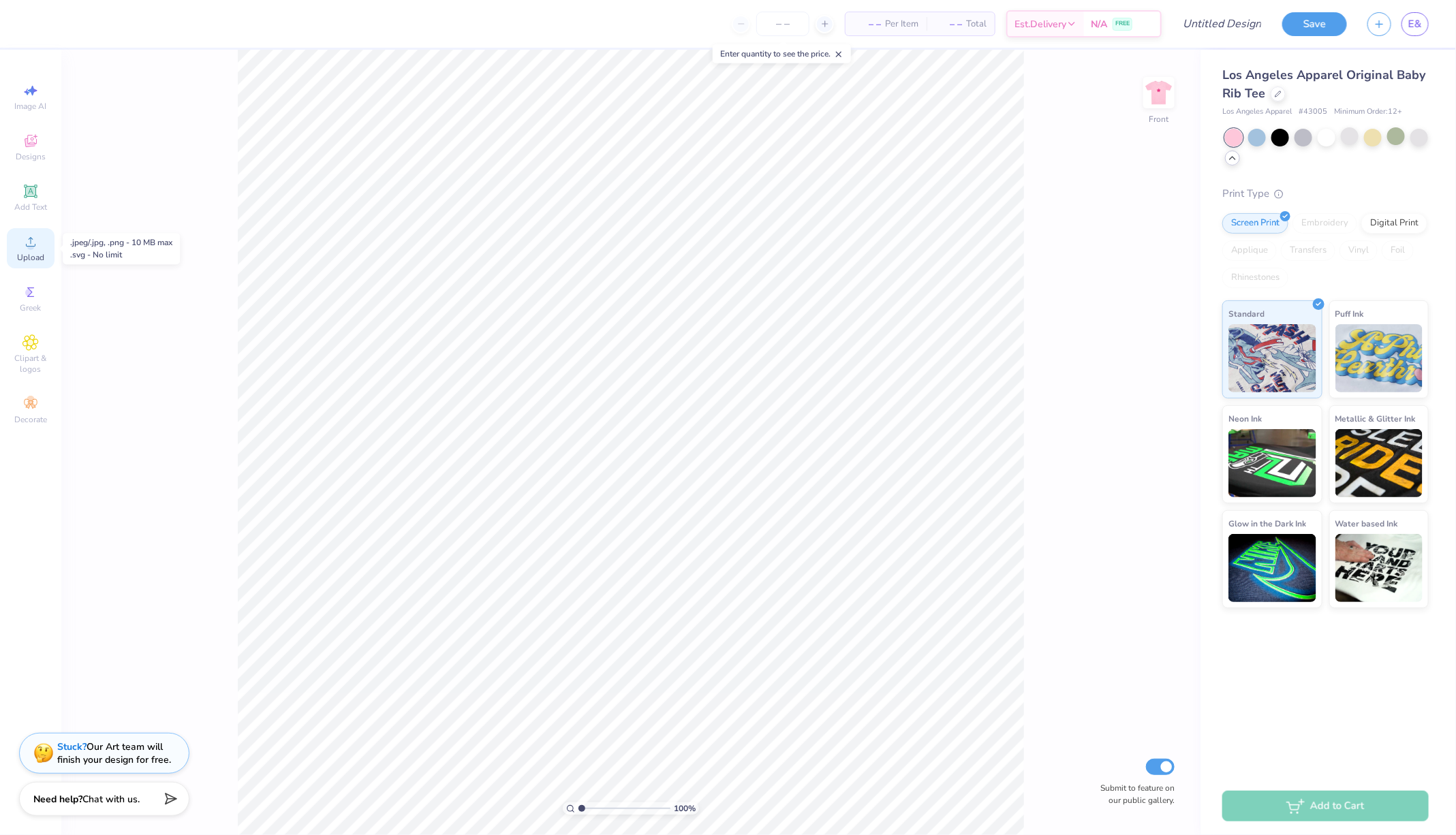
click at [31, 252] on div "Upload" at bounding box center [30, 248] width 48 height 40
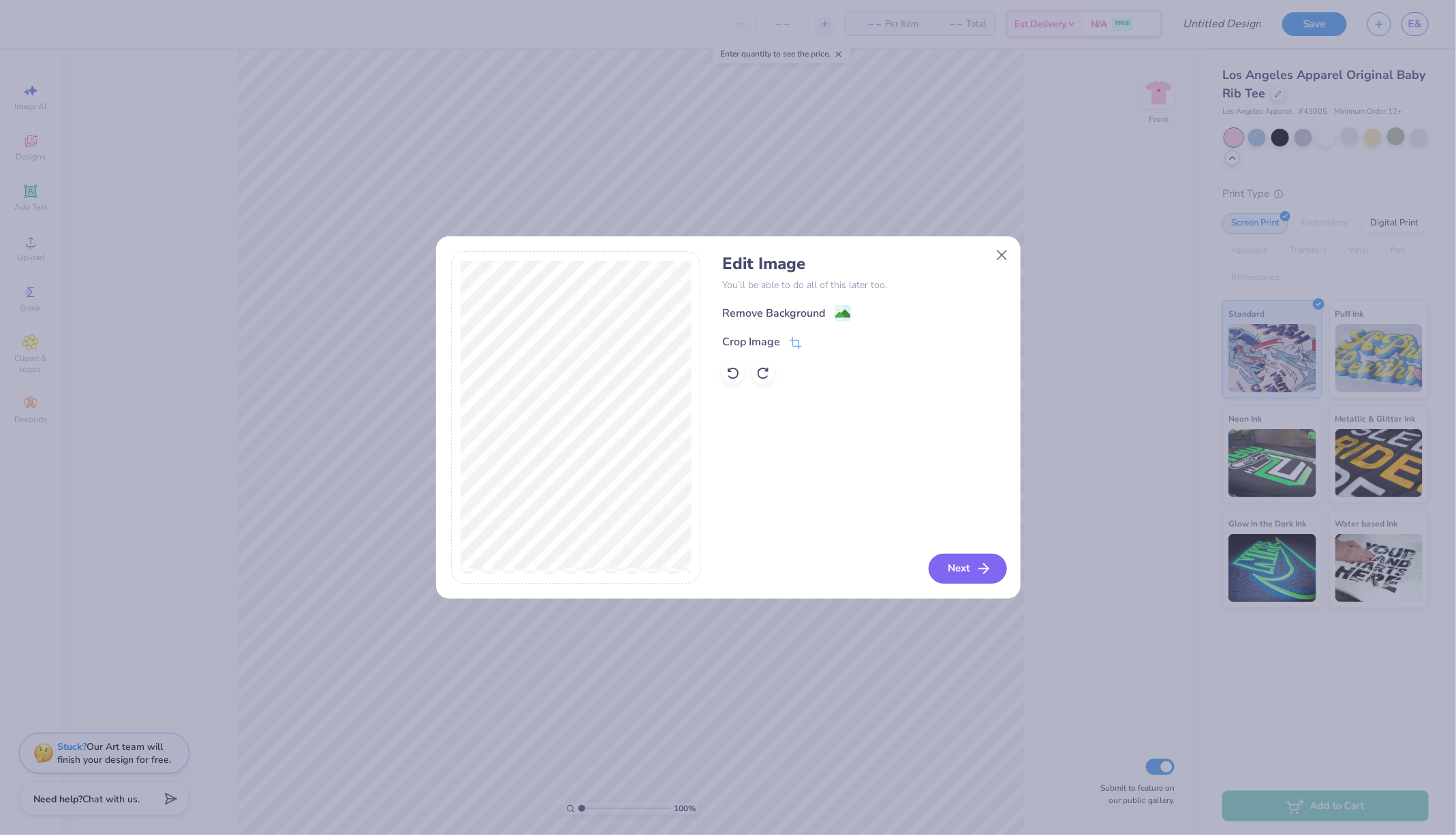
click at [972, 562] on button "Next" at bounding box center [967, 569] width 78 height 30
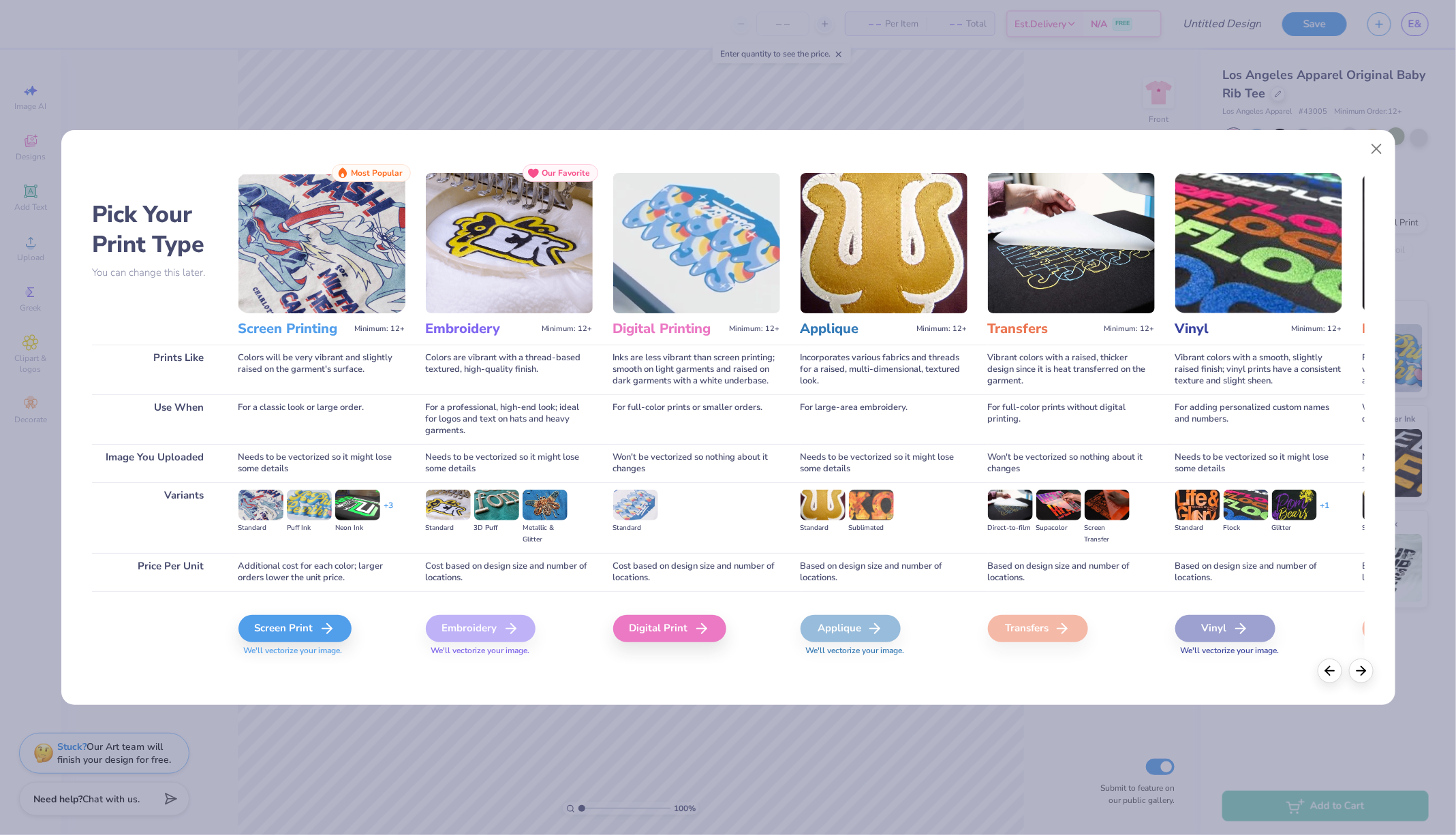
click at [274, 613] on div "Screen Print We'll vectorize your image." at bounding box center [322, 627] width 167 height 73
click at [274, 621] on div "Screen Print" at bounding box center [297, 628] width 113 height 27
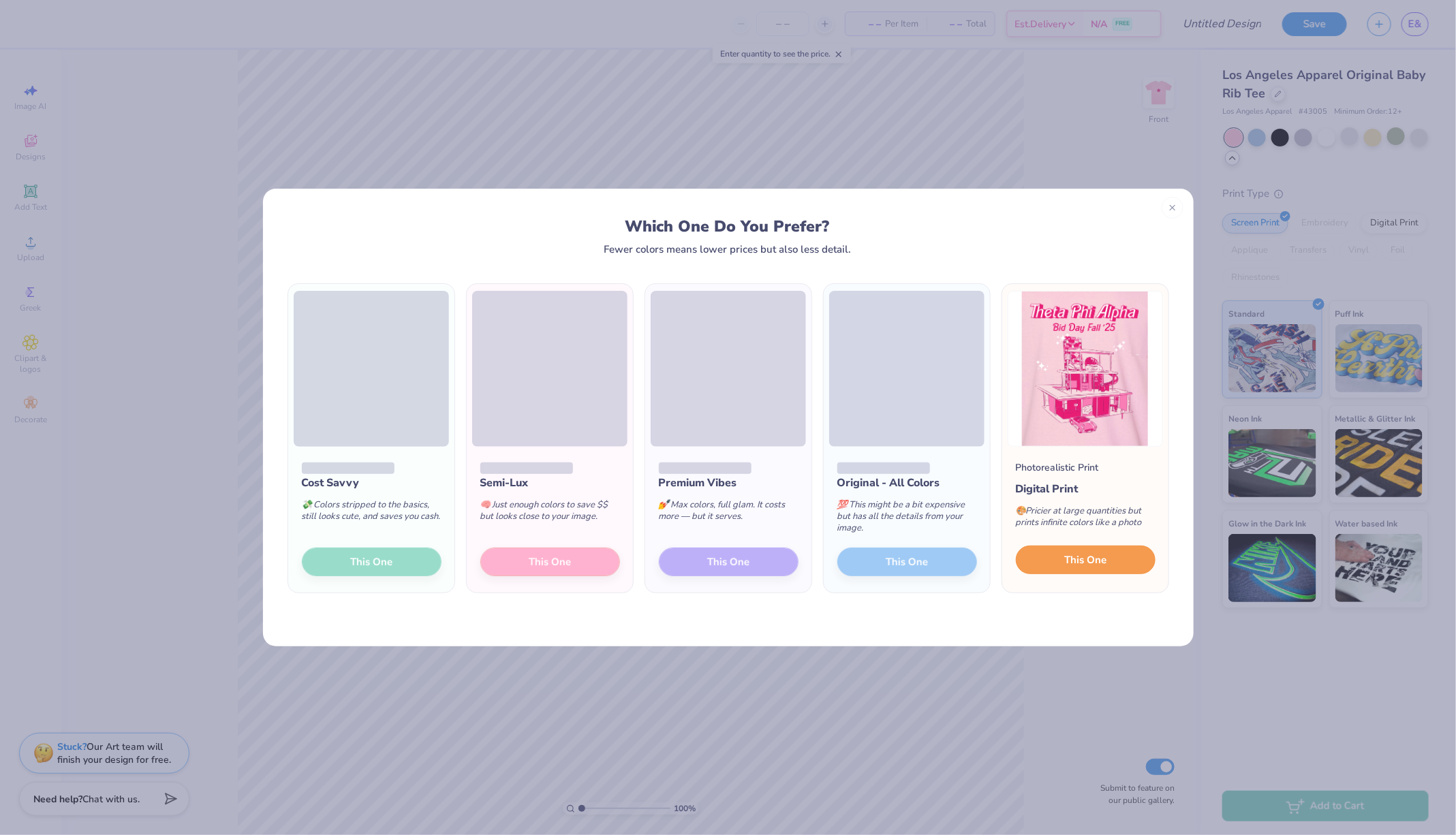
click at [1095, 561] on span "This One" at bounding box center [1085, 560] width 42 height 15
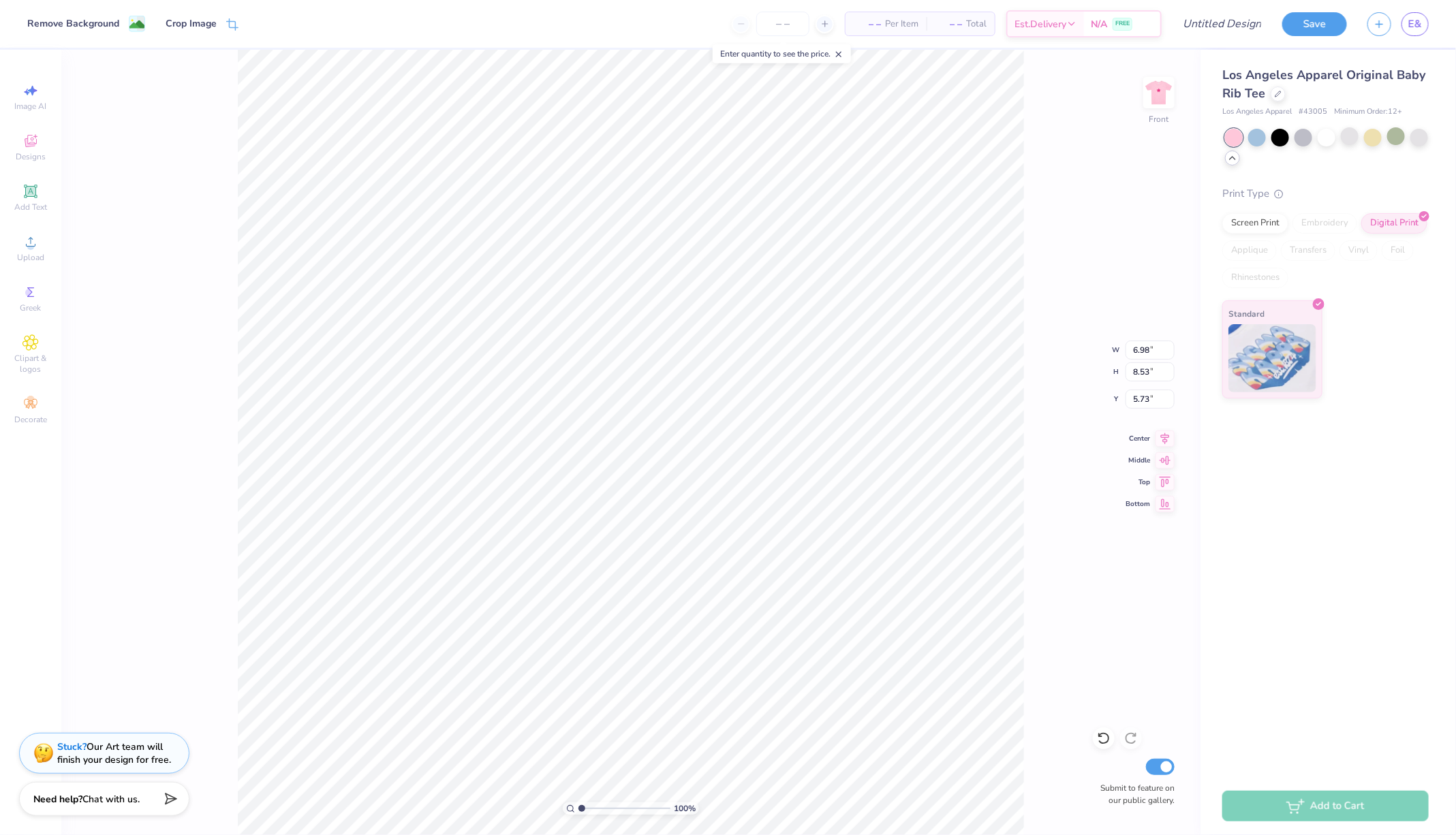
type input "3.00"
click at [37, 152] on span "Designs" at bounding box center [30, 156] width 30 height 11
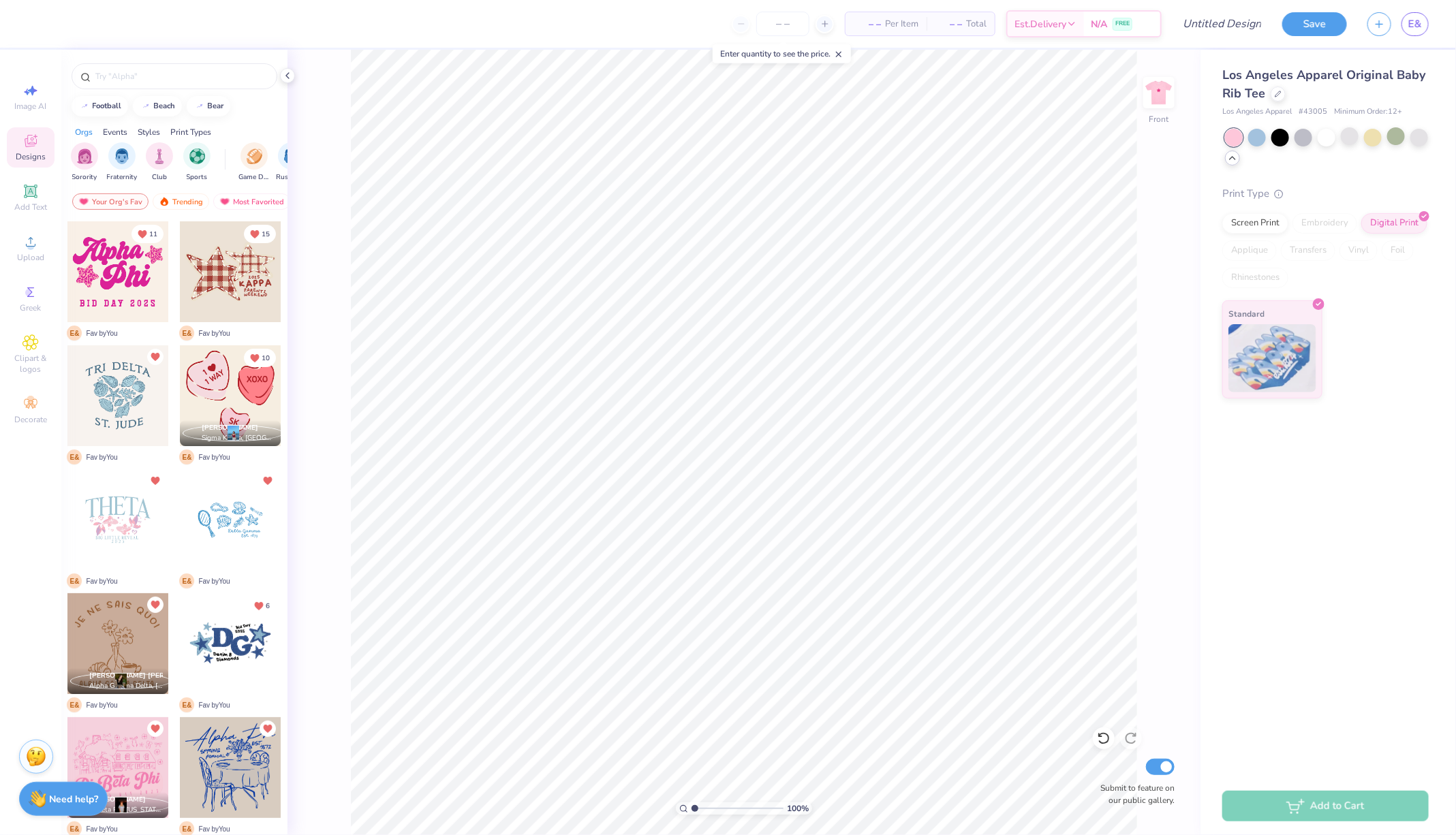
click at [27, 154] on span "Designs" at bounding box center [30, 156] width 30 height 11
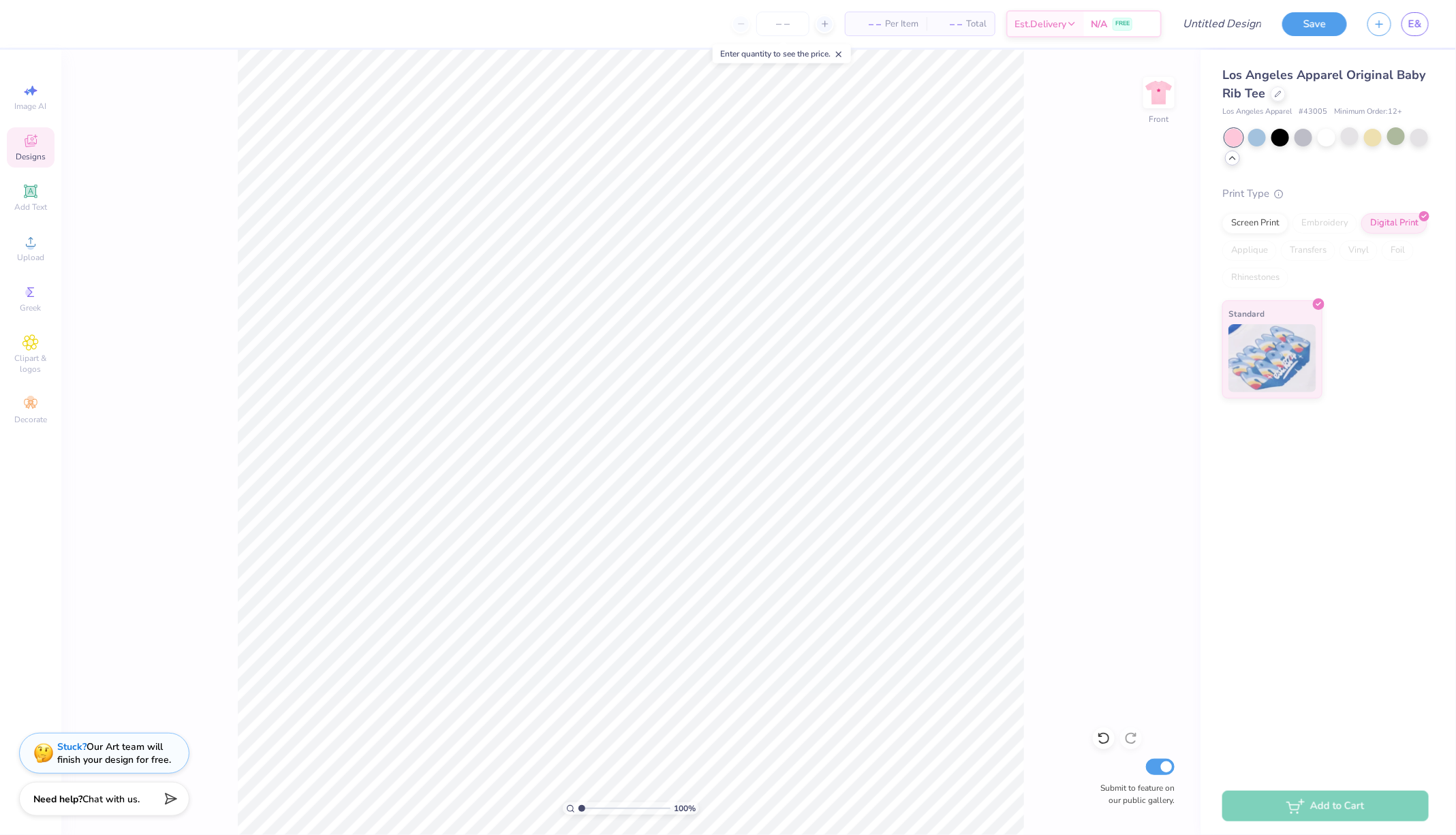
click at [30, 148] on icon at bounding box center [30, 141] width 16 height 16
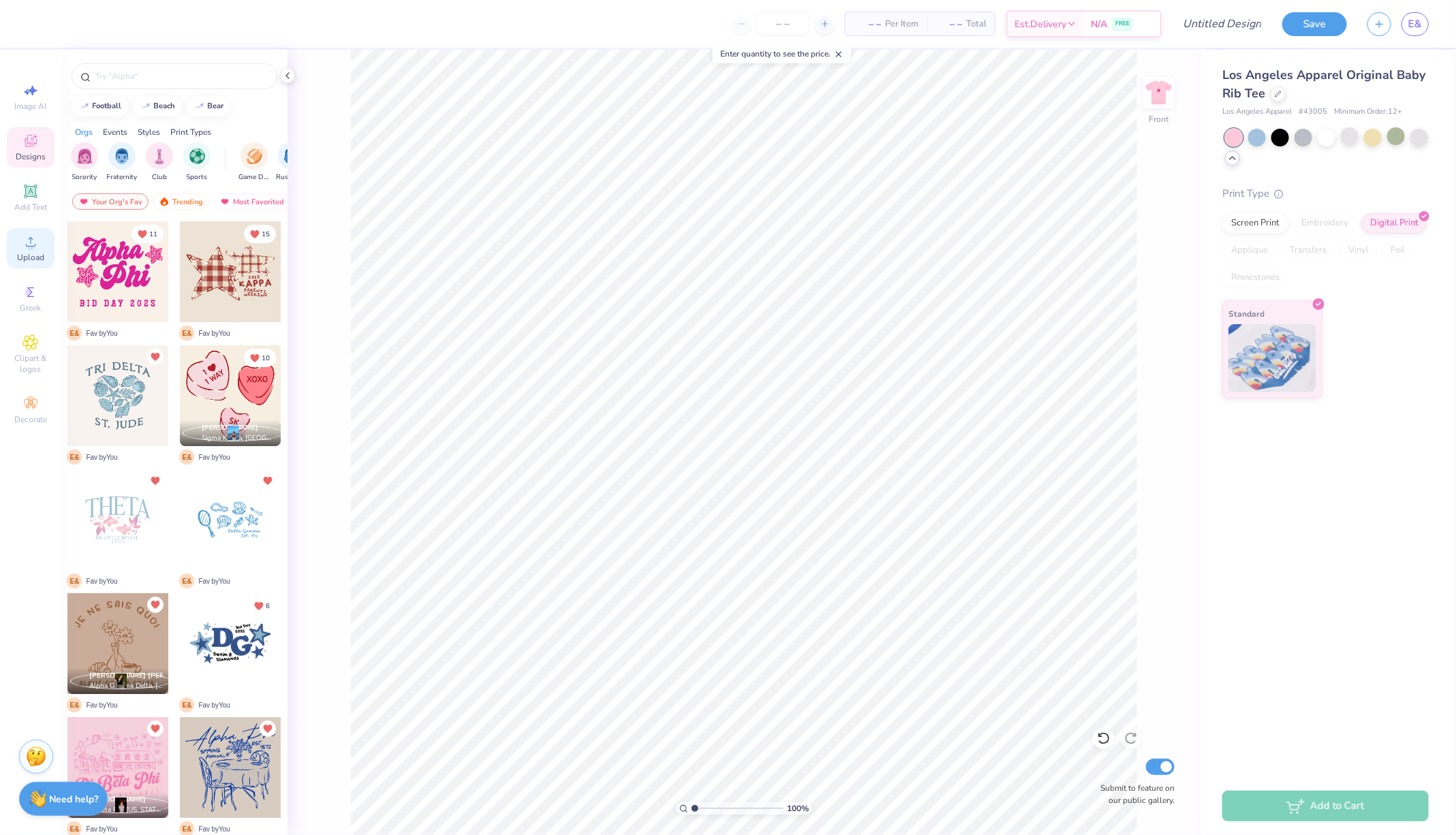
click at [28, 260] on span "Upload" at bounding box center [30, 257] width 27 height 11
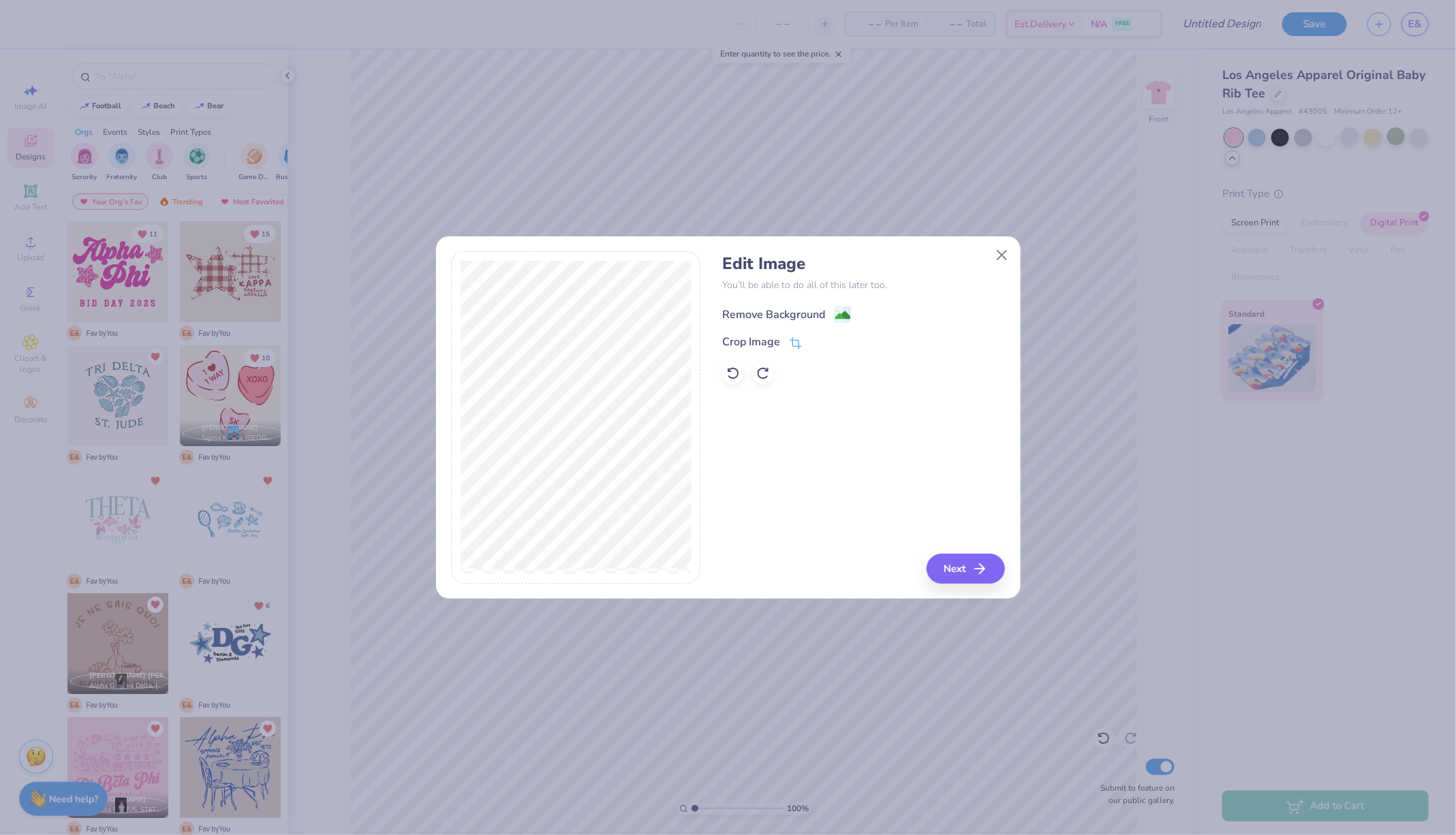
click at [816, 315] on div "Remove Background" at bounding box center [773, 314] width 103 height 16
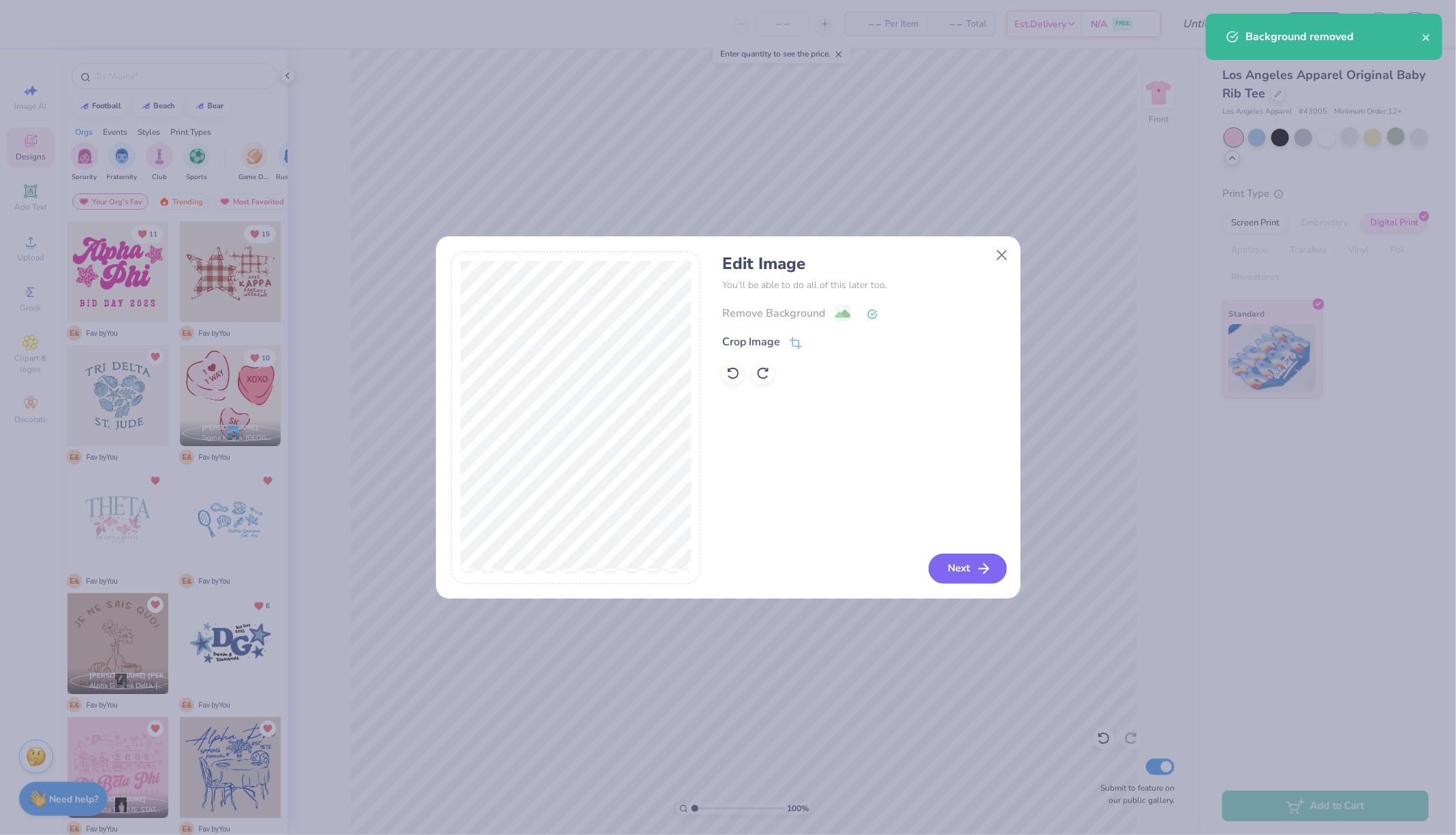
click at [981, 564] on icon "button" at bounding box center [984, 569] width 16 height 16
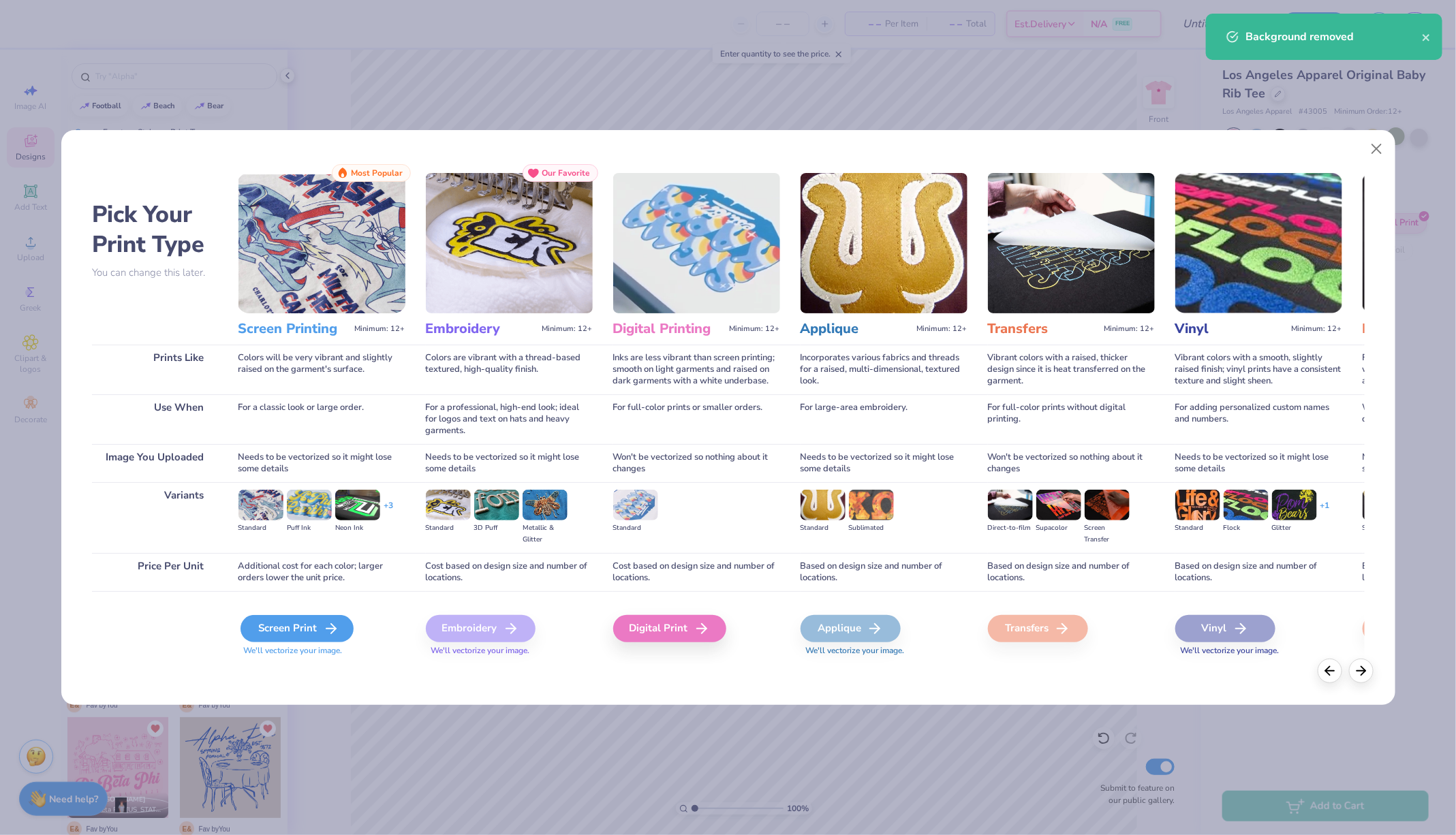
click at [318, 634] on div "Screen Print" at bounding box center [297, 628] width 113 height 27
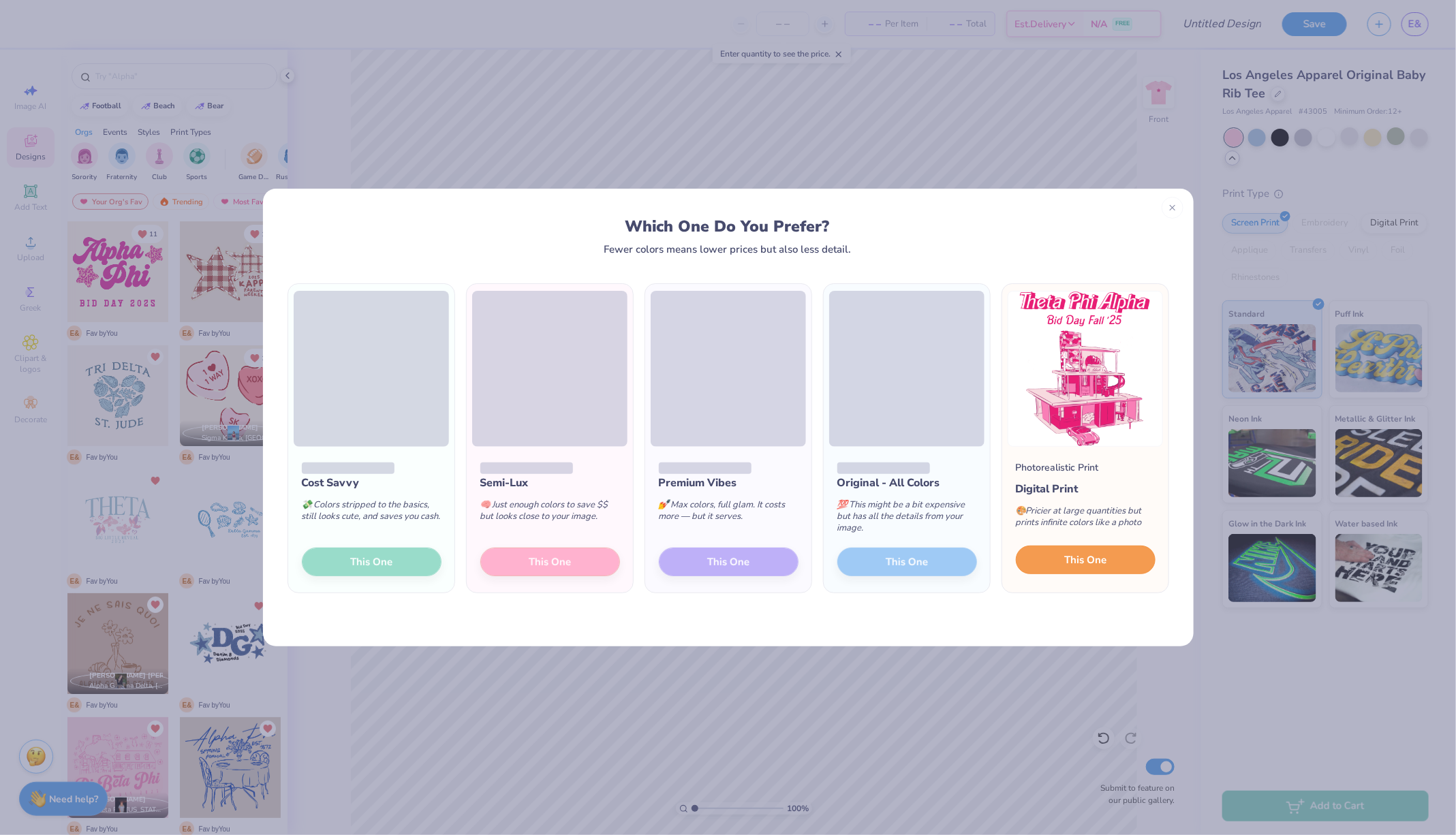
click at [1084, 564] on span "This One" at bounding box center [1085, 560] width 42 height 15
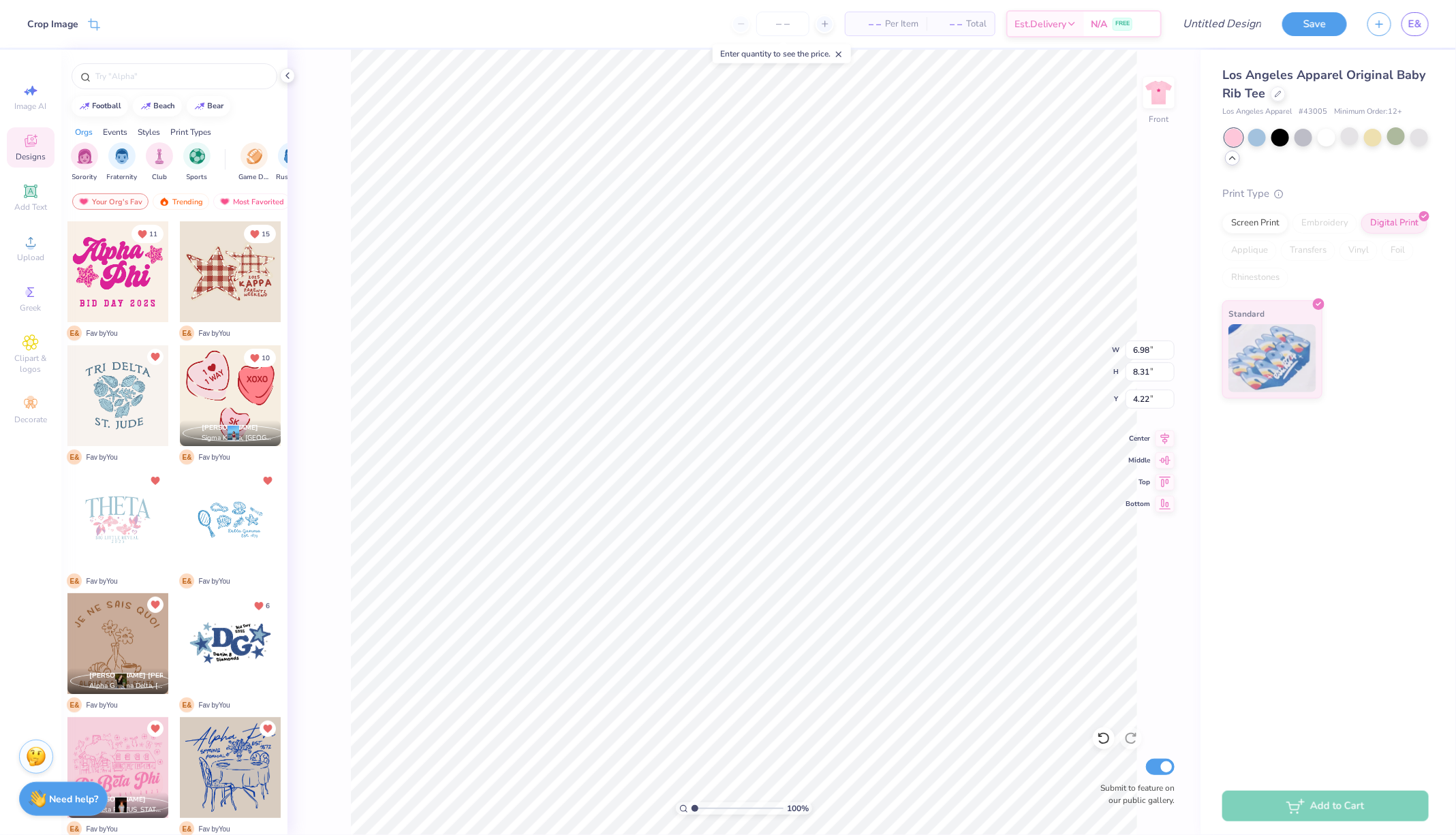
type input "3.00"
click at [1164, 92] on img at bounding box center [1159, 93] width 55 height 55
click at [286, 73] on icon at bounding box center [287, 75] width 11 height 11
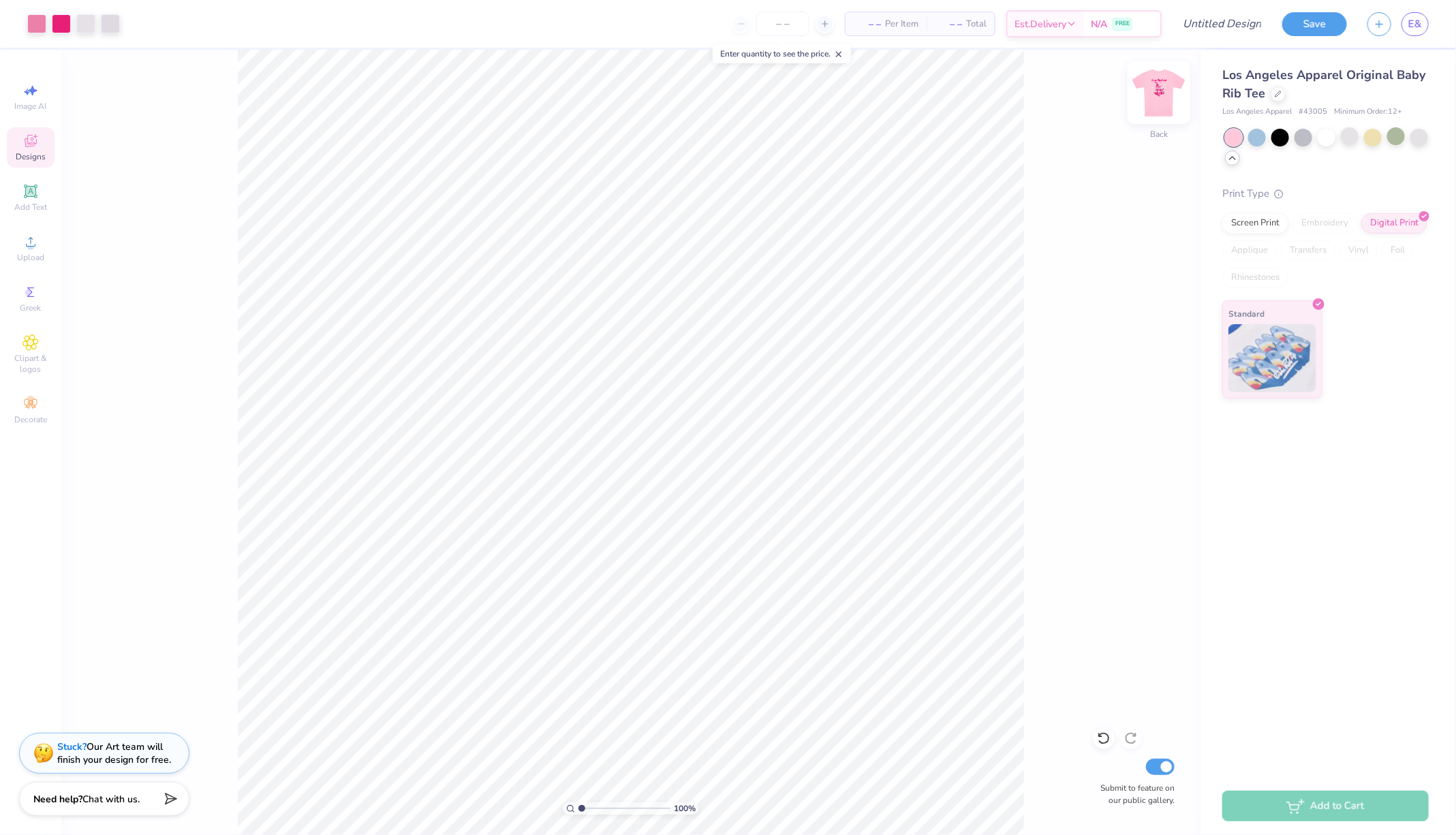
click at [1165, 94] on img at bounding box center [1159, 93] width 55 height 55
click at [1192, 94] on div "100 % Front Submit to feature on our public gallery." at bounding box center [631, 442] width 1139 height 785
click at [1165, 94] on img at bounding box center [1159, 93] width 55 height 55
click at [1152, 94] on img at bounding box center [1159, 93] width 55 height 55
click at [1173, 89] on img at bounding box center [1159, 93] width 55 height 55
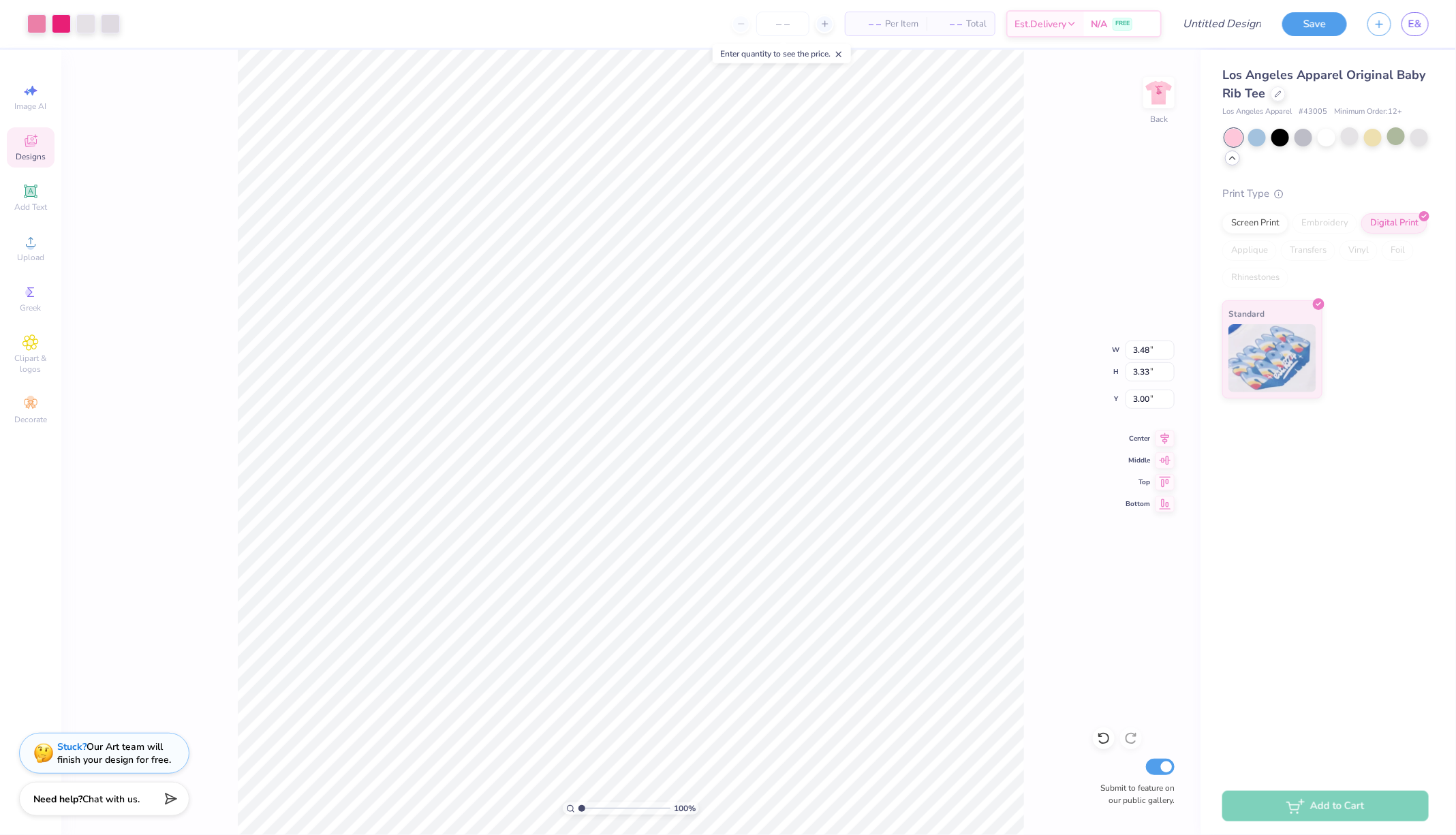
type input "2.98"
type input "2.85"
type input "3.48"
type input "3.33"
click at [1159, 88] on img at bounding box center [1159, 93] width 55 height 55
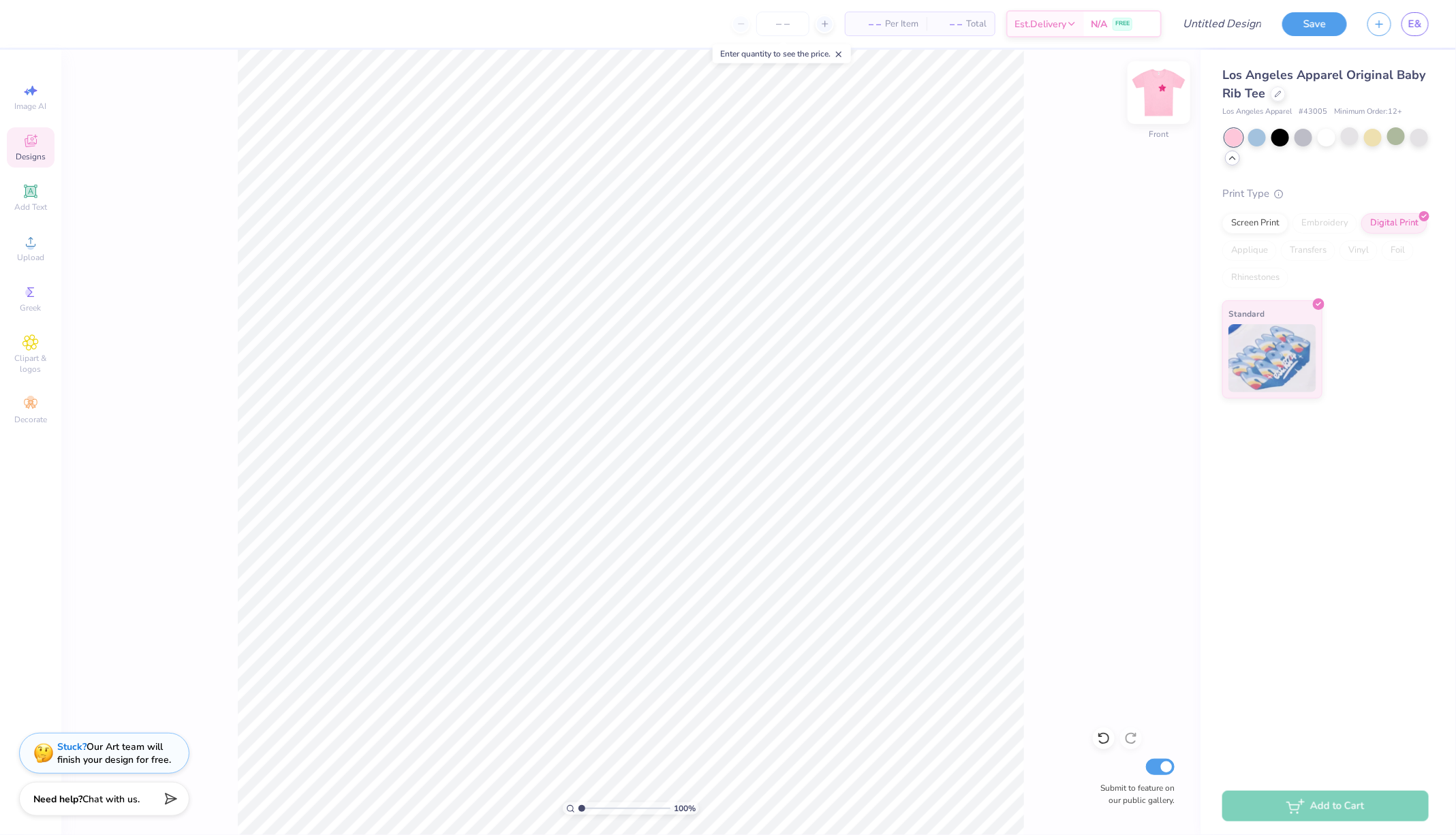
click at [1162, 103] on img at bounding box center [1159, 93] width 55 height 55
click at [1162, 87] on img at bounding box center [1159, 93] width 55 height 55
click at [1058, 173] on div "100 % Front Submit to feature on our public gallery." at bounding box center [631, 442] width 1139 height 785
click at [1183, 75] on div "100 % Front Submit to feature on our public gallery." at bounding box center [631, 442] width 1139 height 785
click at [1169, 86] on img at bounding box center [1159, 93] width 55 height 55
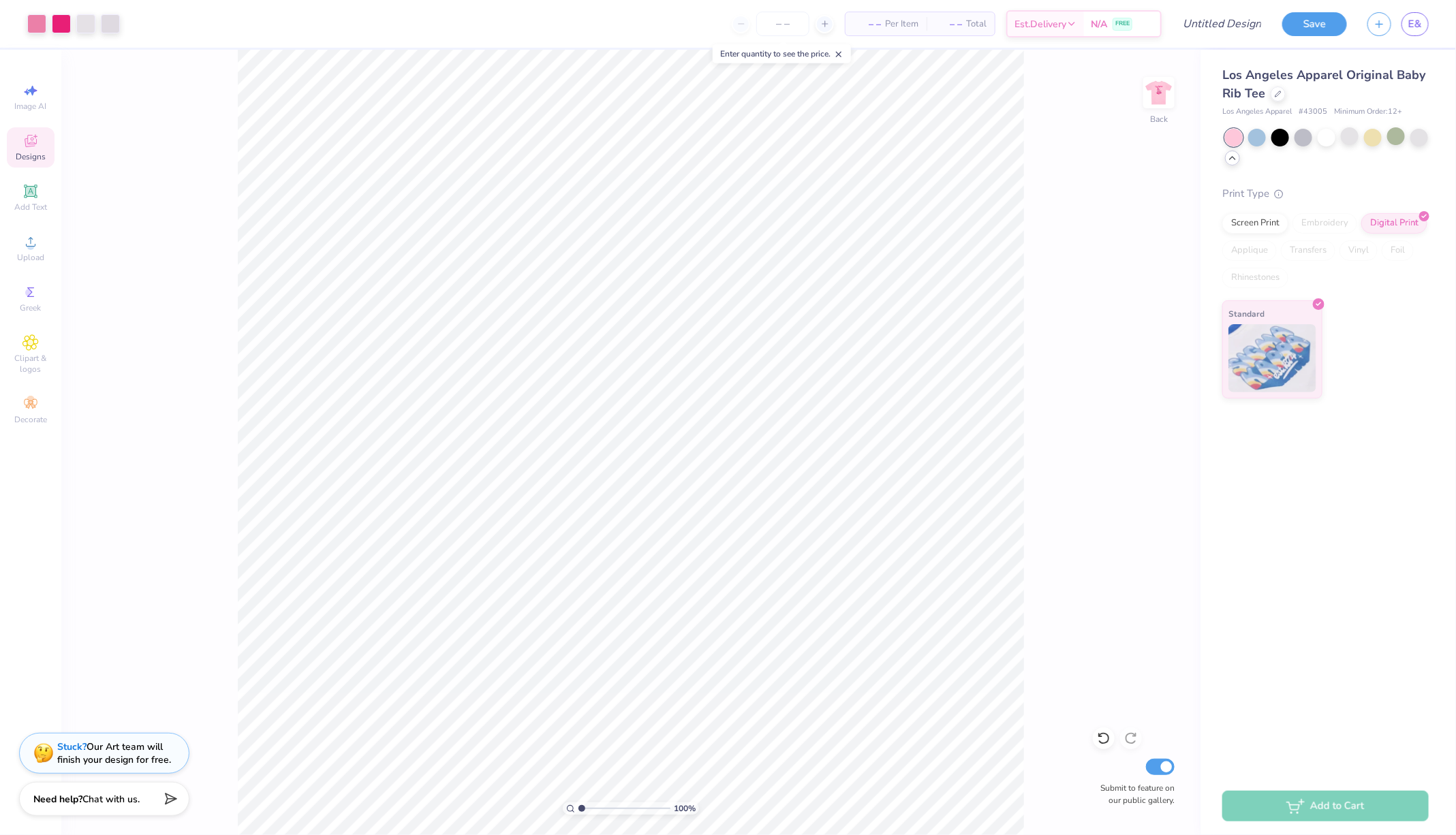
click at [1046, 181] on div "100 % Back Submit to feature on our public gallery." at bounding box center [631, 442] width 1139 height 785
click at [1166, 104] on img at bounding box center [1159, 93] width 55 height 55
